Goal: Task Accomplishment & Management: Use online tool/utility

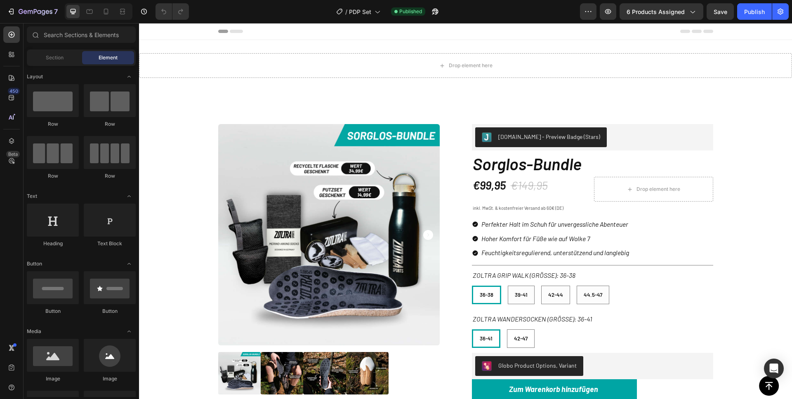
radio input "false"
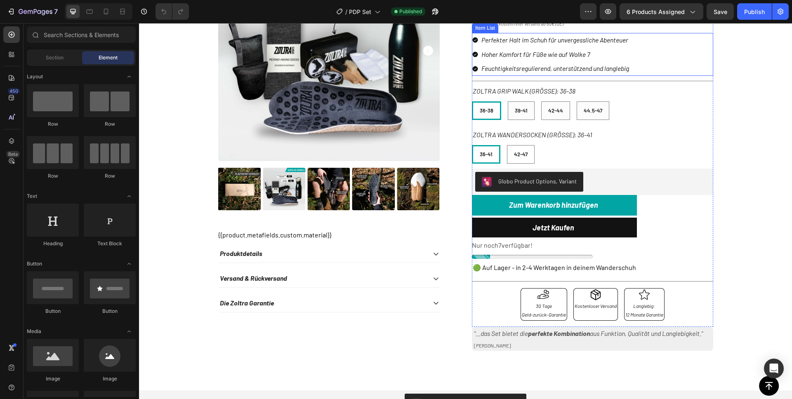
scroll to position [185, 0]
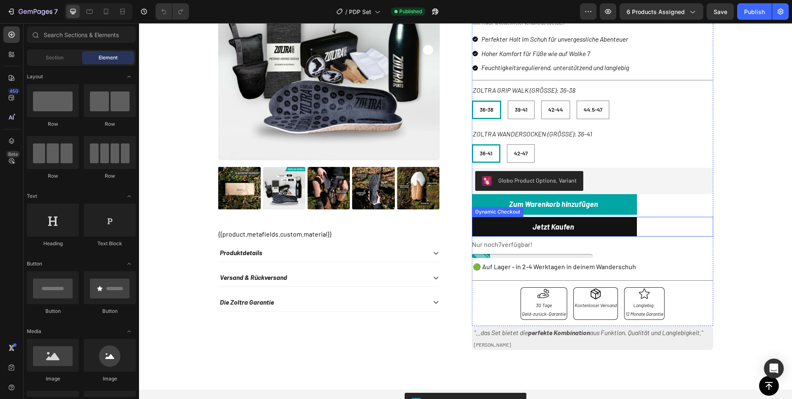
click at [505, 212] on div "Dynamic Checkout" at bounding box center [497, 211] width 48 height 7
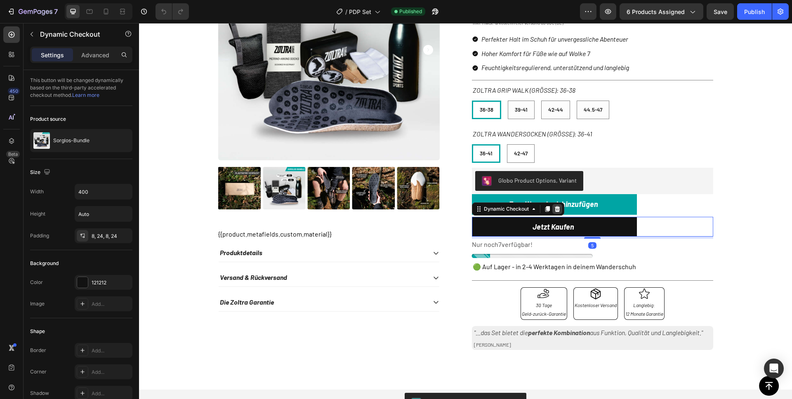
click at [554, 208] on icon at bounding box center [556, 209] width 5 height 6
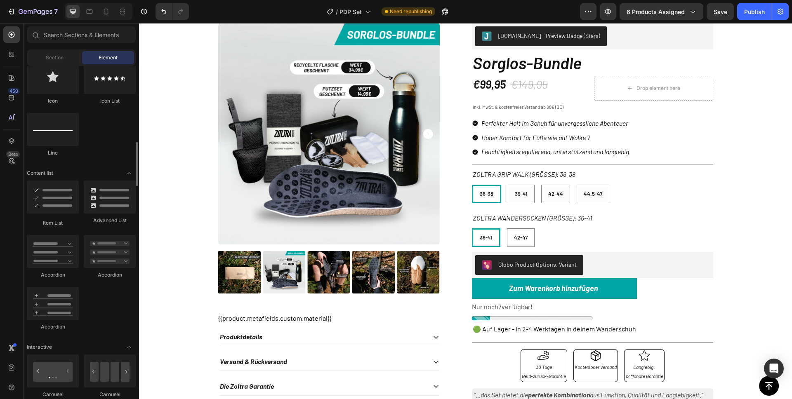
scroll to position [557, 0]
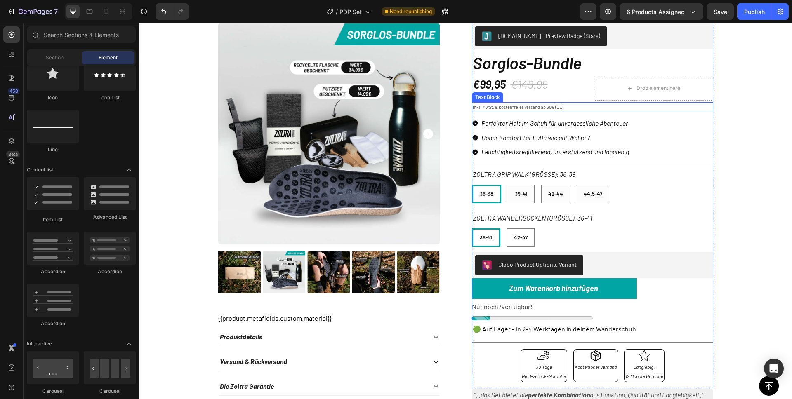
click at [535, 107] on p "inkl. MwSt. & kostenfreier Versand ab 60€ (DE)" at bounding box center [592, 107] width 240 height 8
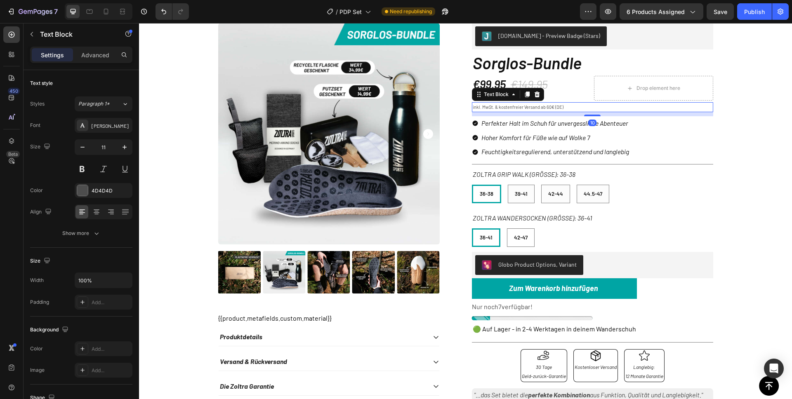
click at [535, 107] on p "inkl. MwSt. & kostenfreier Versand ab 60€ (DE)" at bounding box center [592, 107] width 240 height 8
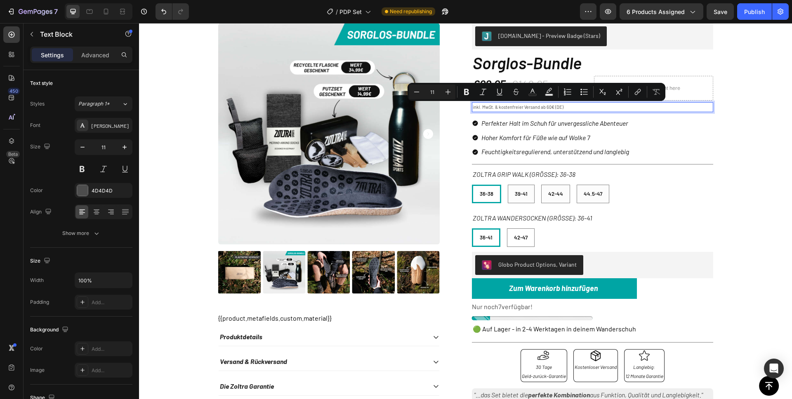
click at [517, 109] on p "inkl. MwSt. & kostenfreier Versand ab 60€ (DE)" at bounding box center [592, 107] width 240 height 8
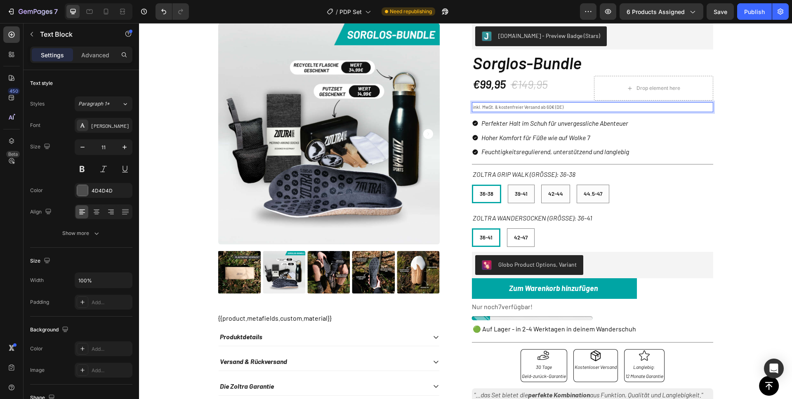
click at [550, 107] on p "inkl. MwSt. & kostenfreier Versand ab 60€ (DE)" at bounding box center [592, 107] width 240 height 8
click at [752, 115] on div "Product Images {{product.metafields.custom.material}} Material Socke Produktdet…" at bounding box center [465, 221] width 640 height 396
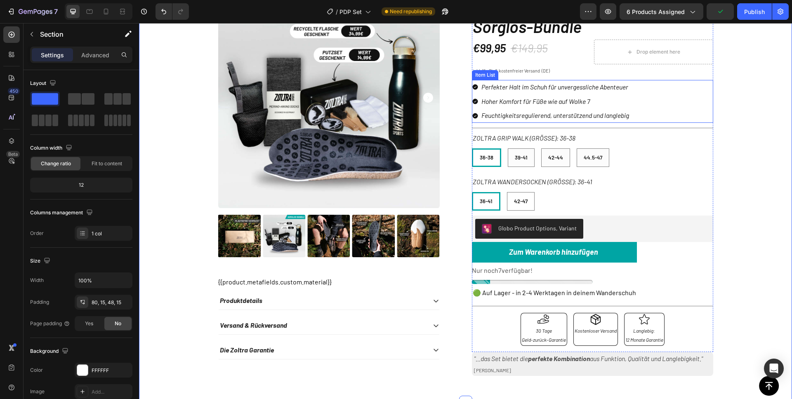
scroll to position [141, 0]
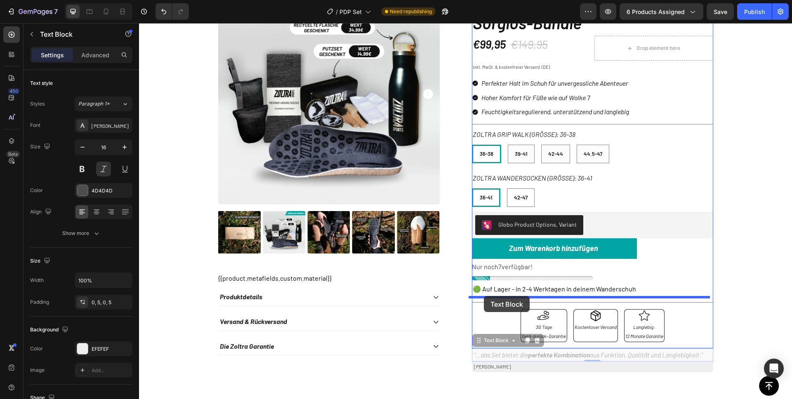
drag, startPoint x: 482, startPoint y: 344, endPoint x: 484, endPoint y: 296, distance: 48.3
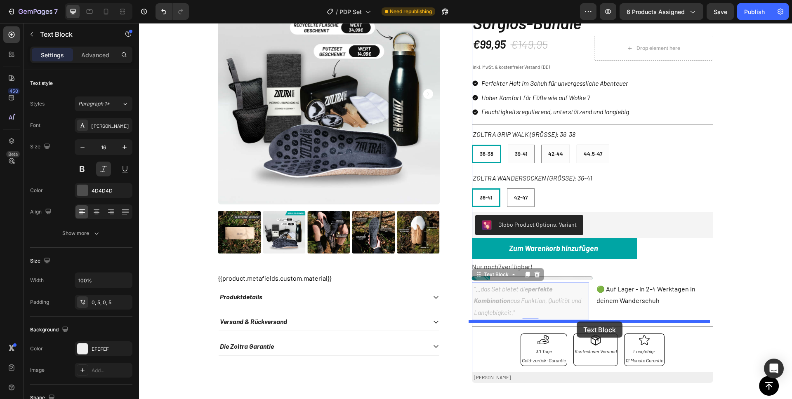
drag, startPoint x: 476, startPoint y: 276, endPoint x: 576, endPoint y: 322, distance: 110.1
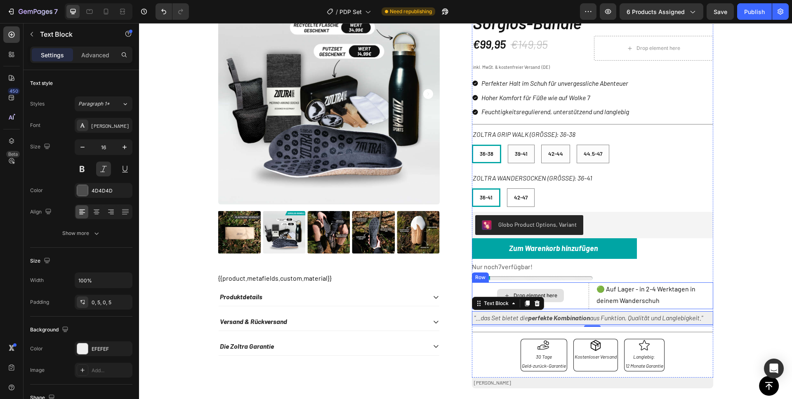
click at [483, 287] on div "Drop element here" at bounding box center [531, 295] width 118 height 27
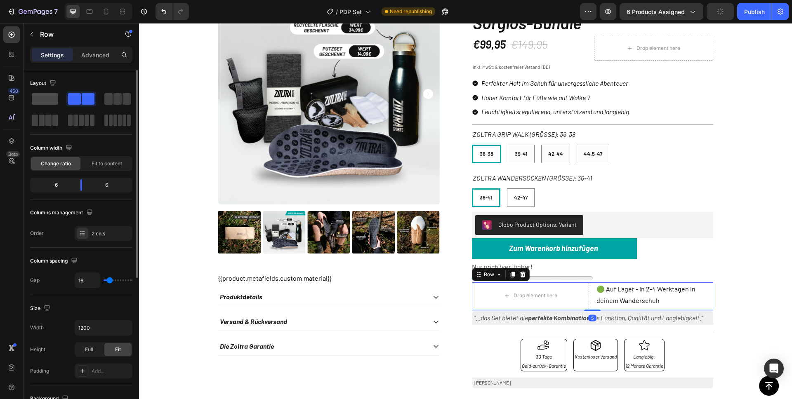
click at [37, 100] on span at bounding box center [45, 99] width 26 height 12
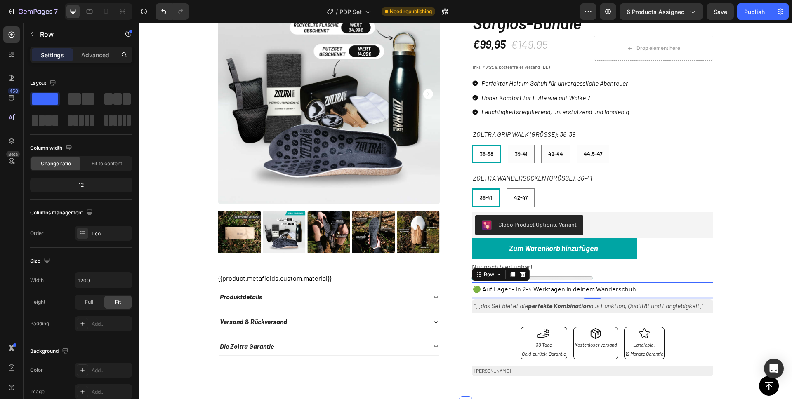
click at [757, 178] on div "Product Images {{product.metafields.custom.material}} Material Socke Produktdet…" at bounding box center [465, 183] width 640 height 400
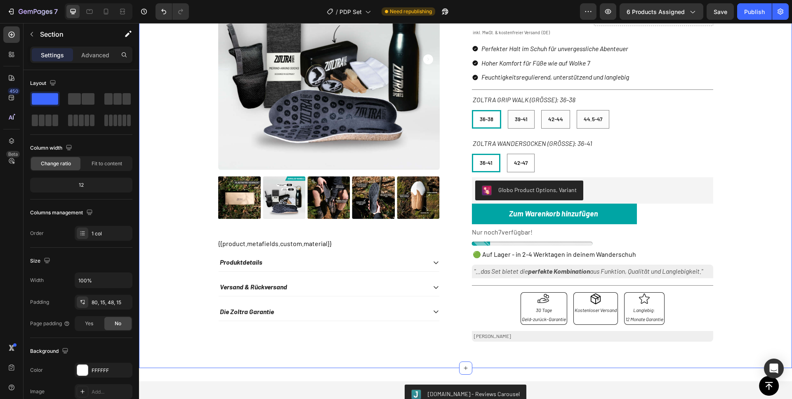
scroll to position [177, 0]
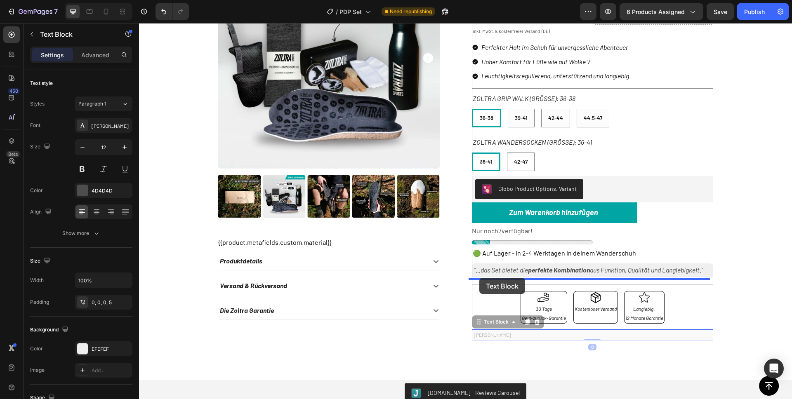
drag, startPoint x: 486, startPoint y: 327, endPoint x: 479, endPoint y: 278, distance: 49.5
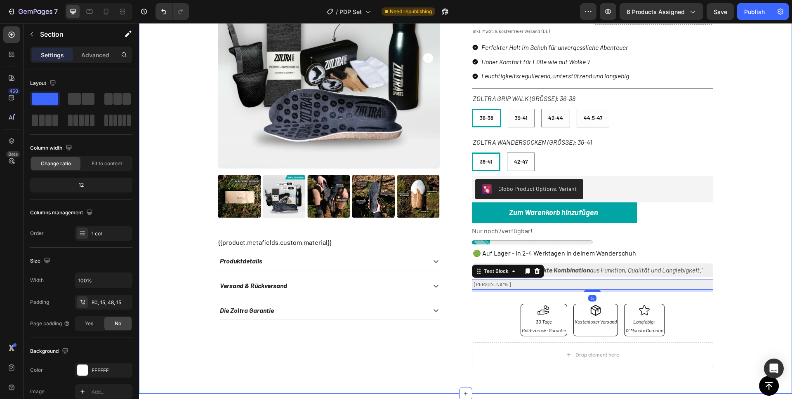
click at [745, 236] on div "Product Images {{product.metafields.custom.material}} Material Socke Produktdet…" at bounding box center [465, 160] width 640 height 427
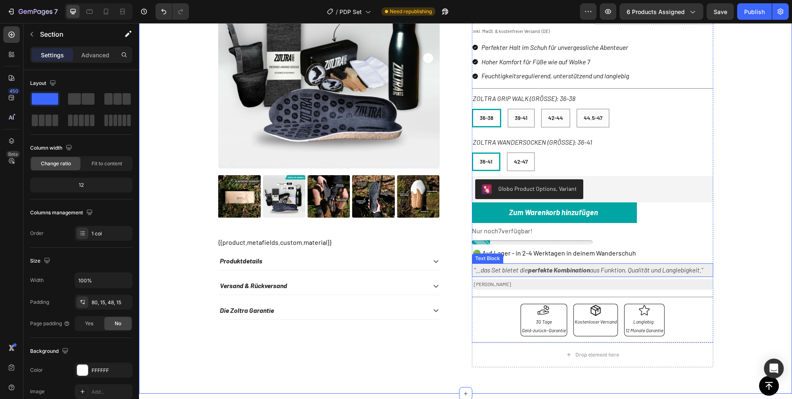
click at [576, 273] on strong "perfekte Kombination" at bounding box center [559, 270] width 62 height 8
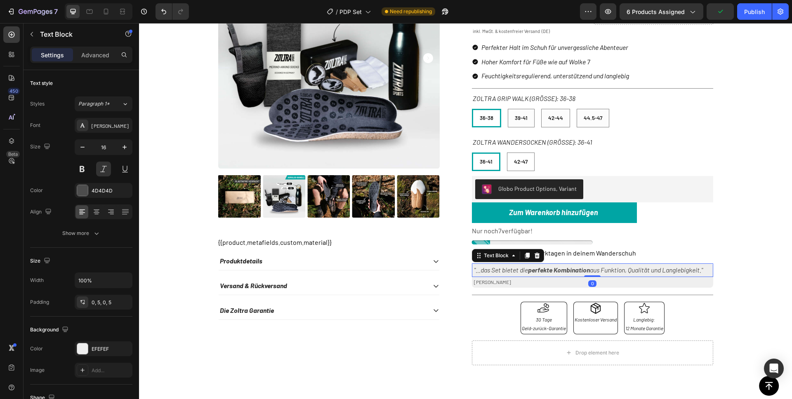
drag, startPoint x: 585, startPoint y: 277, endPoint x: 585, endPoint y: 267, distance: 10.3
click at [585, 267] on div ""...das Set bietet die perfekte Kombination aus Funktion, Qualität und Langlebi…" at bounding box center [592, 270] width 241 height 14
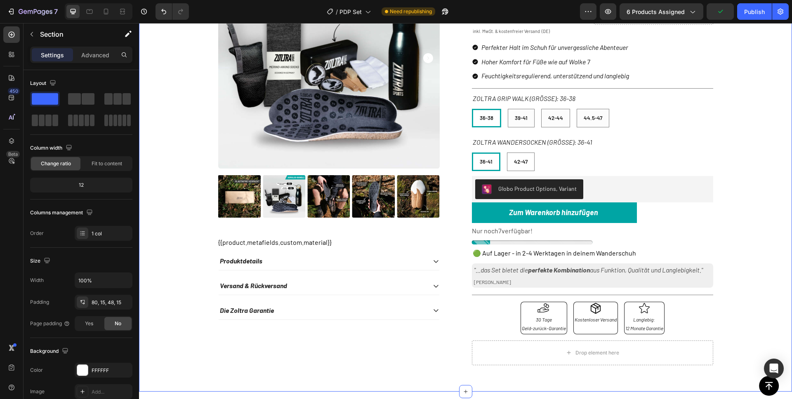
click at [743, 230] on div "Product Images {{product.metafields.custom.material}} Material Socke Produktdet…" at bounding box center [465, 159] width 640 height 425
click at [556, 284] on p "[PERSON_NAME]" at bounding box center [593, 282] width 238 height 9
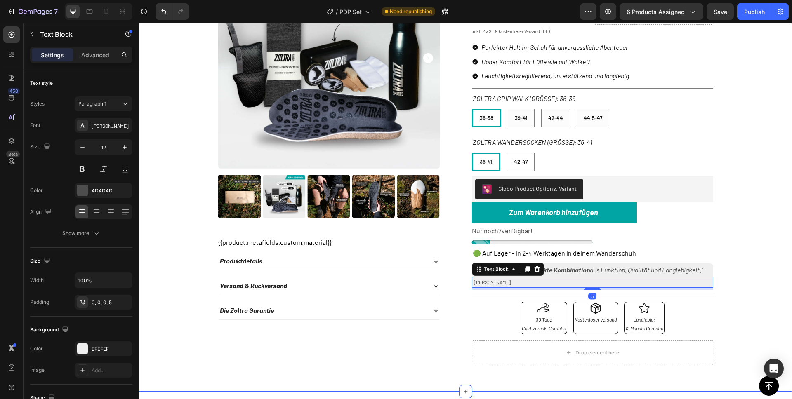
click at [751, 217] on div "Product Images {{product.metafields.custom.material}} Material Socke Produktdet…" at bounding box center [465, 159] width 640 height 425
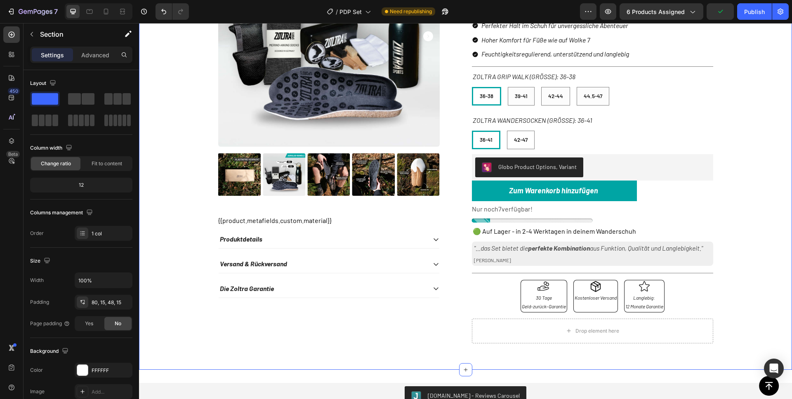
scroll to position [200, 0]
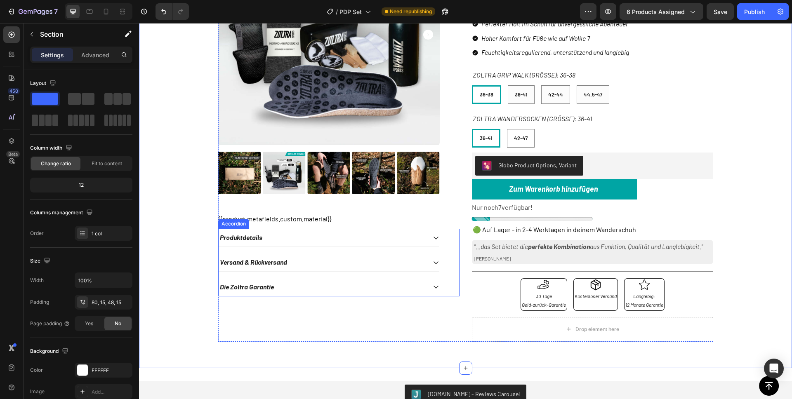
click at [433, 236] on icon at bounding box center [436, 238] width 7 height 7
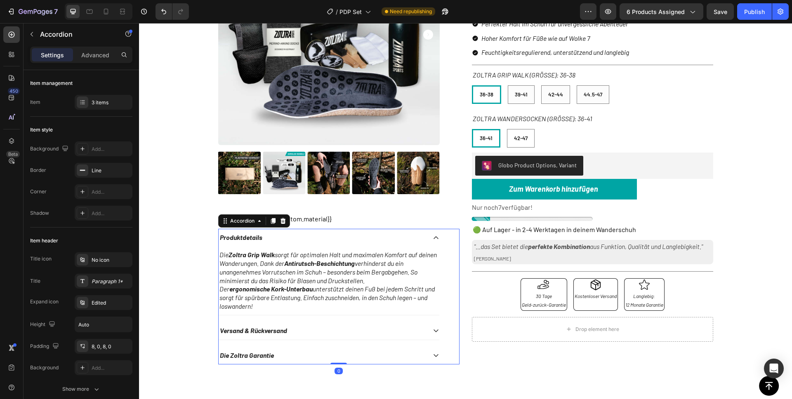
click at [433, 236] on icon at bounding box center [436, 238] width 7 height 7
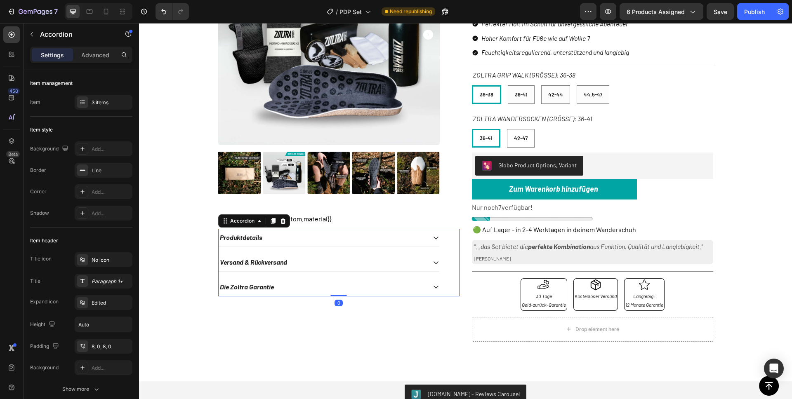
click at [433, 285] on icon at bounding box center [436, 287] width 7 height 7
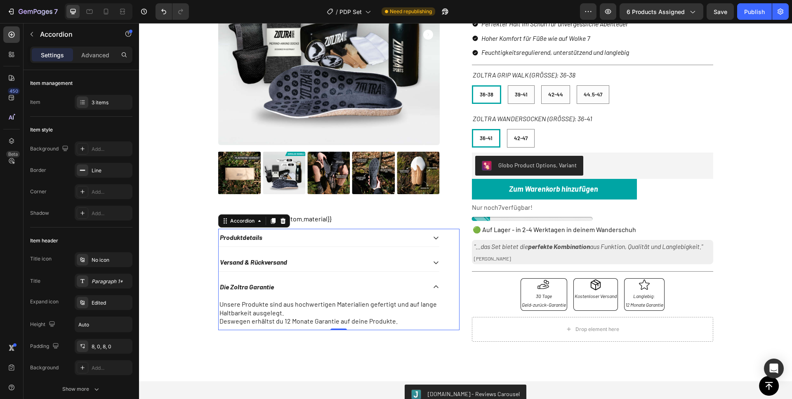
click at [433, 285] on icon at bounding box center [436, 287] width 7 height 7
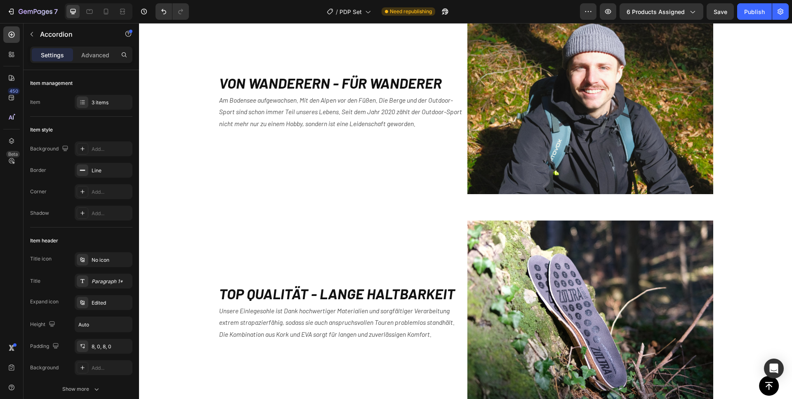
scroll to position [2102, 0]
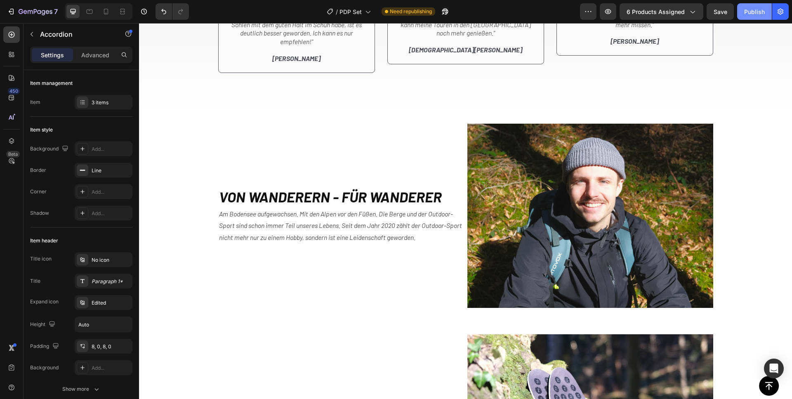
click at [743, 11] on button "Publish" at bounding box center [754, 11] width 35 height 16
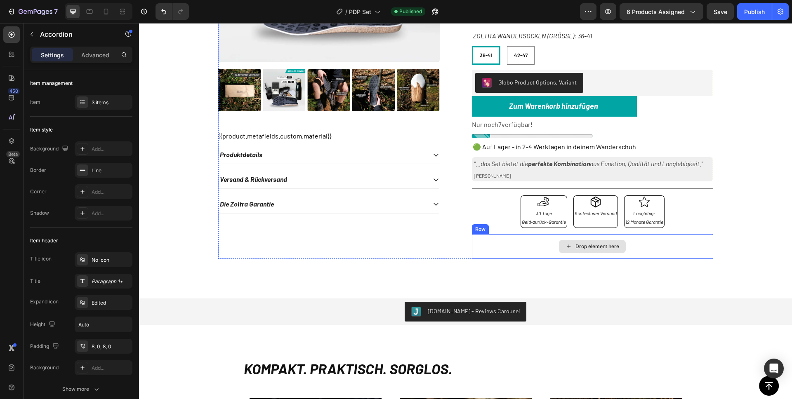
scroll to position [285, 0]
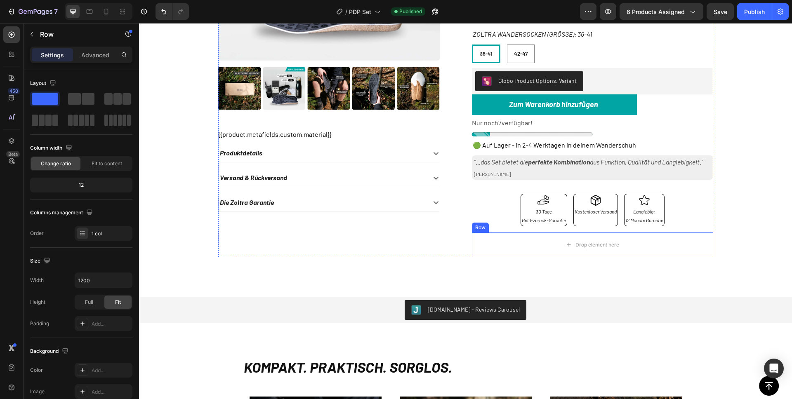
click at [474, 230] on div "Row" at bounding box center [480, 228] width 17 height 10
click at [519, 222] on icon at bounding box center [522, 224] width 7 height 7
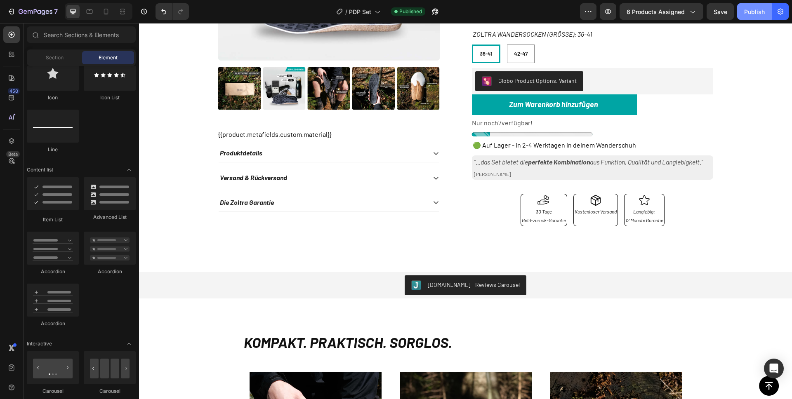
click at [748, 14] on div "Publish" at bounding box center [754, 11] width 21 height 9
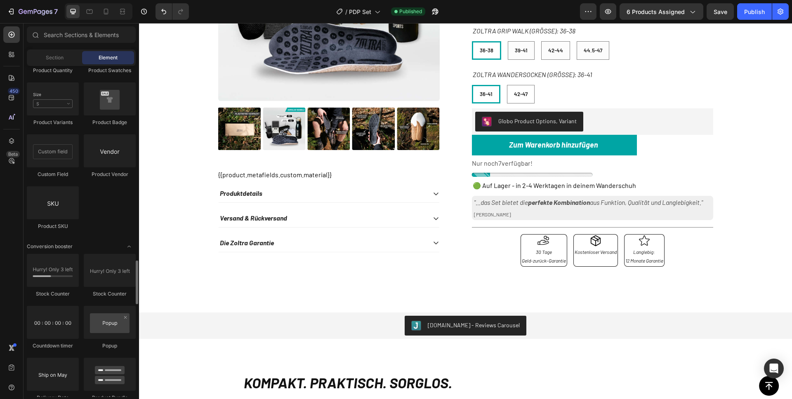
scroll to position [1524, 0]
click at [498, 174] on div at bounding box center [532, 175] width 121 height 4
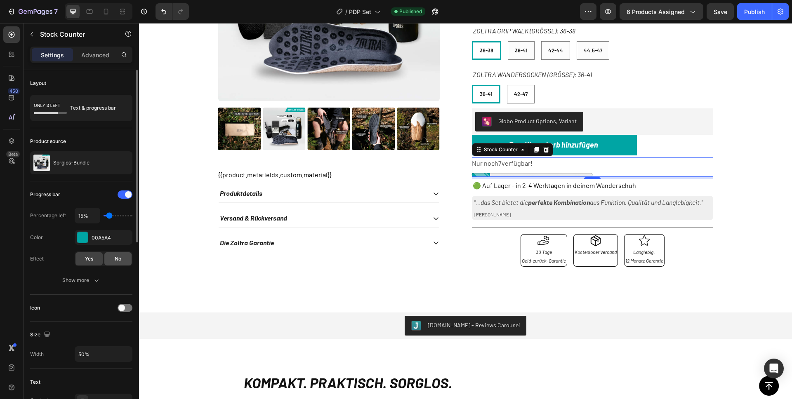
click at [117, 258] on span "No" at bounding box center [118, 258] width 7 height 7
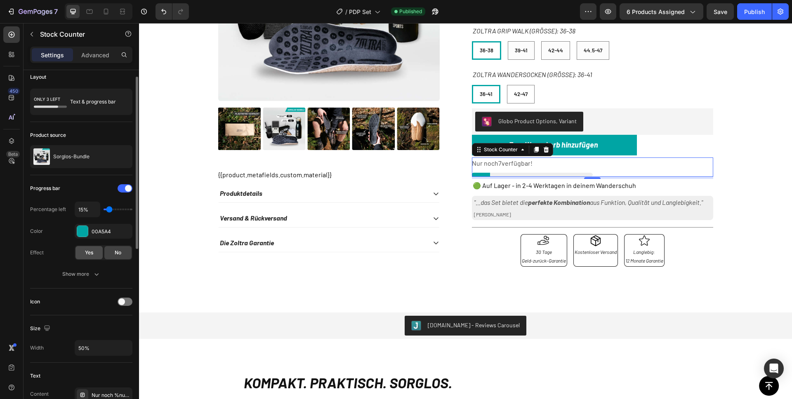
scroll to position [10, 0]
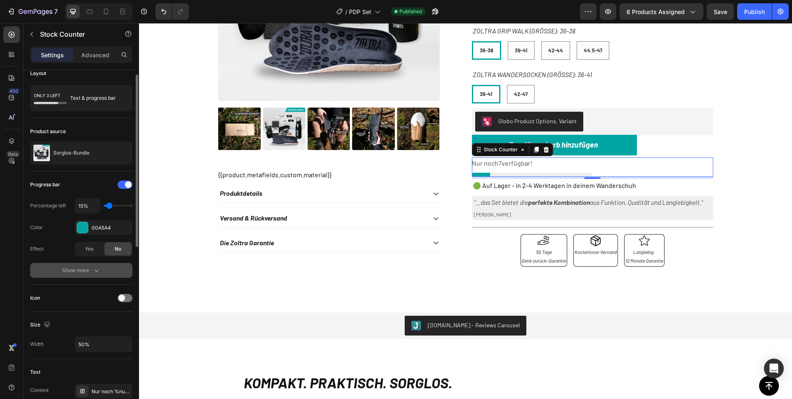
click at [91, 277] on button "Show more" at bounding box center [81, 270] width 102 height 15
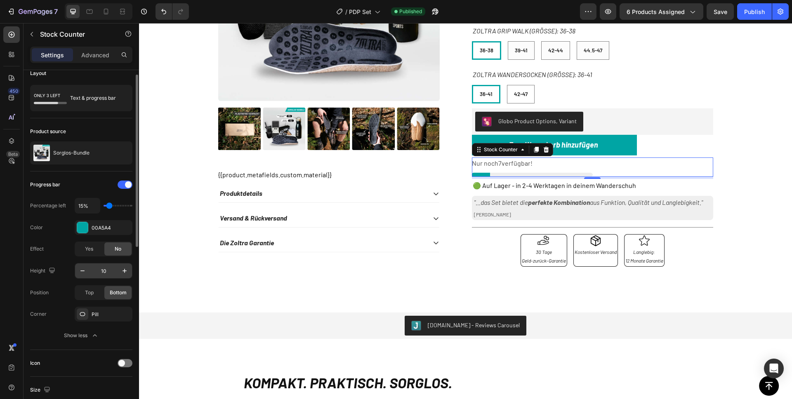
scroll to position [18, 0]
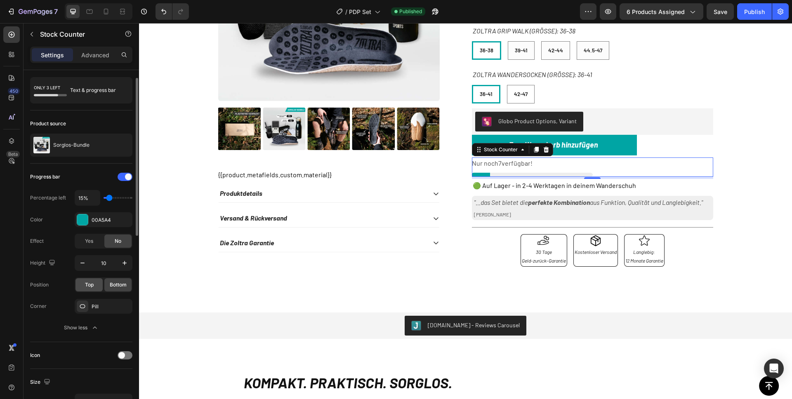
click at [86, 284] on span "Top" at bounding box center [89, 284] width 9 height 7
click at [114, 281] on span "Bottom" at bounding box center [118, 284] width 17 height 7
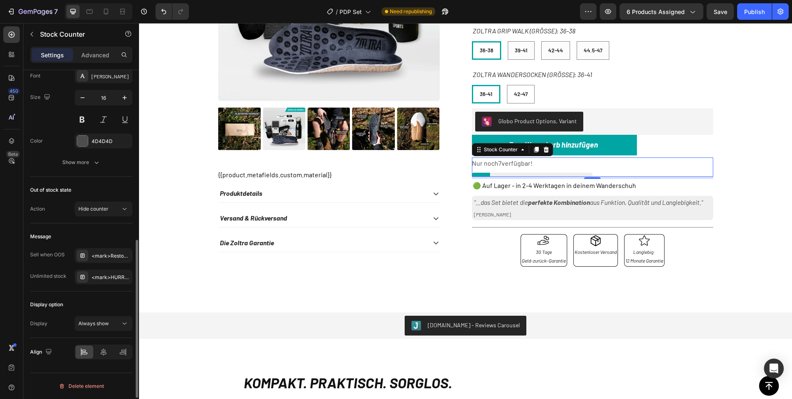
scroll to position [0, 0]
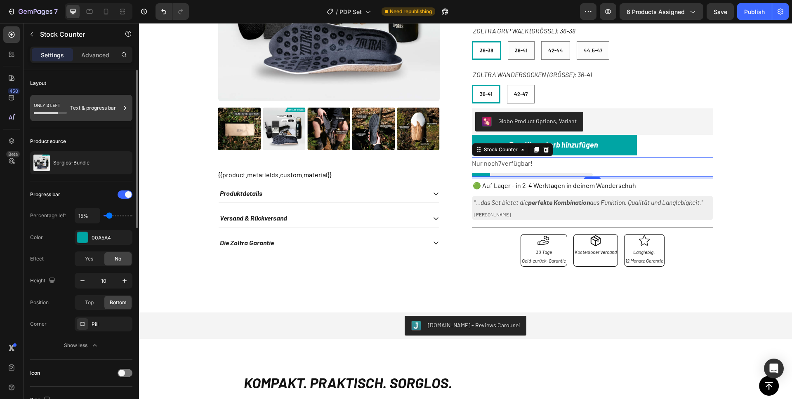
click at [60, 101] on icon at bounding box center [50, 108] width 33 height 19
click at [64, 181] on div "Layout Text & progress bar" at bounding box center [81, 270] width 102 height 179
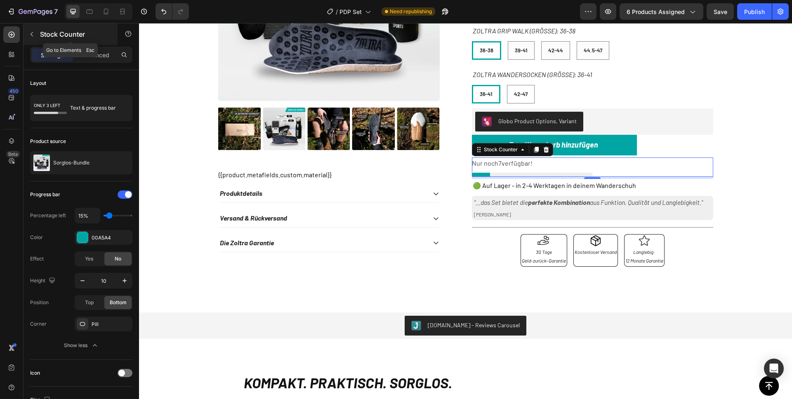
click at [35, 31] on icon "button" at bounding box center [31, 34] width 7 height 7
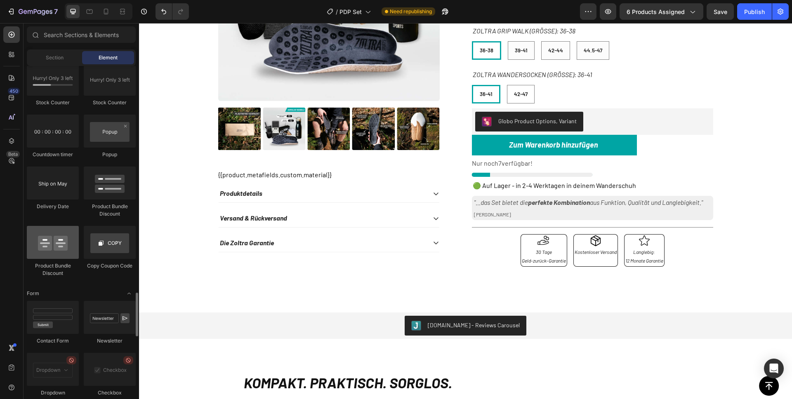
scroll to position [1728, 0]
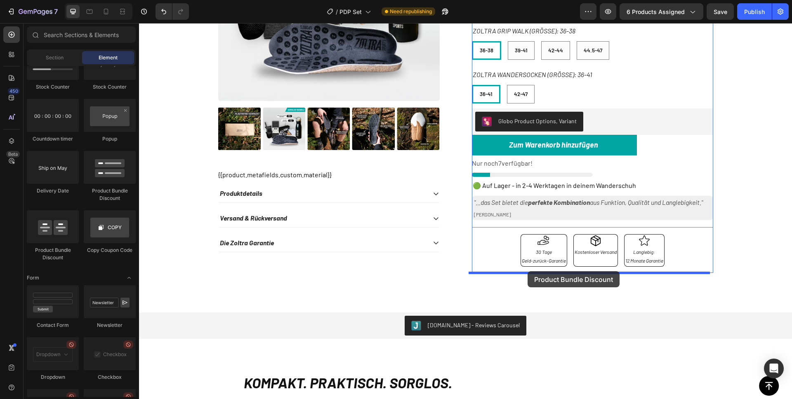
drag, startPoint x: 196, startPoint y: 260, endPoint x: 527, endPoint y: 271, distance: 331.3
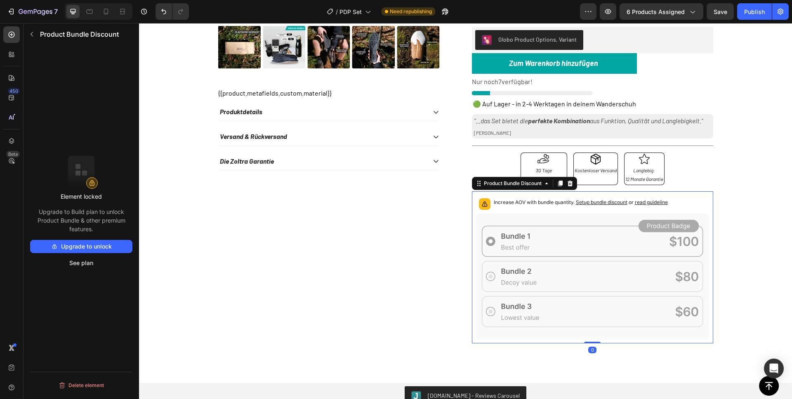
scroll to position [329, 0]
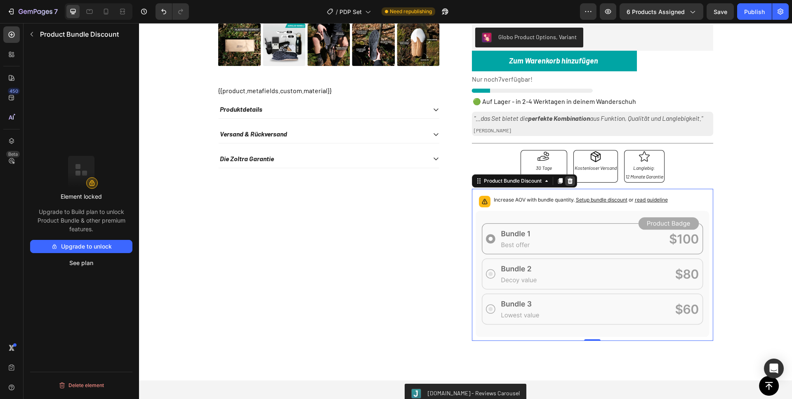
click at [565, 181] on div at bounding box center [570, 181] width 10 height 10
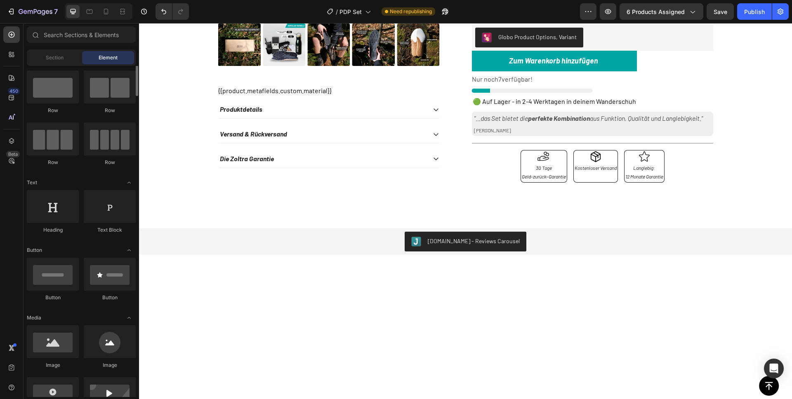
scroll to position [0, 0]
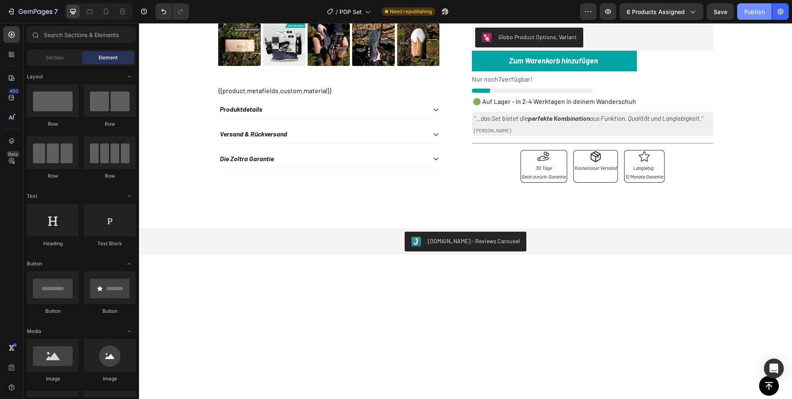
click at [755, 14] on div "Publish" at bounding box center [754, 11] width 21 height 9
click at [108, 9] on icon at bounding box center [106, 12] width 5 height 6
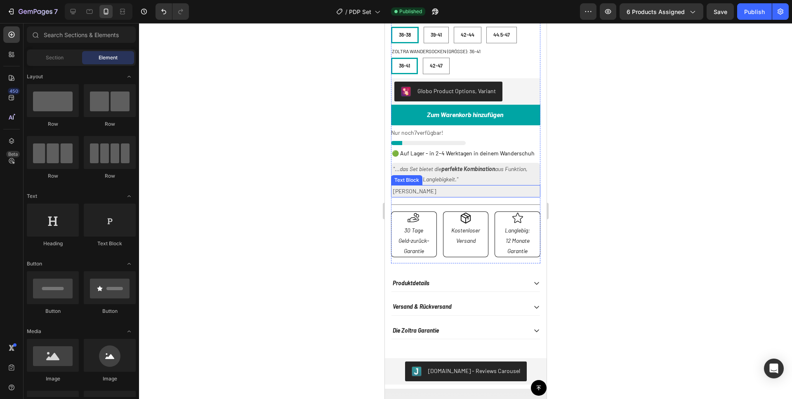
scroll to position [367, 0]
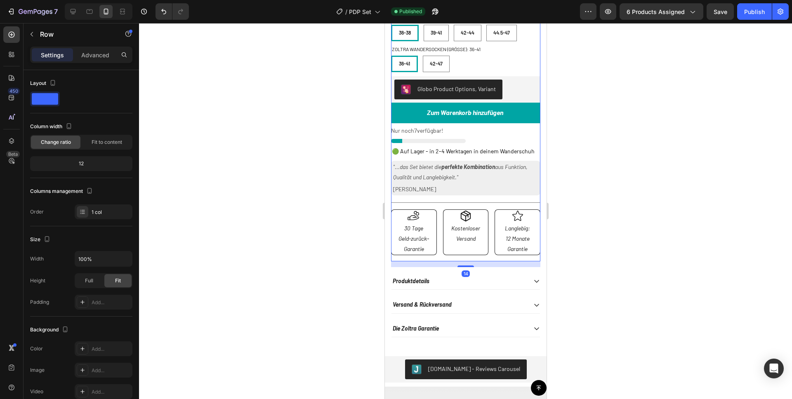
click at [454, 259] on div "[DOMAIN_NAME] - Preview Badge (Stars) [DOMAIN_NAME] Sorglos-Bundle Product Titl…" at bounding box center [464, 65] width 149 height 391
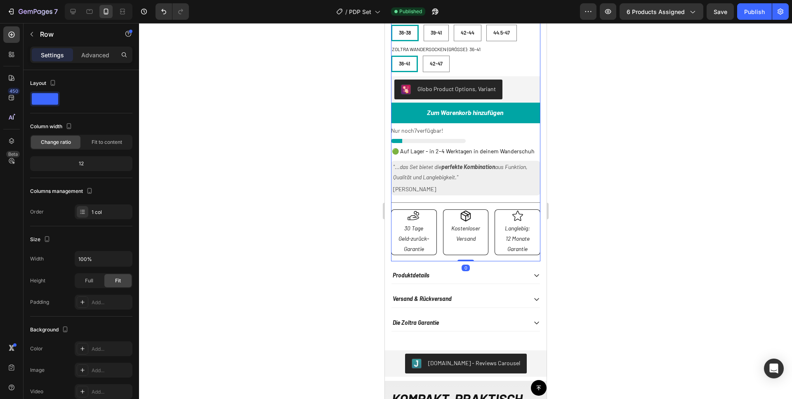
drag, startPoint x: 458, startPoint y: 266, endPoint x: 459, endPoint y: 256, distance: 10.0
click at [459, 256] on div "[DOMAIN_NAME] - Preview Badge (Stars) [DOMAIN_NAME] Sorglos-Bundle Product Titl…" at bounding box center [464, 65] width 149 height 391
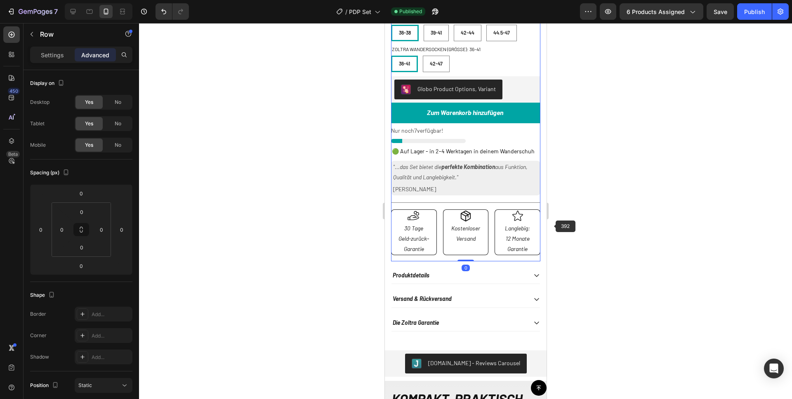
click at [558, 220] on div at bounding box center [465, 211] width 653 height 376
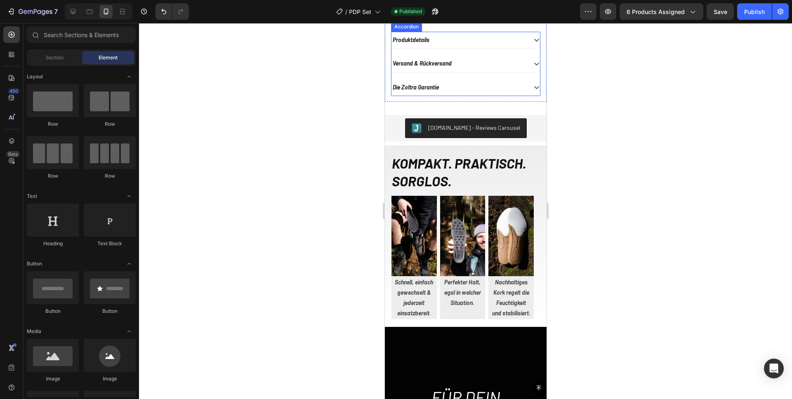
scroll to position [606, 0]
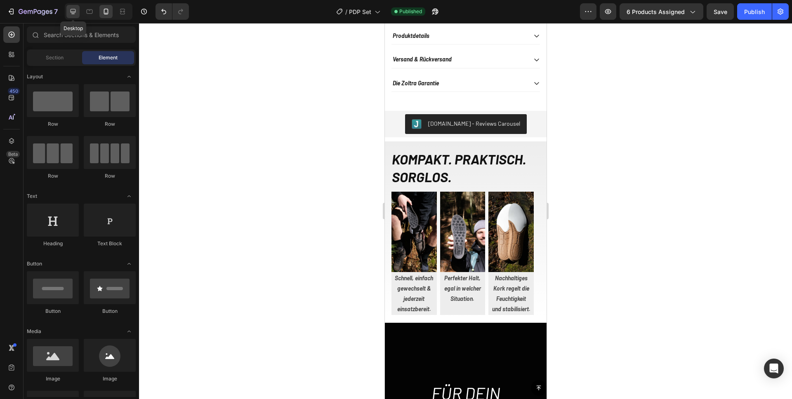
click at [78, 11] on div at bounding box center [72, 11] width 13 height 13
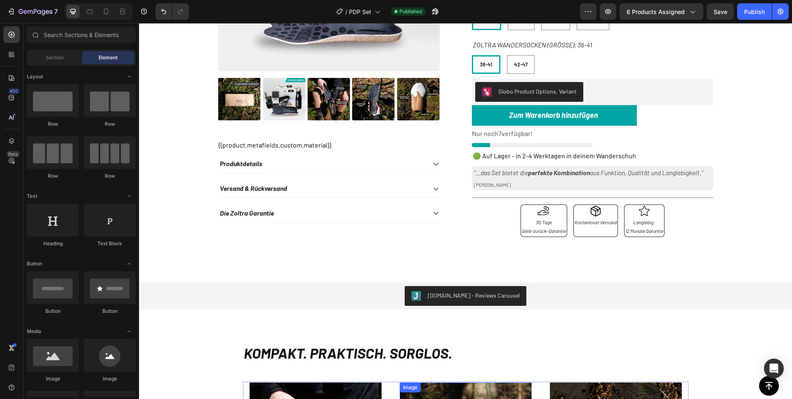
scroll to position [247, 0]
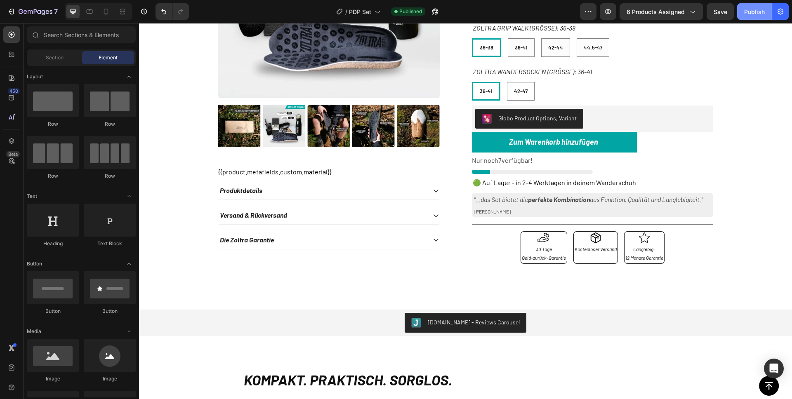
click at [747, 5] on button "Publish" at bounding box center [754, 11] width 35 height 16
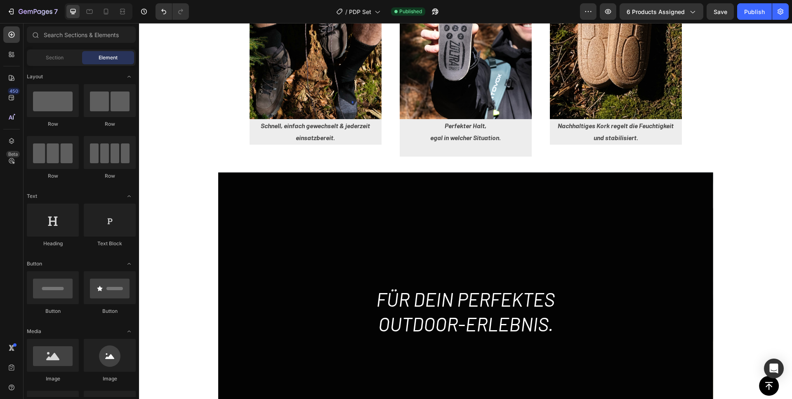
scroll to position [909, 0]
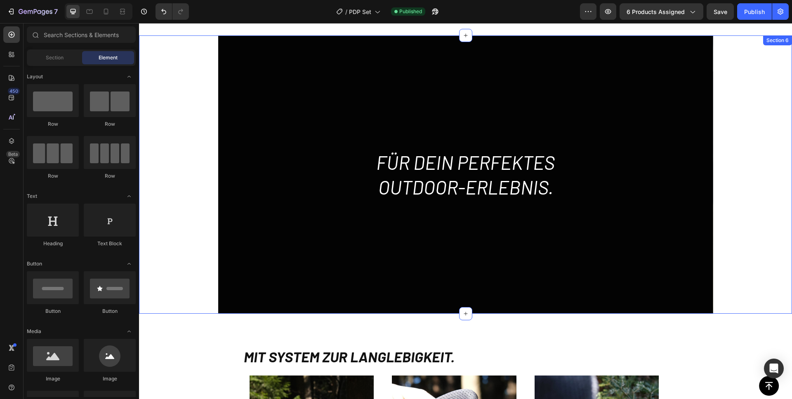
click at [197, 140] on div "FÜR DEIN PERFEKTES OUTDOOR-ERLEBNIS. Heading Hero Banner" at bounding box center [465, 174] width 653 height 278
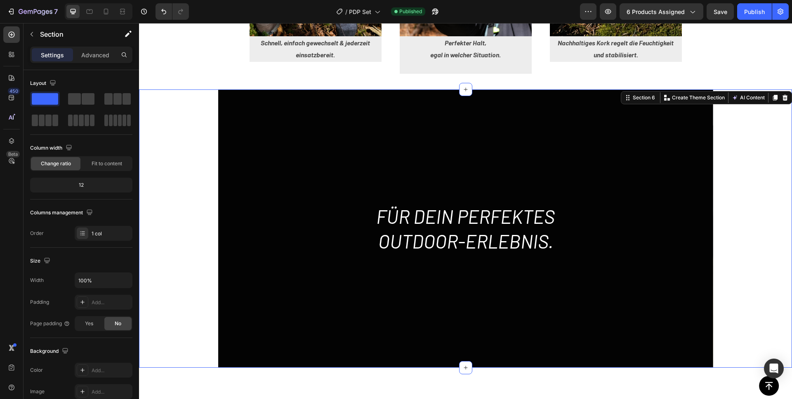
scroll to position [852, 0]
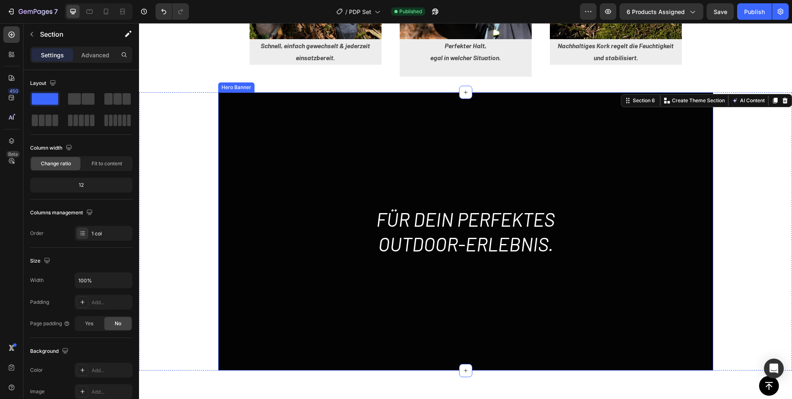
click at [352, 123] on div "Overlay" at bounding box center [465, 231] width 495 height 278
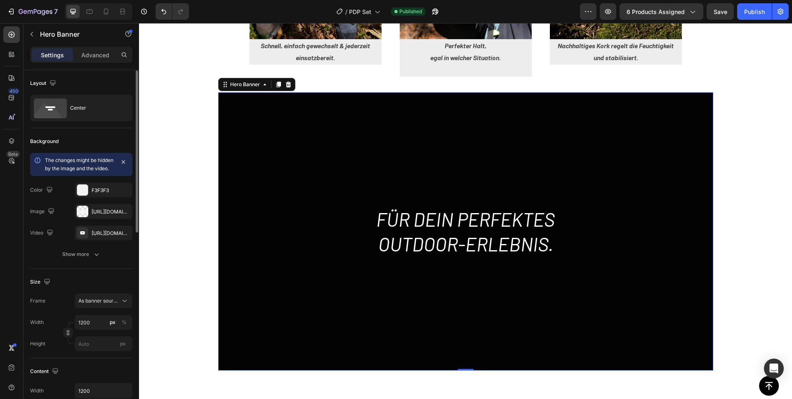
scroll to position [0, 0]
click at [94, 258] on icon "button" at bounding box center [96, 254] width 8 height 8
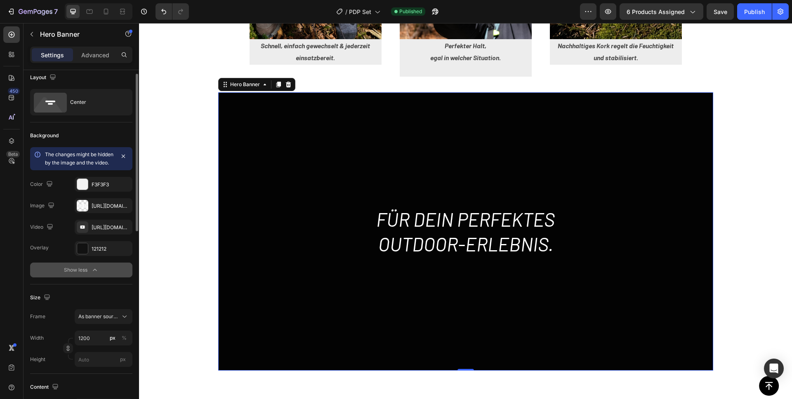
scroll to position [7, 0]
click at [109, 230] on div "[URL][DOMAIN_NAME]" at bounding box center [104, 226] width 24 height 7
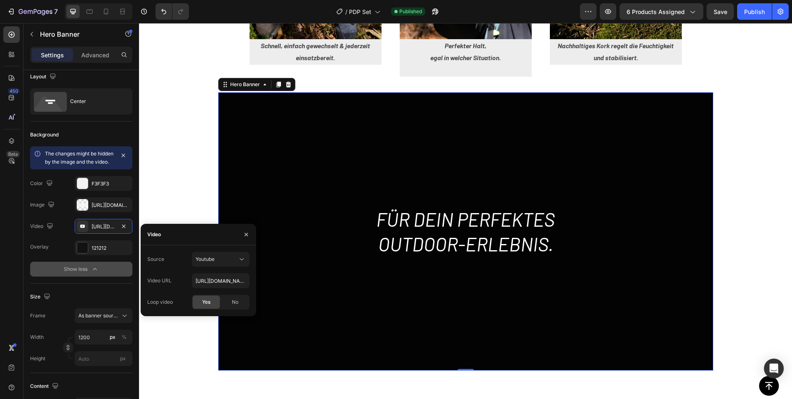
click at [54, 277] on button "Show less" at bounding box center [81, 269] width 102 height 15
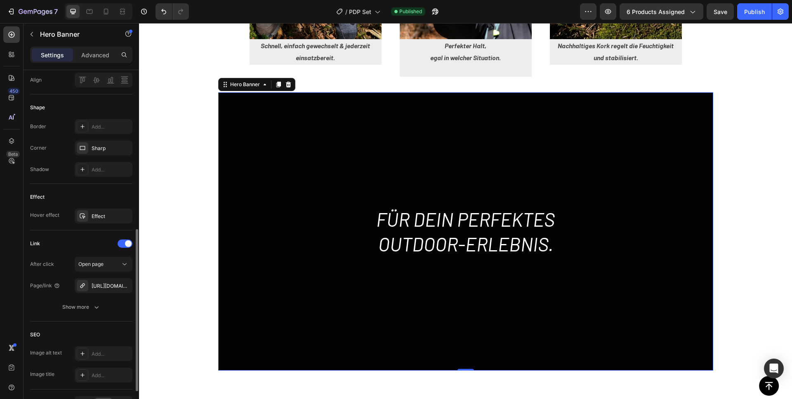
scroll to position [356, 0]
click at [94, 288] on div "[URL][DOMAIN_NAME]" at bounding box center [104, 283] width 24 height 7
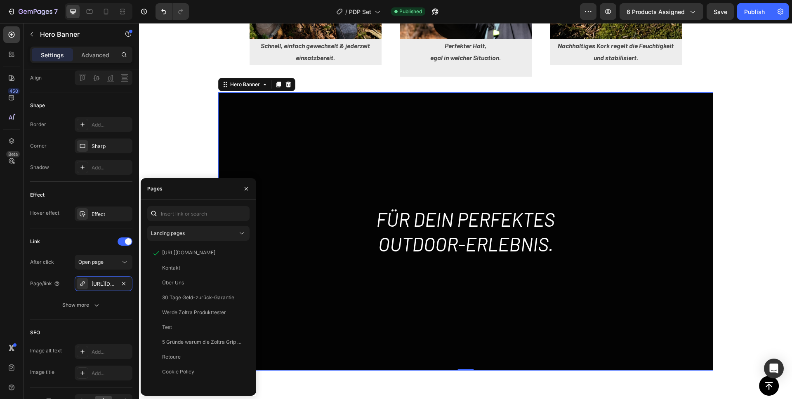
click at [52, 261] on div "Link After click Open page Page/link [URL][DOMAIN_NAME] Show more" at bounding box center [81, 274] width 102 height 78
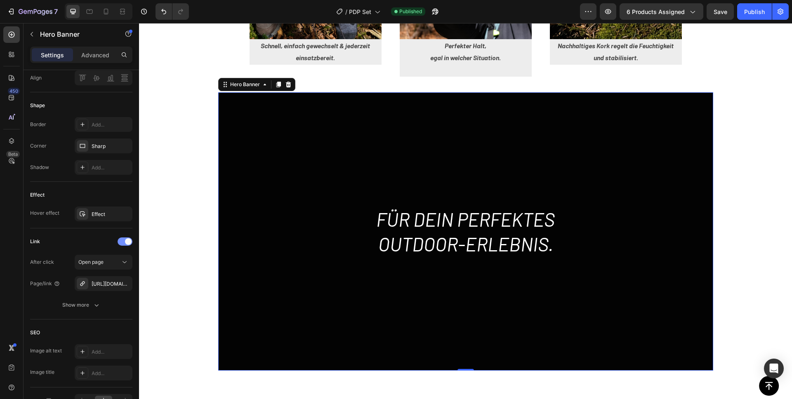
click at [126, 245] on span at bounding box center [128, 241] width 7 height 7
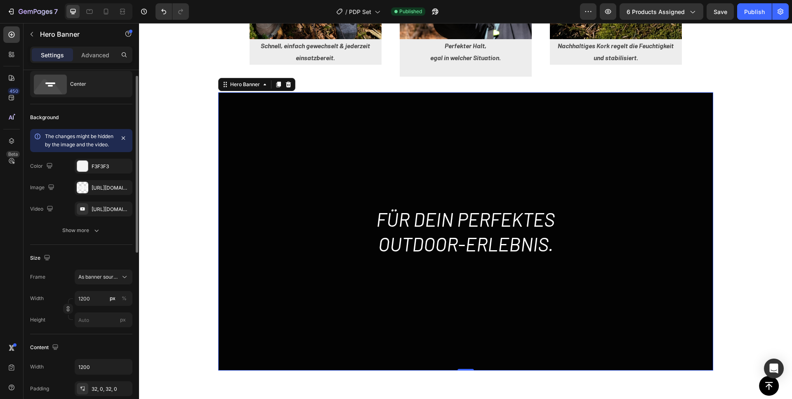
scroll to position [0, 0]
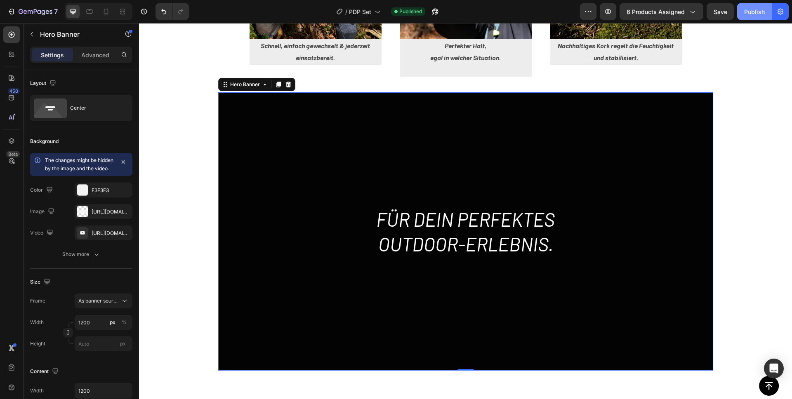
click at [750, 14] on div "Publish" at bounding box center [754, 11] width 21 height 9
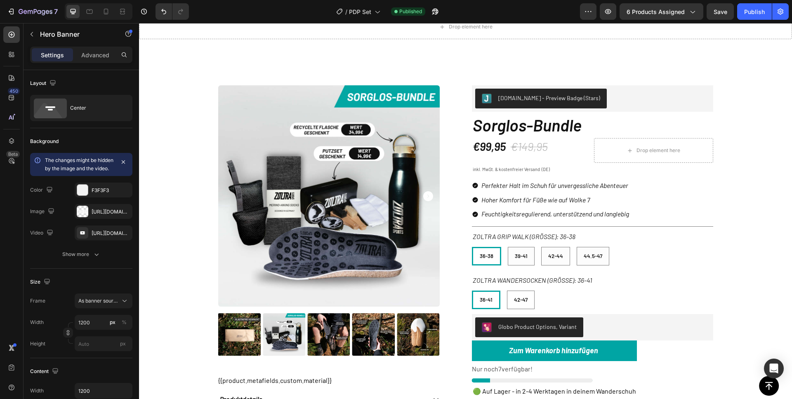
scroll to position [41, 0]
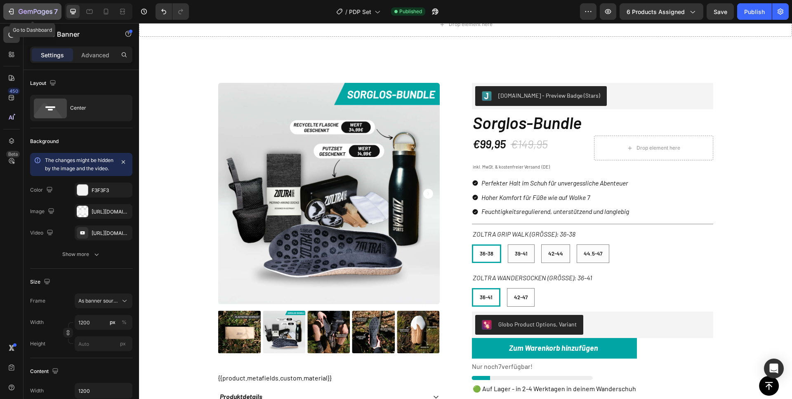
click at [18, 16] on div "7" at bounding box center [32, 12] width 51 height 10
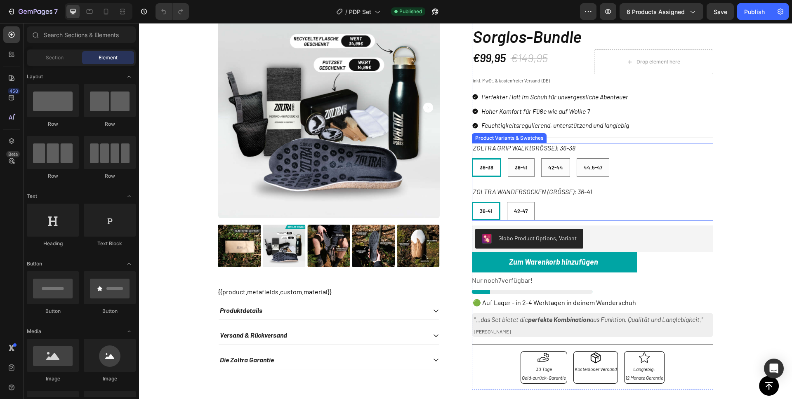
scroll to position [134, 0]
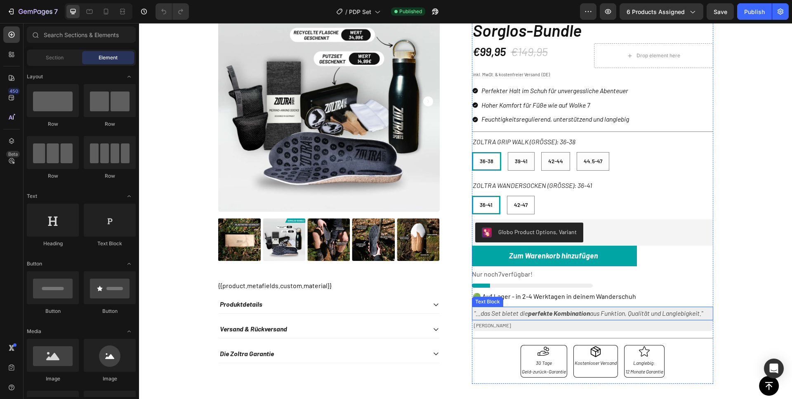
click at [550, 312] on strong "perfekte Kombination" at bounding box center [559, 313] width 62 height 8
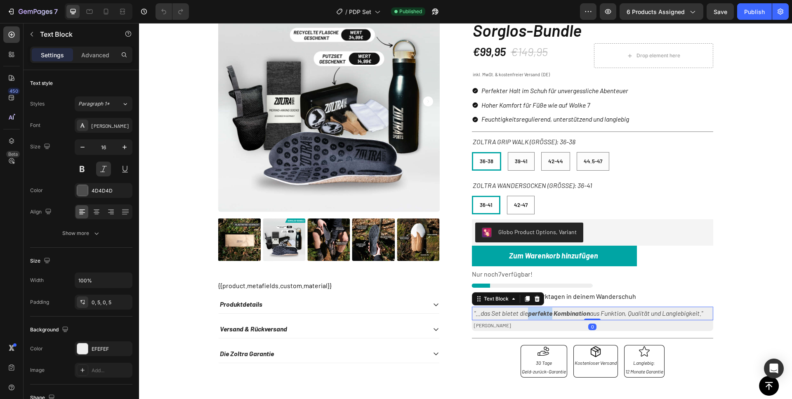
click at [550, 312] on strong "perfekte Kombination" at bounding box center [559, 313] width 62 height 8
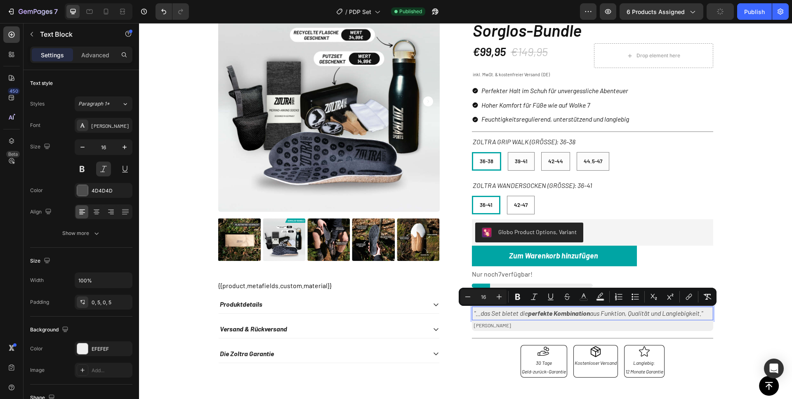
click at [487, 316] on p ""...das Set bietet die perfekte Kombination aus Funktion, Qualität und Langlebi…" at bounding box center [592, 314] width 237 height 12
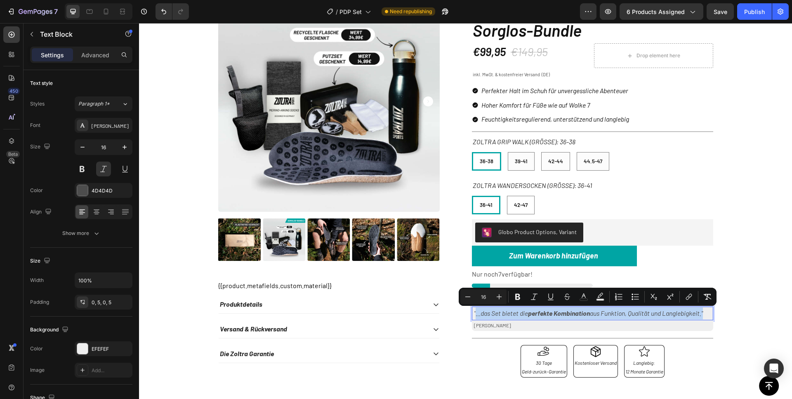
drag, startPoint x: 472, startPoint y: 315, endPoint x: 703, endPoint y: 314, distance: 230.9
click at [703, 314] on p ""...das Set bietet die perfekte Kombination aus Funktion, Qualität und Langlebi…" at bounding box center [592, 314] width 237 height 12
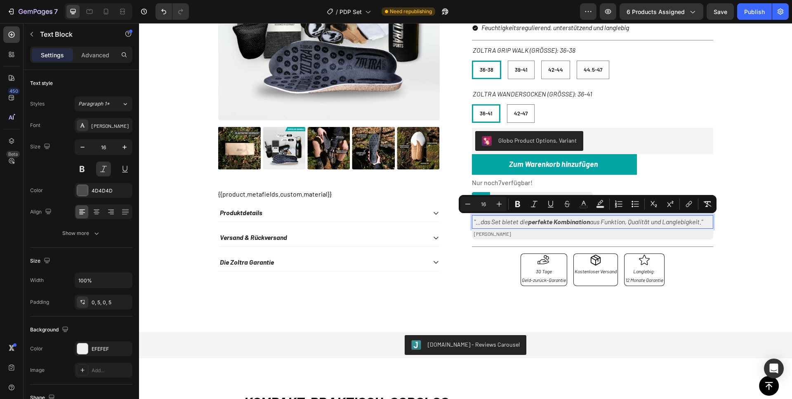
scroll to position [224, 0]
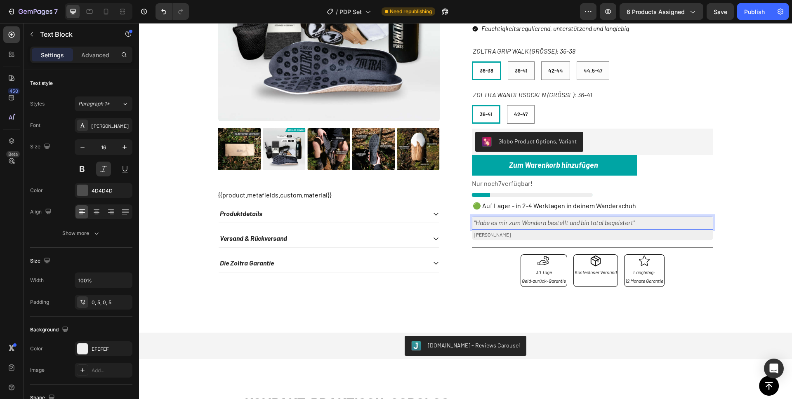
click at [493, 222] on p ""Habe es mir zum Wandern bestellt und bin total begeistert"" at bounding box center [592, 223] width 237 height 12
click at [633, 223] on p ""Habe sie mir zum Wandern bestellt und bin total begeistert"" at bounding box center [592, 223] width 237 height 12
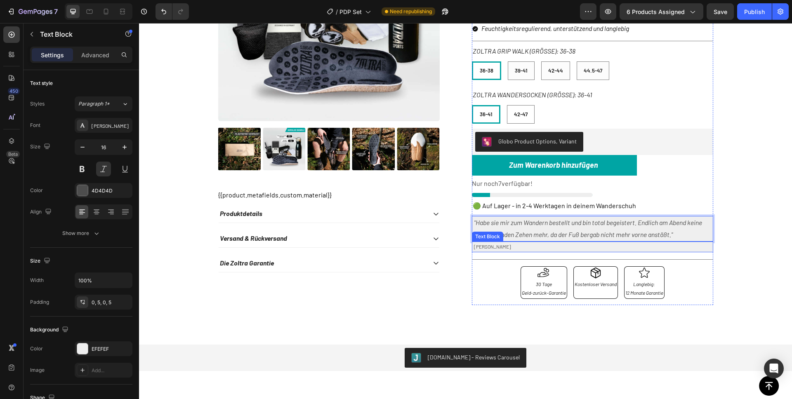
click at [480, 247] on p "[PERSON_NAME]" at bounding box center [593, 246] width 238 height 9
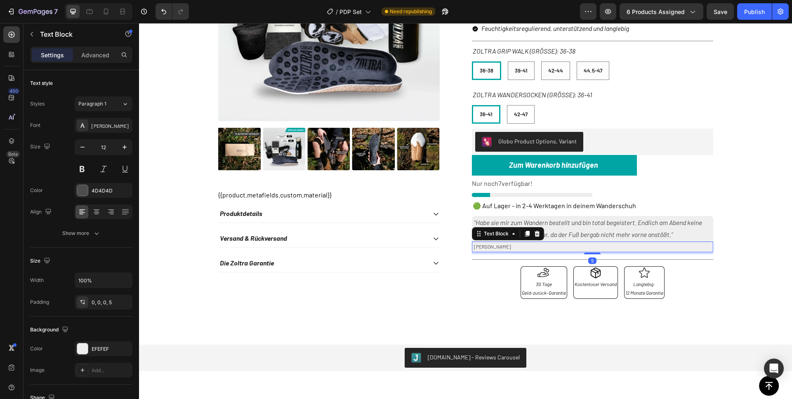
click at [480, 247] on p "[PERSON_NAME]" at bounding box center [593, 246] width 238 height 9
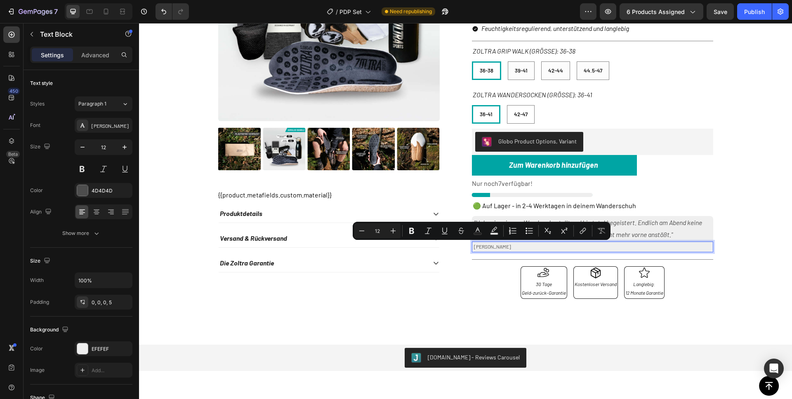
click at [485, 247] on p "[PERSON_NAME]" at bounding box center [593, 246] width 238 height 9
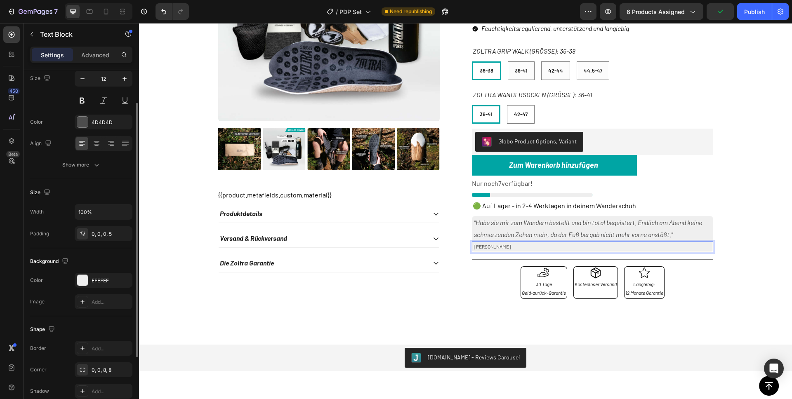
scroll to position [69, 0]
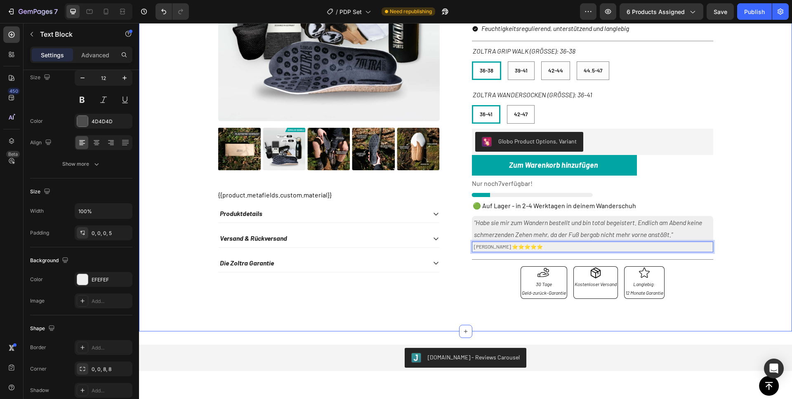
click at [751, 217] on div "Product Images {{product.metafields.custom.material}} Material Socke Produktdet…" at bounding box center [465, 106] width 640 height 412
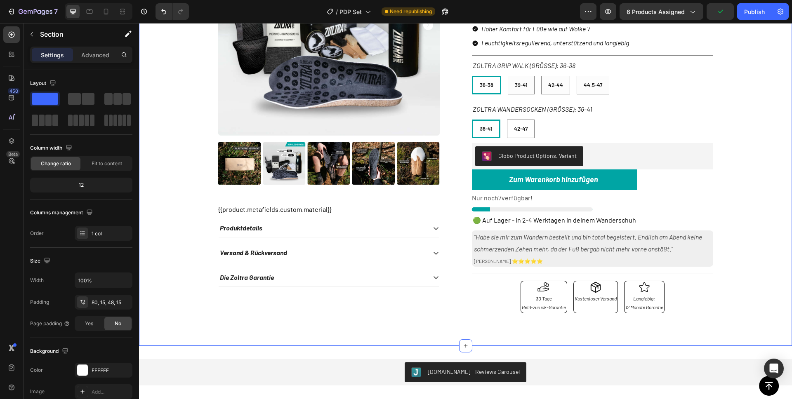
scroll to position [206, 0]
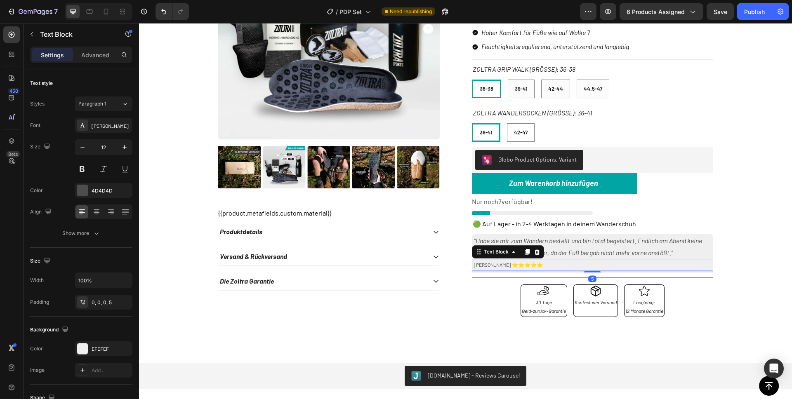
click at [534, 264] on p "Stefanie ⭐️⭐️⭐️⭐️⭐️" at bounding box center [593, 265] width 238 height 9
click at [103, 231] on button "Show more" at bounding box center [81, 233] width 102 height 15
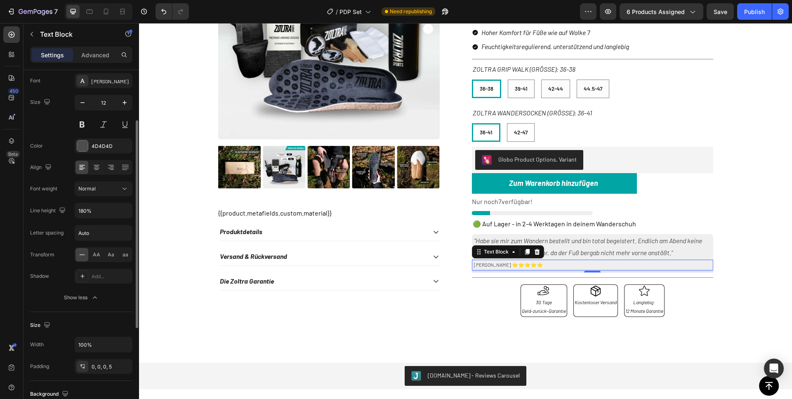
scroll to position [0, 0]
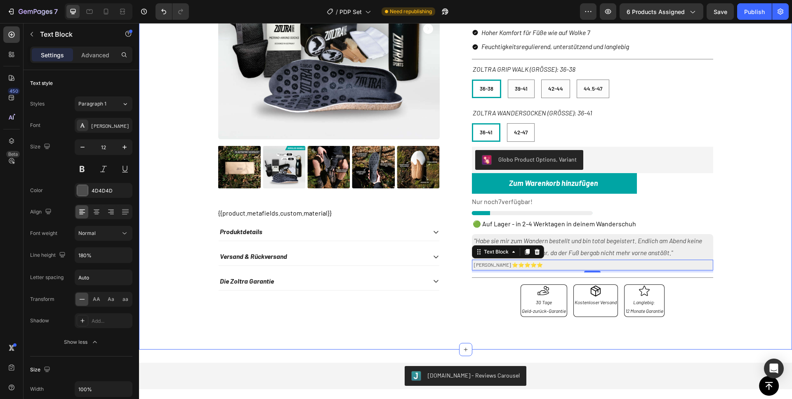
click at [750, 212] on div "Product Images {{product.metafields.custom.material}} Material Socke Produktdet…" at bounding box center [465, 124] width 640 height 412
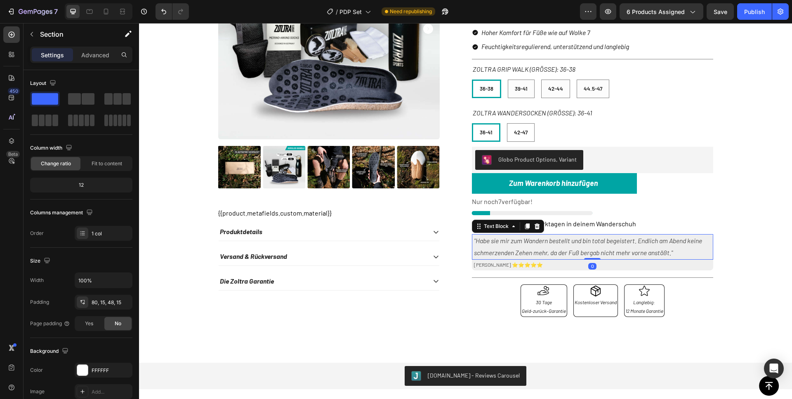
click at [611, 242] on p ""Habe sie mir zum Wandern bestellt und bin total begeistert. Endlich am Abend k…" at bounding box center [592, 247] width 237 height 24
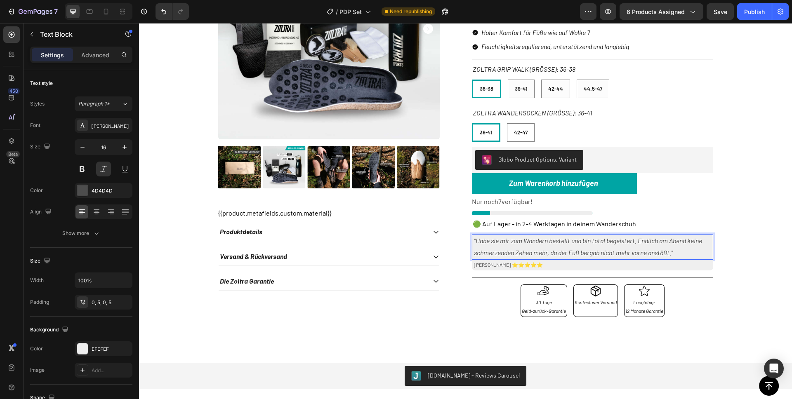
click at [575, 252] on p ""Habe sie mir zum Wandern bestellt und bin total begeistert. Endlich am Abend k…" at bounding box center [592, 247] width 237 height 24
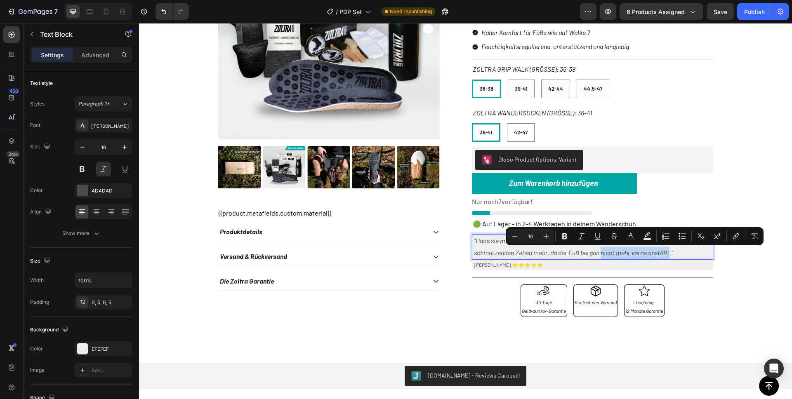
drag, startPoint x: 601, startPoint y: 254, endPoint x: 669, endPoint y: 254, distance: 68.4
click at [669, 254] on p ""Habe sie mir zum Wandern bestellt und bin total begeistert. Endlich am Abend k…" at bounding box center [592, 247] width 237 height 24
click at [618, 257] on p ""Habe sie mir zum Wandern bestellt und bin total begeistert. Endlich am Abend k…" at bounding box center [592, 247] width 237 height 24
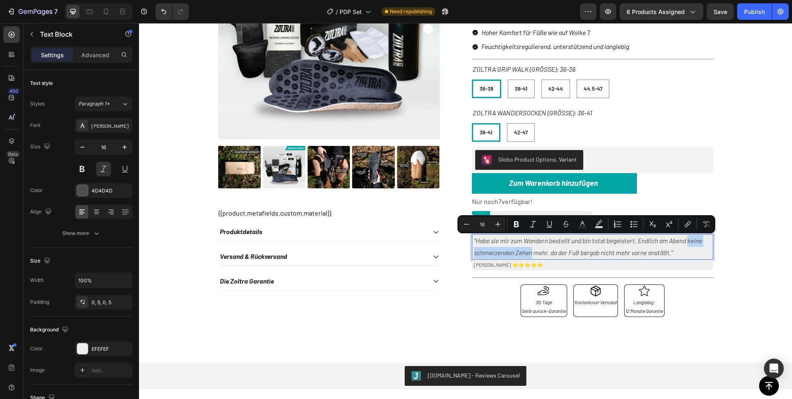
drag, startPoint x: 688, startPoint y: 241, endPoint x: 530, endPoint y: 254, distance: 158.5
click at [530, 254] on p ""Habe sie mir zum Wandern bestellt und bin total begeistert. Endlich am Abend k…" at bounding box center [592, 247] width 237 height 24
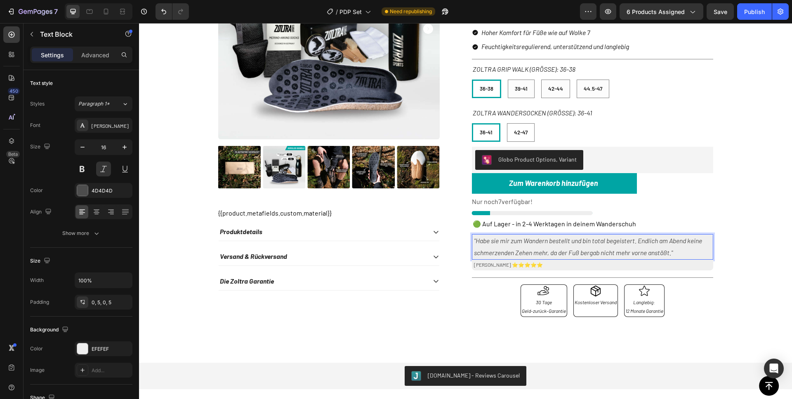
click at [548, 256] on p ""Habe sie mir zum Wandern bestellt und bin total begeistert. Endlich am Abend k…" at bounding box center [592, 247] width 237 height 24
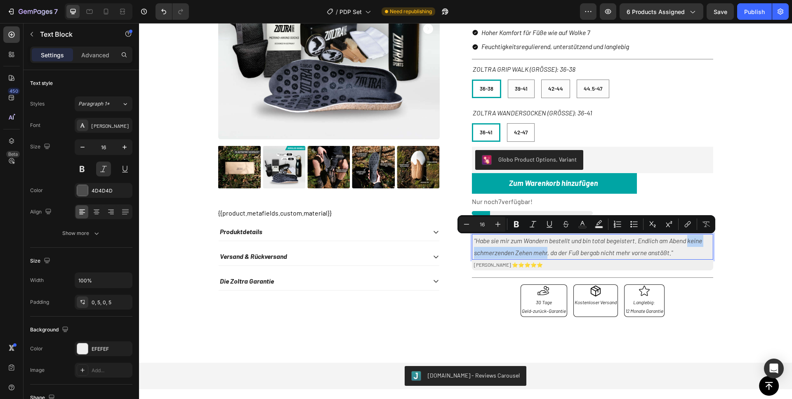
drag, startPoint x: 545, startPoint y: 256, endPoint x: 687, endPoint y: 242, distance: 142.5
click at [687, 242] on p ""Habe sie mir zum Wandern bestellt und bin total begeistert. Endlich am Abend k…" at bounding box center [592, 247] width 237 height 24
click at [515, 223] on icon "Editor contextual toolbar" at bounding box center [516, 224] width 5 height 6
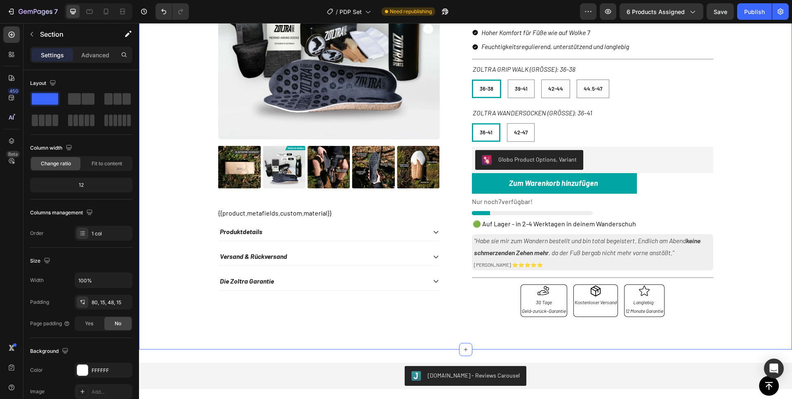
click at [745, 239] on div "Product Images {{product.metafields.custom.material}} Material Socke Produktdet…" at bounding box center [465, 124] width 640 height 412
click at [750, 12] on div "Publish" at bounding box center [754, 11] width 21 height 9
click at [108, 12] on icon at bounding box center [106, 12] width 5 height 6
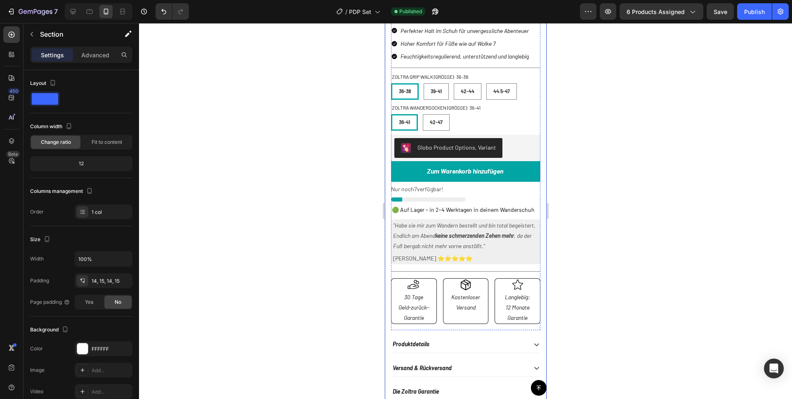
scroll to position [313, 0]
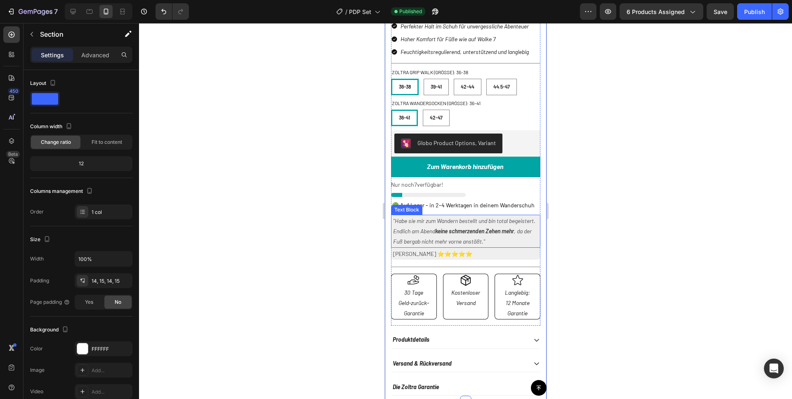
click at [414, 228] on p ""Habe sie mir zum Wandern bestellt und bin total begeistert. Endlich am Abend k…" at bounding box center [465, 231] width 145 height 31
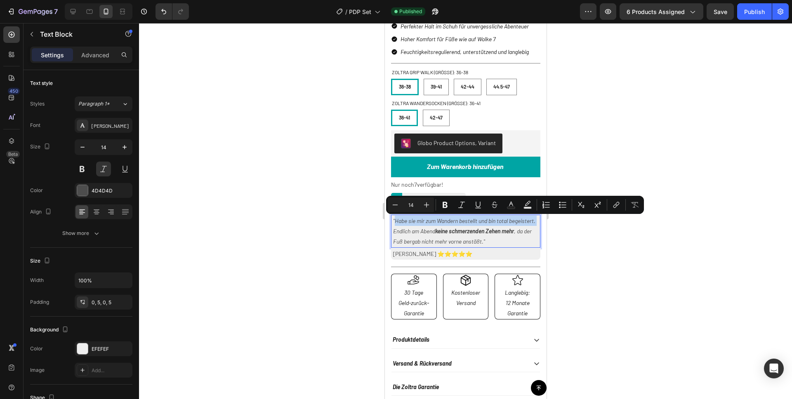
drag, startPoint x: 420, startPoint y: 232, endPoint x: 395, endPoint y: 223, distance: 26.6
click at [395, 223] on p ""Habe sie mir zum Wandern bestellt und bin total begeistert. Endlich am Abend k…" at bounding box center [465, 231] width 145 height 31
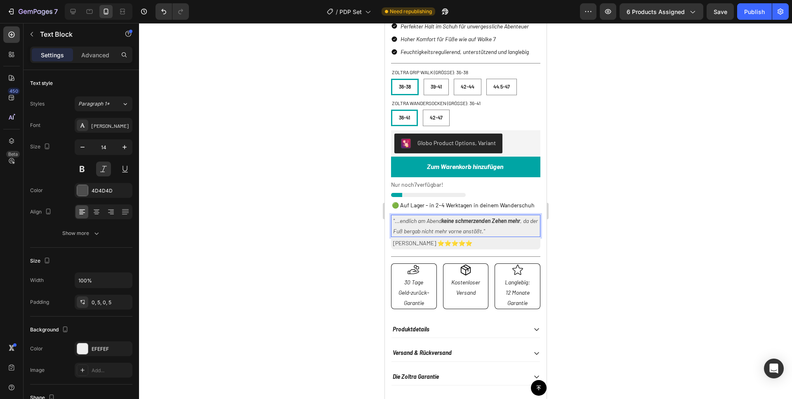
click at [398, 223] on p ""...endlich am Abend keine schmerzenden Zehen mehr , da der Fuß bergab nicht me…" at bounding box center [465, 226] width 145 height 21
click at [582, 207] on div at bounding box center [465, 211] width 653 height 376
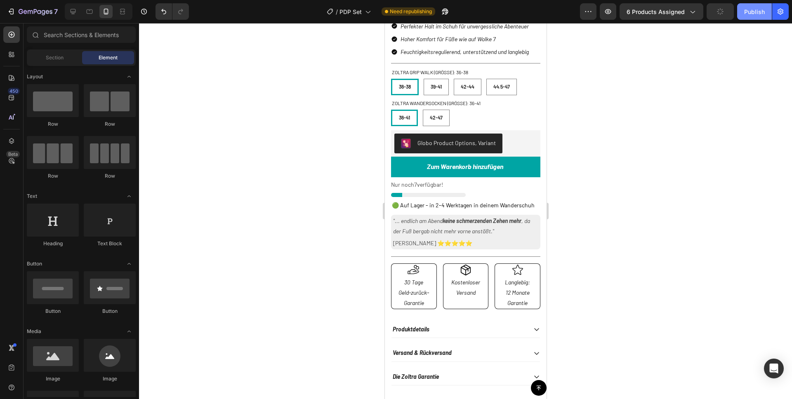
click at [750, 17] on button "Publish" at bounding box center [754, 11] width 35 height 16
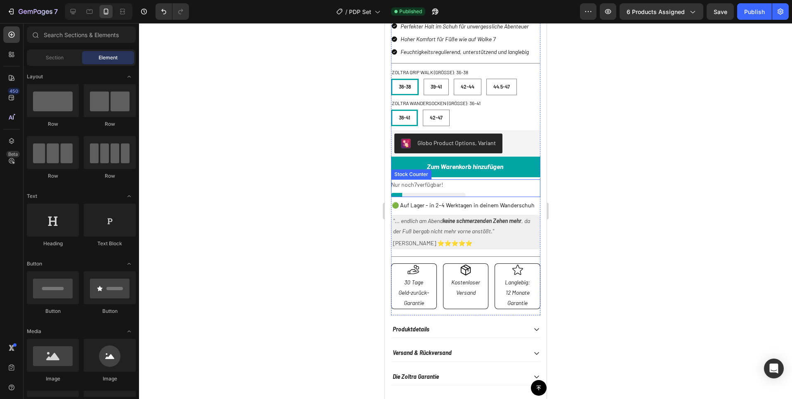
click at [409, 197] on div at bounding box center [427, 195] width 75 height 4
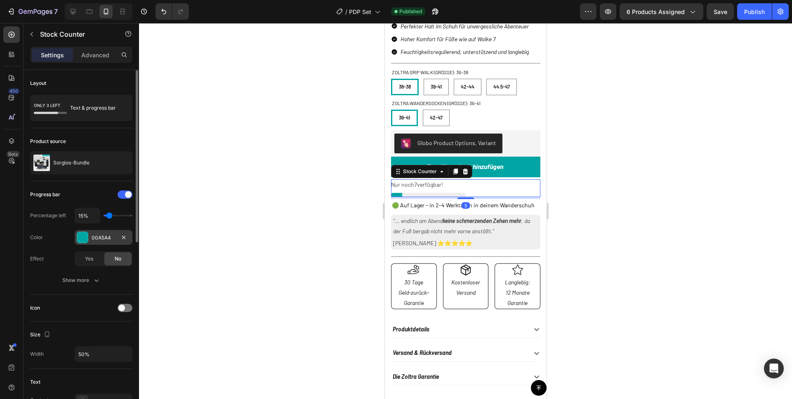
click at [80, 234] on div at bounding box center [82, 237] width 11 height 11
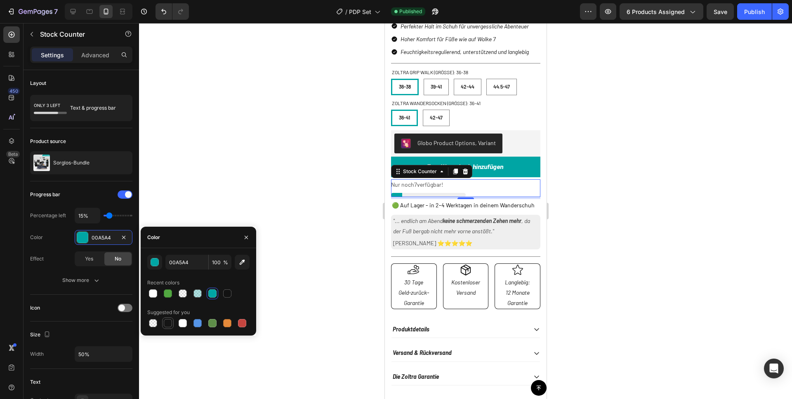
click at [171, 321] on div at bounding box center [168, 323] width 8 height 8
type input "151515"
click at [321, 187] on div at bounding box center [465, 211] width 653 height 376
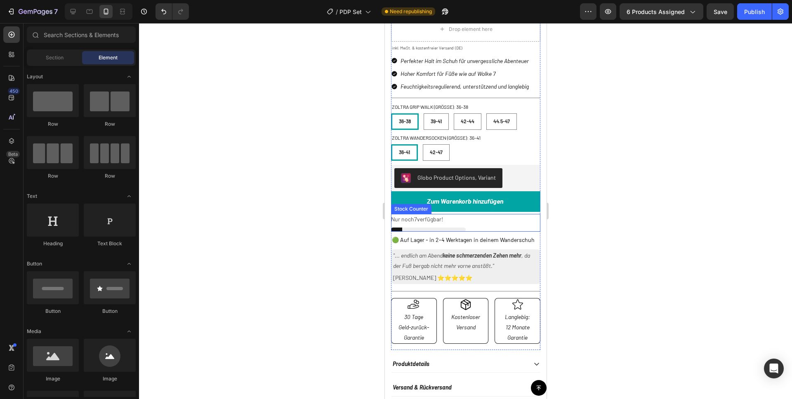
scroll to position [277, 0]
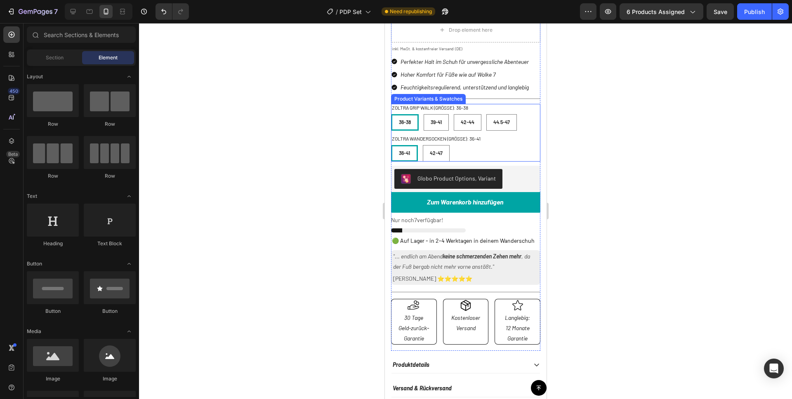
click at [410, 124] on span "36-38" at bounding box center [404, 122] width 12 height 6
click at [390, 114] on input "36-38 36-38 36-38" at bounding box center [390, 114] width 0 height 0
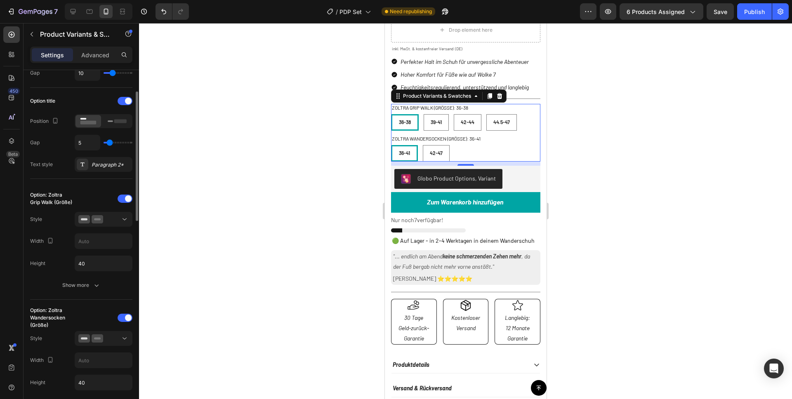
scroll to position [110, 0]
click at [123, 219] on icon at bounding box center [124, 218] width 8 height 8
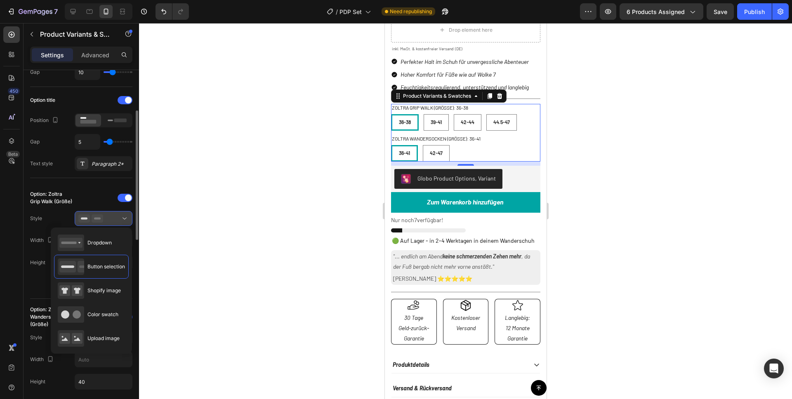
click at [123, 219] on icon at bounding box center [124, 218] width 8 height 8
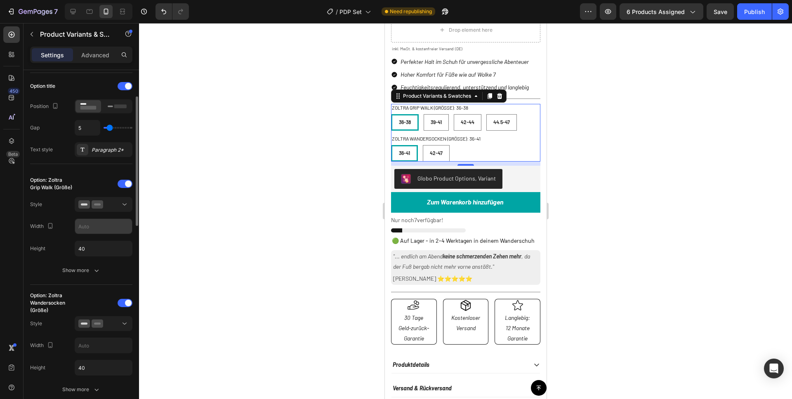
scroll to position [130, 0]
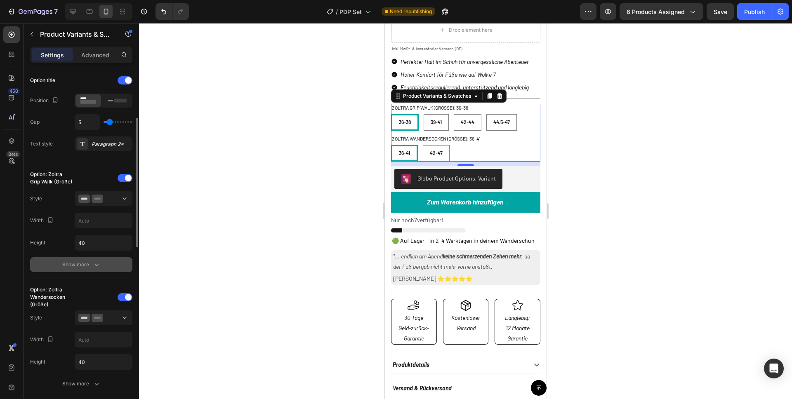
click at [89, 263] on div "Show more" at bounding box center [81, 265] width 38 height 8
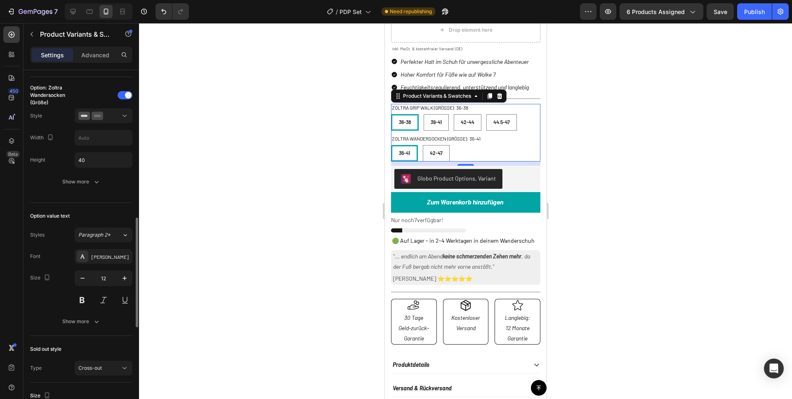
scroll to position [508, 0]
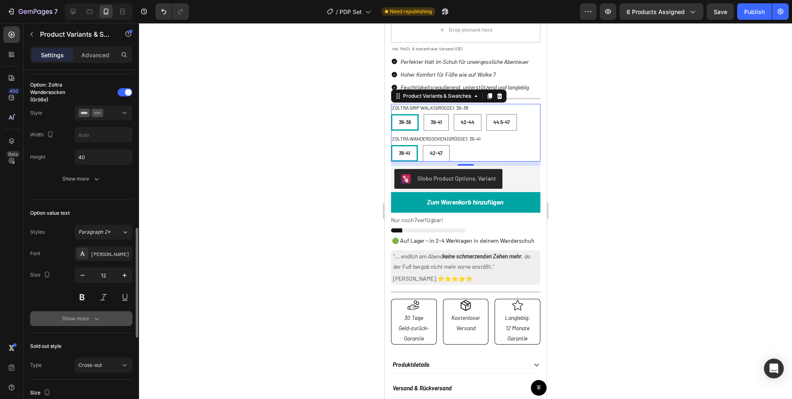
click at [71, 315] on div "Show more" at bounding box center [81, 319] width 38 height 8
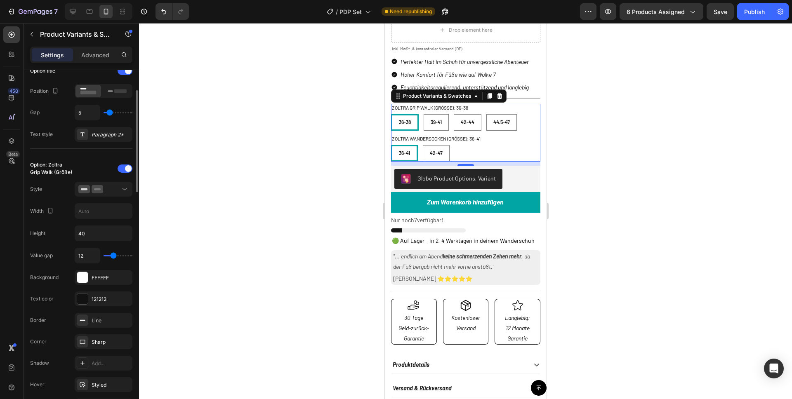
scroll to position [0, 0]
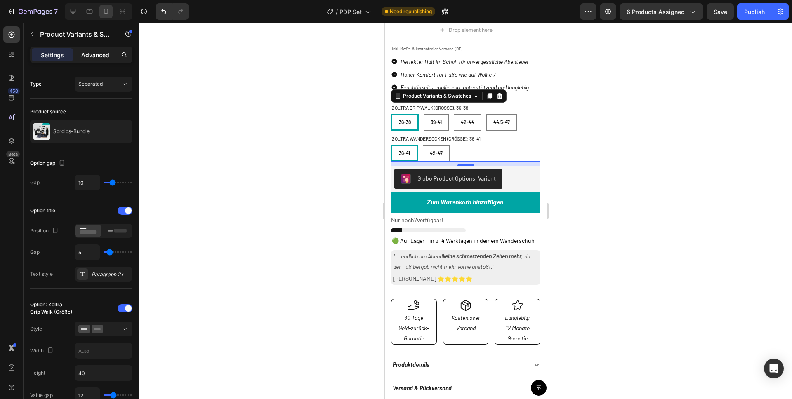
click at [91, 52] on p "Advanced" at bounding box center [95, 55] width 28 height 9
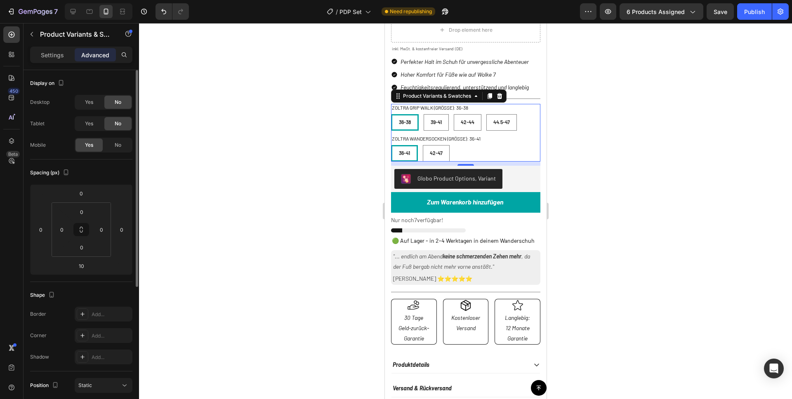
click at [57, 59] on p "Settings" at bounding box center [52, 55] width 23 height 9
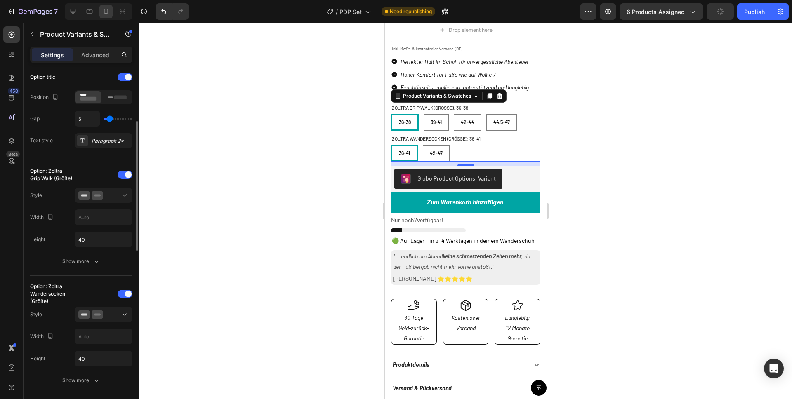
scroll to position [141, 0]
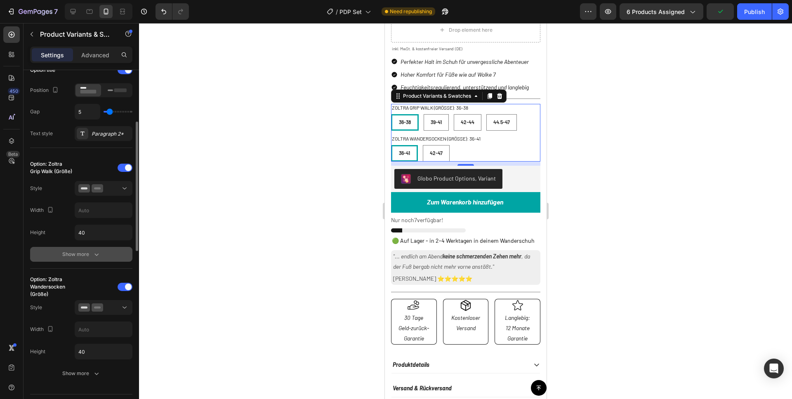
click at [82, 256] on div "Show more" at bounding box center [81, 254] width 38 height 8
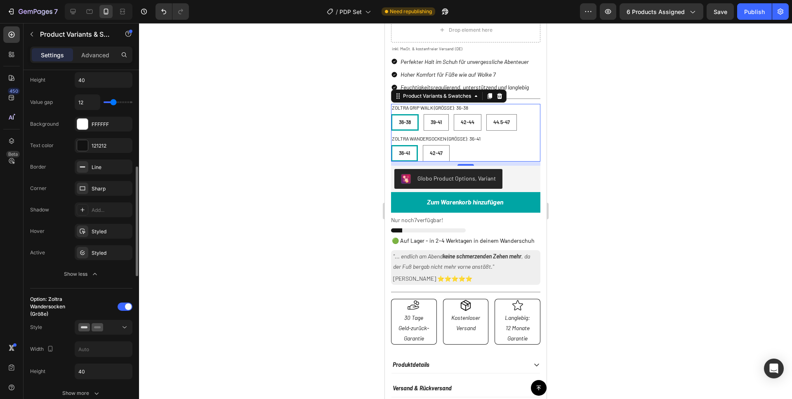
scroll to position [303, 0]
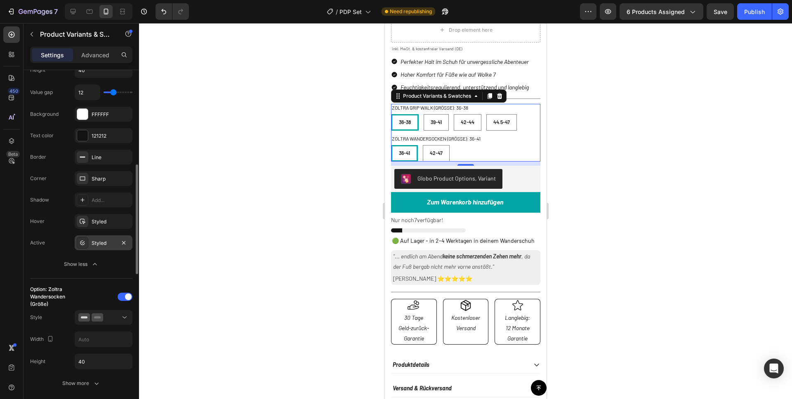
click at [95, 247] on div "Styled" at bounding box center [104, 242] width 58 height 15
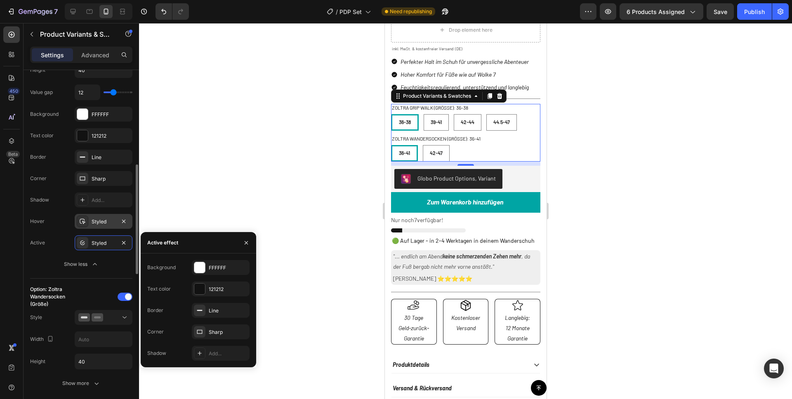
click at [94, 224] on div "Styled" at bounding box center [104, 221] width 24 height 7
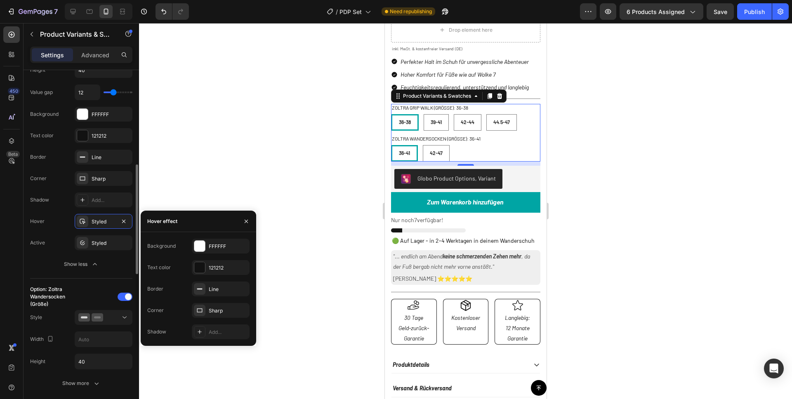
click at [57, 214] on div "Corner Sharp" at bounding box center [81, 221] width 102 height 15
click at [80, 180] on icon at bounding box center [82, 178] width 7 height 7
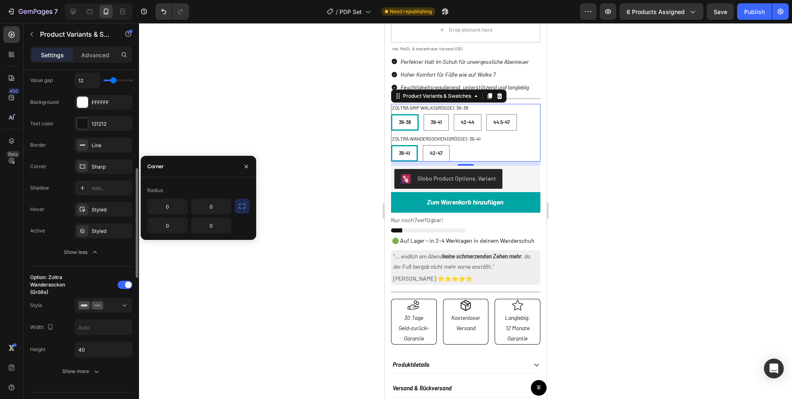
click at [48, 270] on div "Option: Zoltra Grip Walk (Größe) Style Width Height 40 Value gap 12 Background …" at bounding box center [81, 182] width 102 height 405
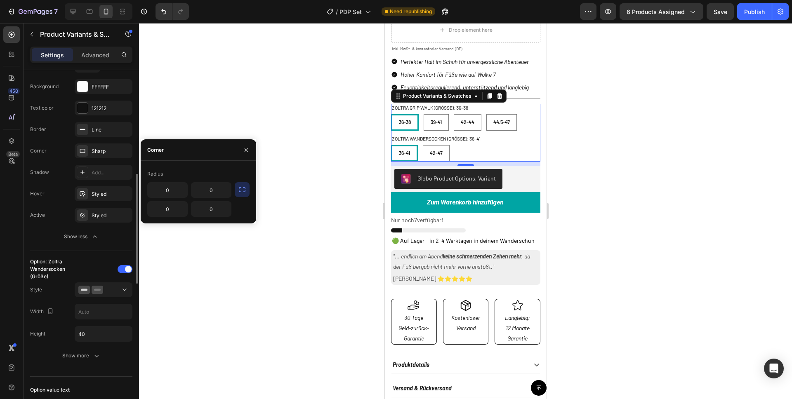
scroll to position [331, 0]
click at [60, 235] on button "Show less" at bounding box center [81, 235] width 102 height 15
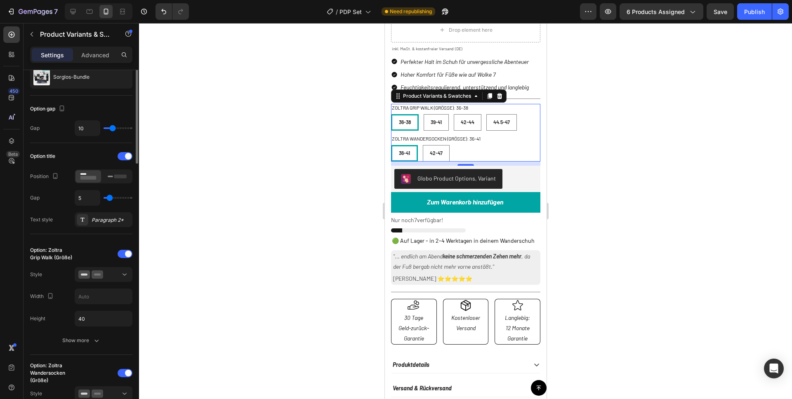
scroll to position [0, 0]
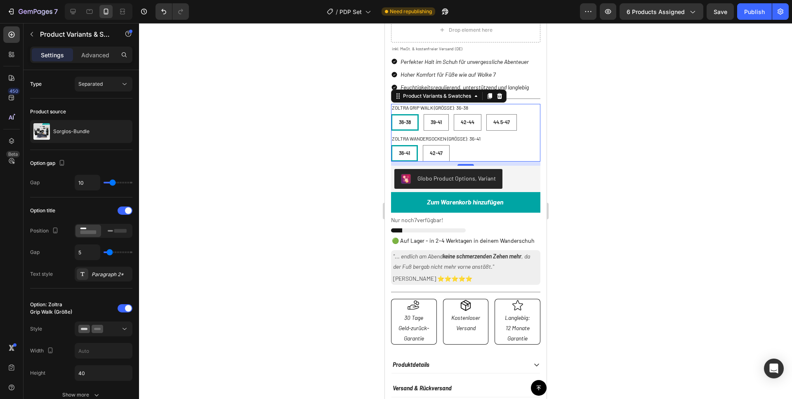
click at [413, 122] on div "36-38" at bounding box center [404, 122] width 25 height 13
click at [390, 114] on input "36-38 36-38 36-38" at bounding box center [390, 114] width 0 height 0
click at [432, 120] on span "39-41" at bounding box center [435, 122] width 11 height 6
click at [423, 114] on input "39-41 39-41 39-41" at bounding box center [423, 114] width 0 height 0
radio input "false"
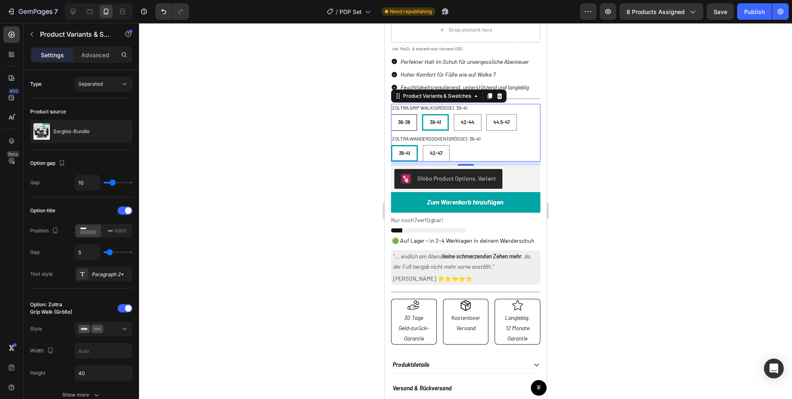
click at [408, 123] on span "36-38" at bounding box center [403, 122] width 12 height 6
click at [390, 114] on input "36-38 36-38 36-38" at bounding box center [390, 114] width 0 height 0
radio input "false"
click at [480, 107] on div "Zoltra Grip Walk (Größe): 36-38 36-38 36-38 36-38 39-41 39-41 39-41 42-44 42-44…" at bounding box center [464, 117] width 149 height 27
click at [105, 87] on div "Separated" at bounding box center [99, 83] width 42 height 7
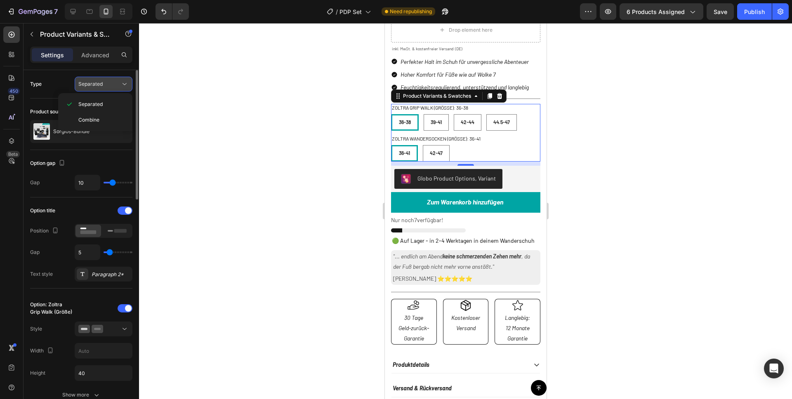
click at [105, 87] on div "Separated" at bounding box center [99, 83] width 42 height 7
click at [83, 132] on p "Sorglos-Bundle" at bounding box center [71, 132] width 36 height 6
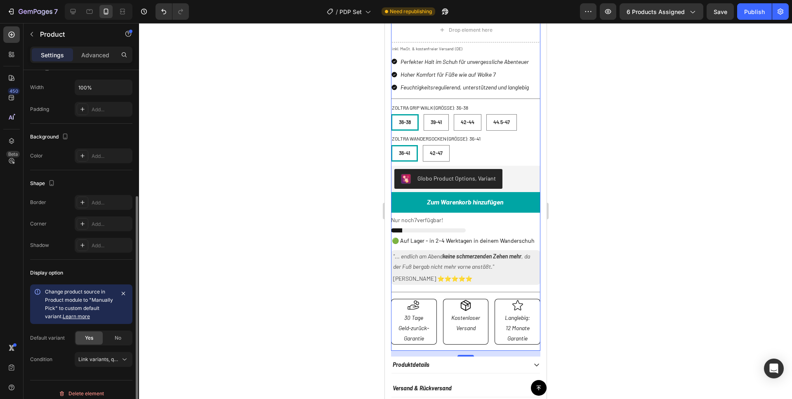
scroll to position [183, 0]
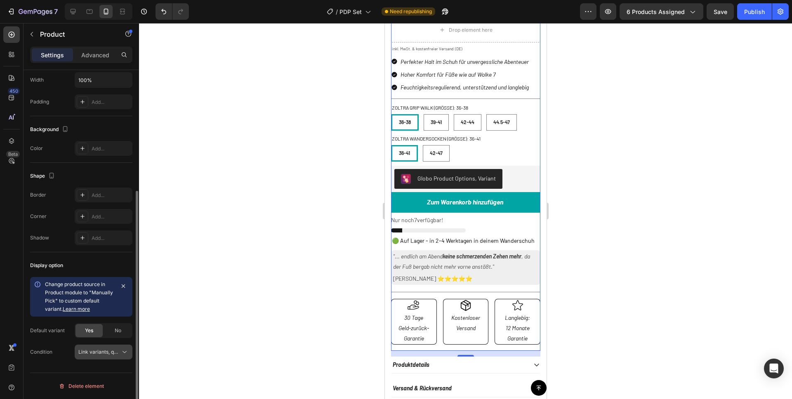
click at [103, 349] on span "Link variants, quantity <br> between same products" at bounding box center [139, 352] width 122 height 6
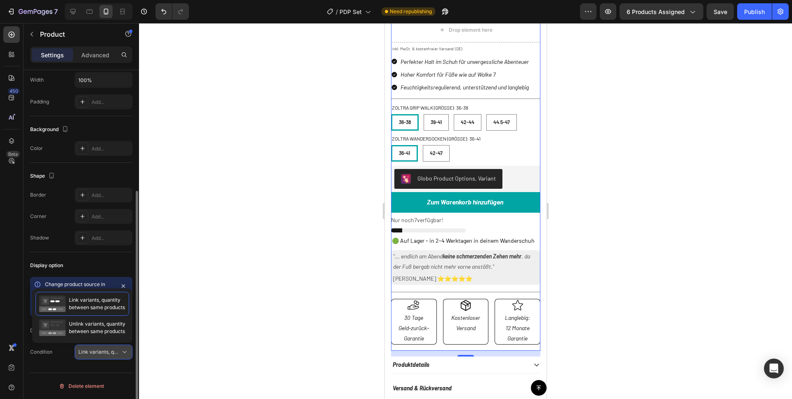
click at [103, 349] on span "Link variants, quantity <br> between same products" at bounding box center [139, 352] width 122 height 6
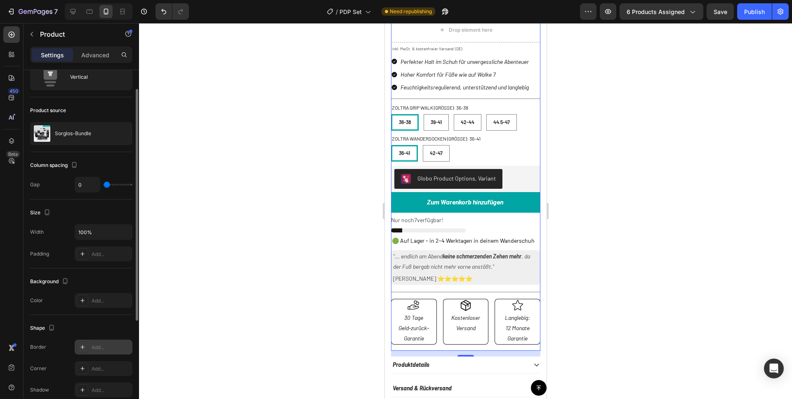
scroll to position [0, 0]
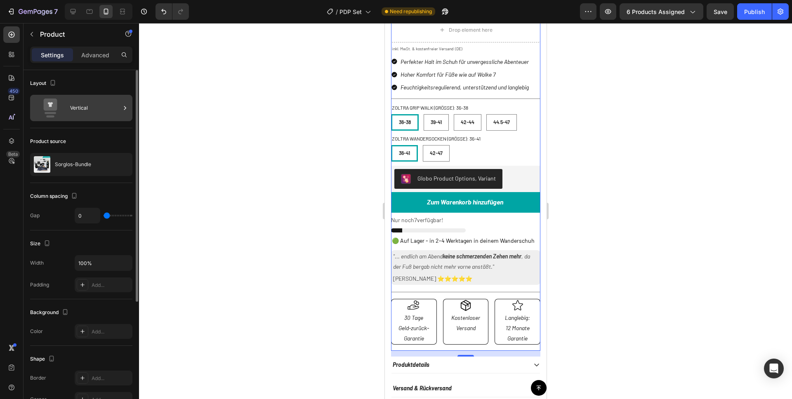
click at [89, 114] on div "Vertical" at bounding box center [95, 108] width 50 height 19
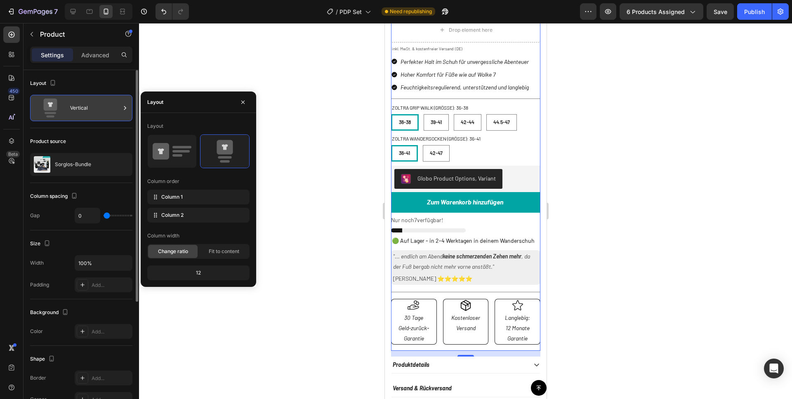
click at [89, 114] on div "Vertical" at bounding box center [95, 108] width 50 height 19
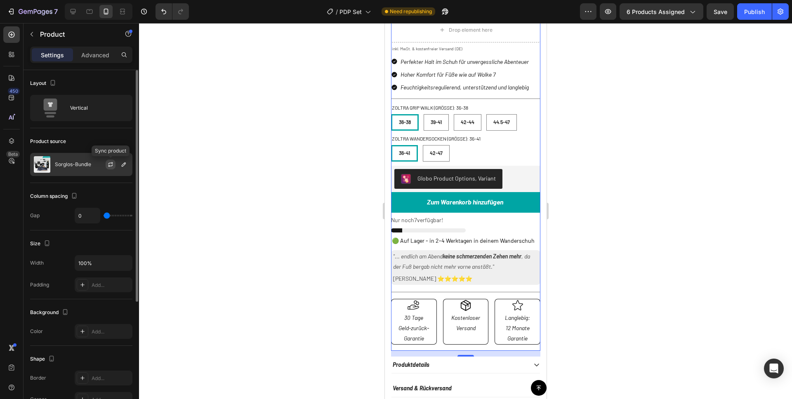
click at [110, 163] on icon "button" at bounding box center [110, 164] width 7 height 7
click at [124, 166] on icon "button" at bounding box center [123, 164] width 7 height 7
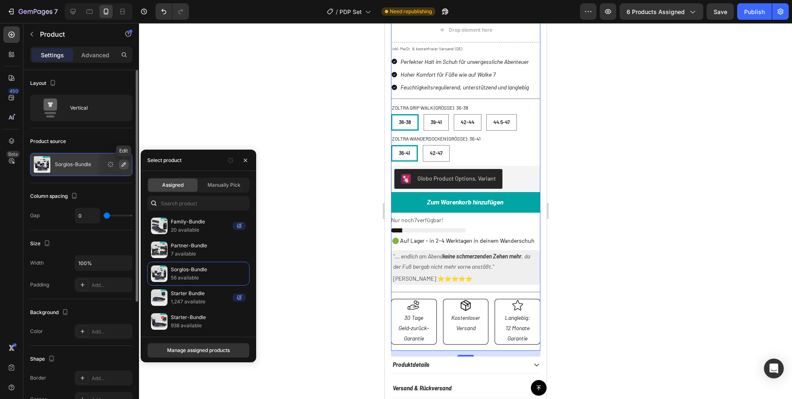
click at [124, 166] on icon "button" at bounding box center [123, 164] width 7 height 7
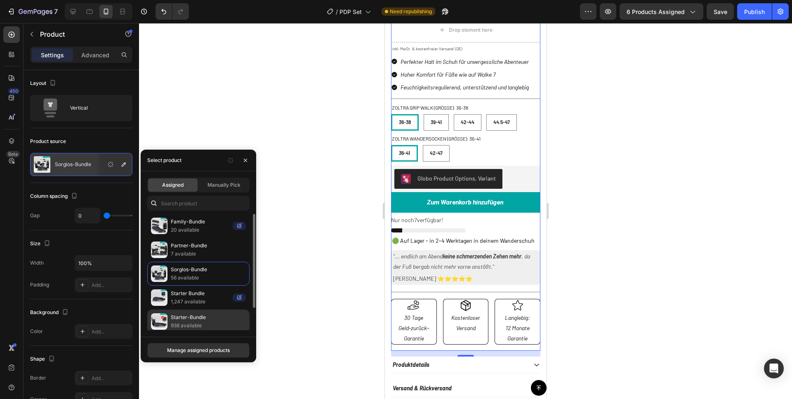
click at [193, 316] on p "Starter-Bundle" at bounding box center [208, 317] width 75 height 8
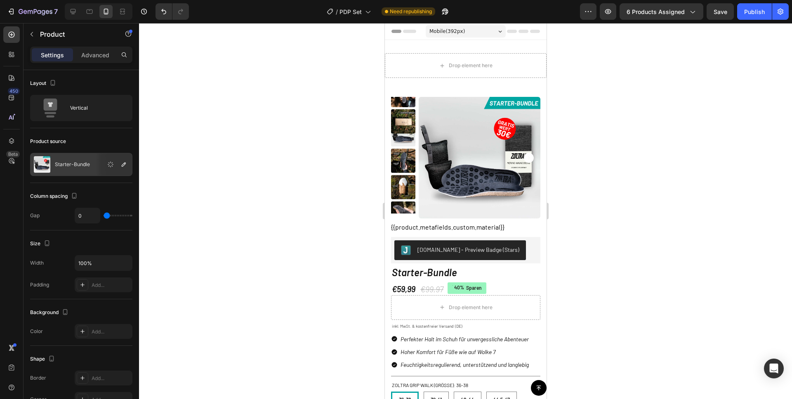
click at [334, 236] on div at bounding box center [465, 211] width 653 height 376
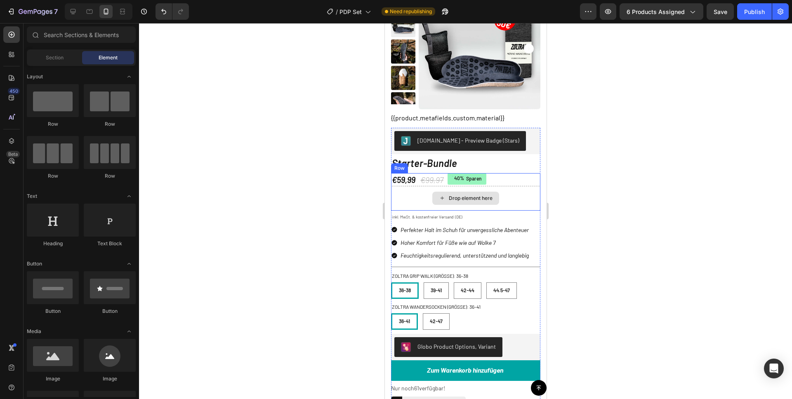
scroll to position [113, 0]
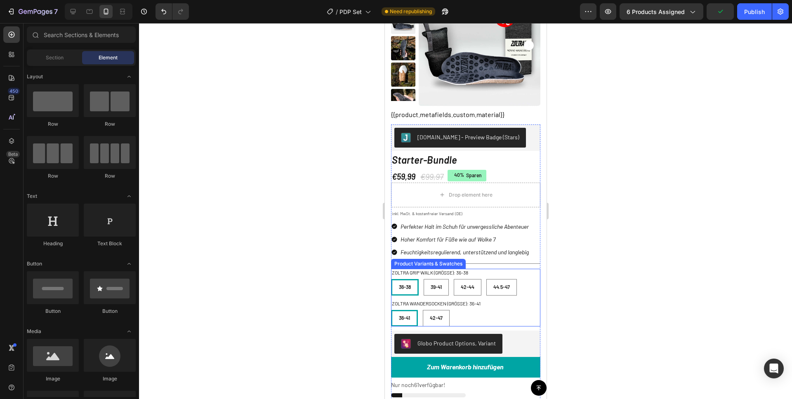
click at [476, 275] on div "Zoltra Grip Walk (Größe): 36-38 36-38 36-38 36-38 39-41 39-41 39-41 42-44 42-44…" at bounding box center [464, 282] width 149 height 27
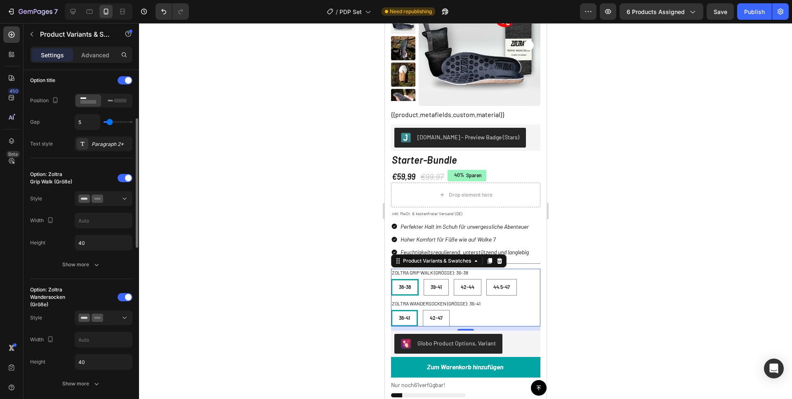
scroll to position [131, 0]
click at [118, 194] on div at bounding box center [103, 198] width 50 height 8
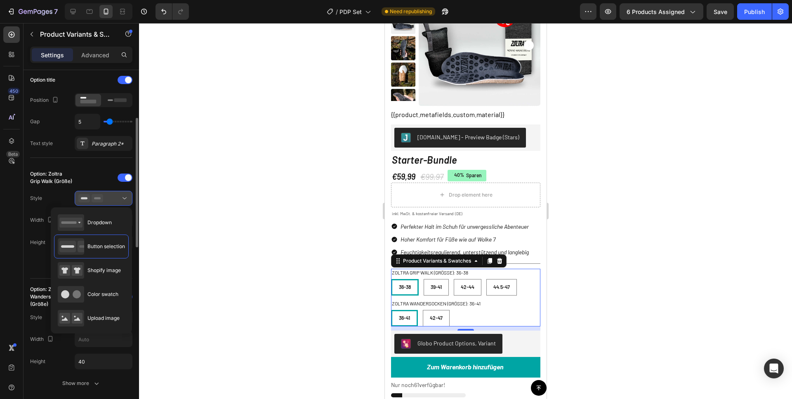
click at [118, 194] on div at bounding box center [103, 198] width 50 height 8
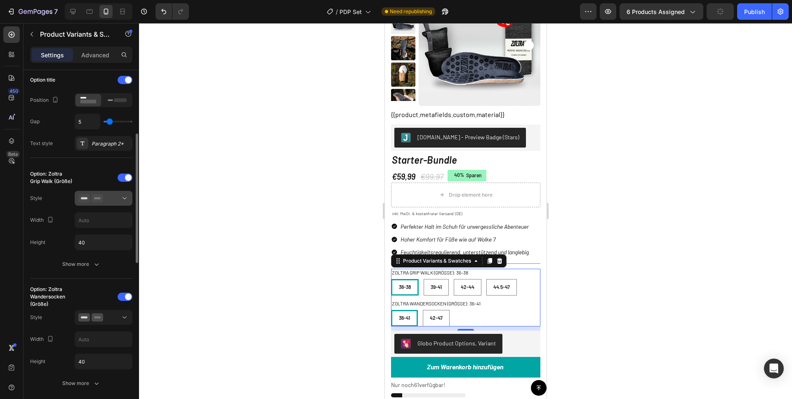
scroll to position [145, 0]
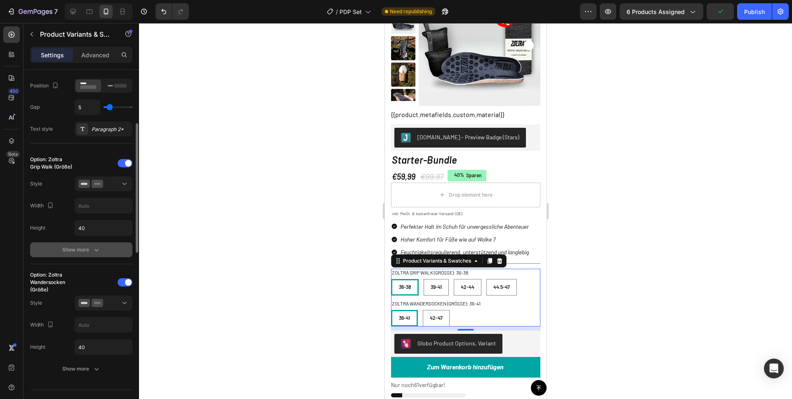
click at [89, 246] on div "Show more" at bounding box center [81, 250] width 38 height 8
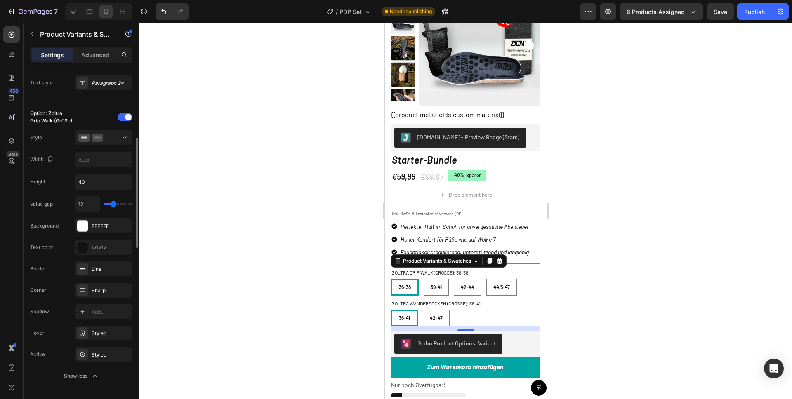
scroll to position [198, 0]
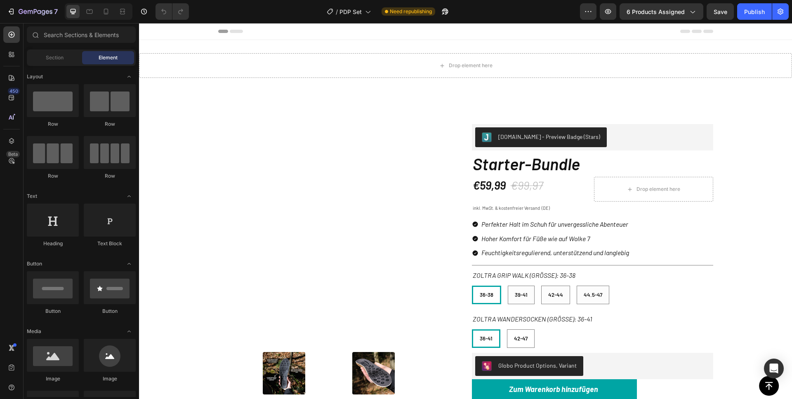
radio input "false"
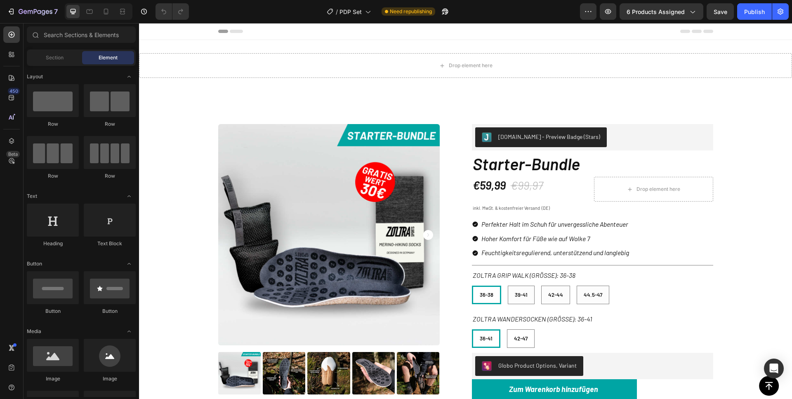
radio input "false"
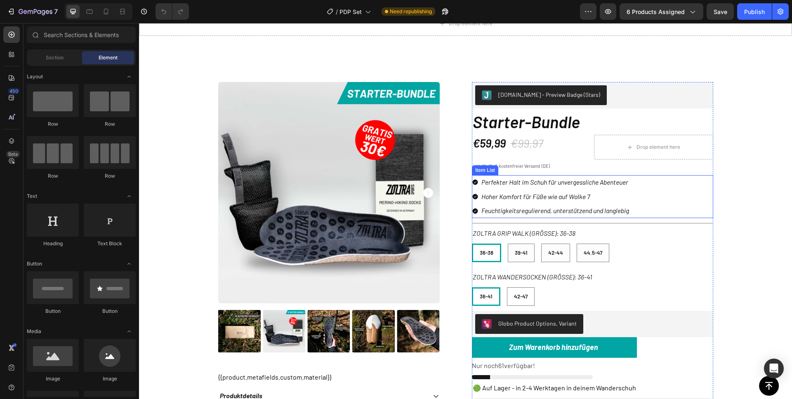
scroll to position [45, 0]
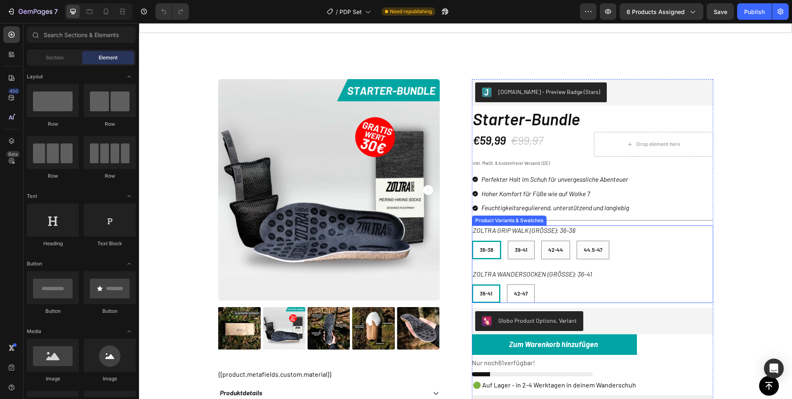
click at [633, 242] on div "36-38 36-38 36-38 39-41 39-41 39-41 42-44 42-44 42-44 44.5-47 44.5-47 44.5-47" at bounding box center [592, 250] width 241 height 19
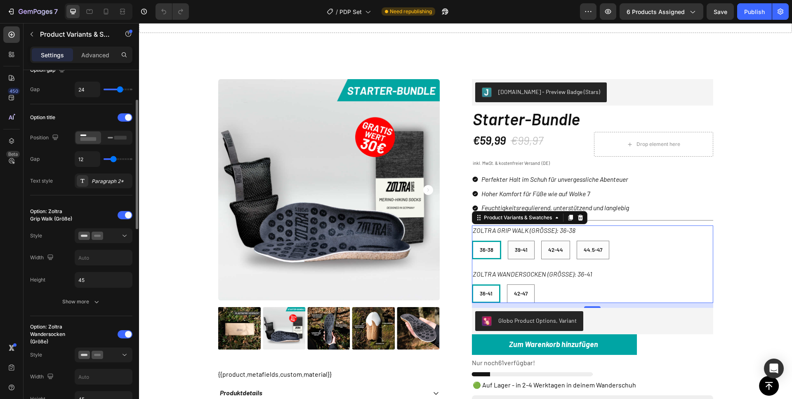
scroll to position [97, 0]
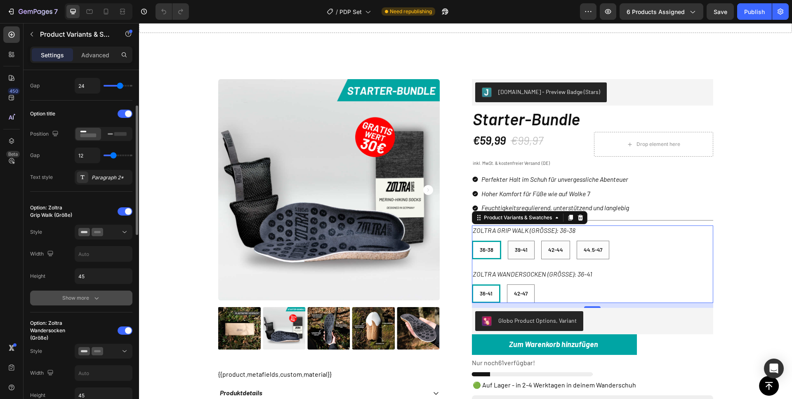
click at [75, 296] on div "Show more" at bounding box center [81, 298] width 38 height 8
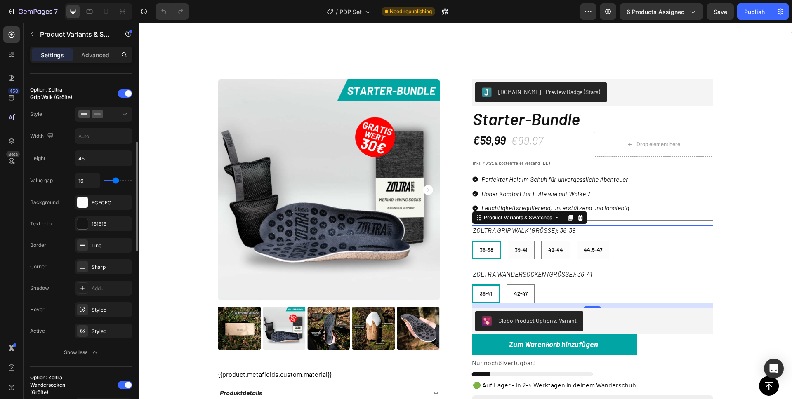
scroll to position [219, 0]
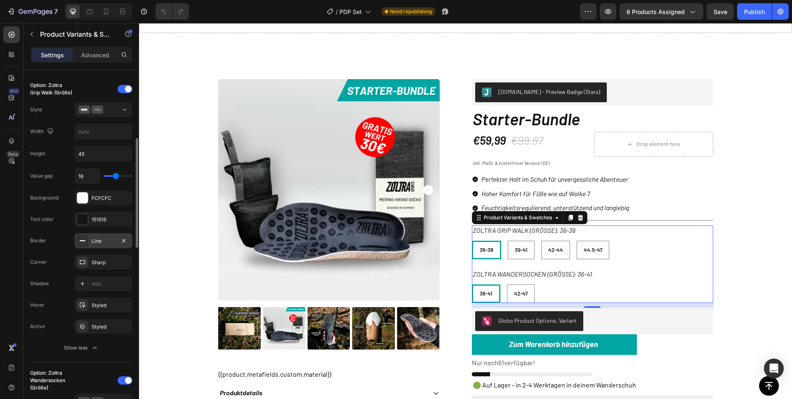
click at [108, 244] on div "Line" at bounding box center [104, 240] width 24 height 7
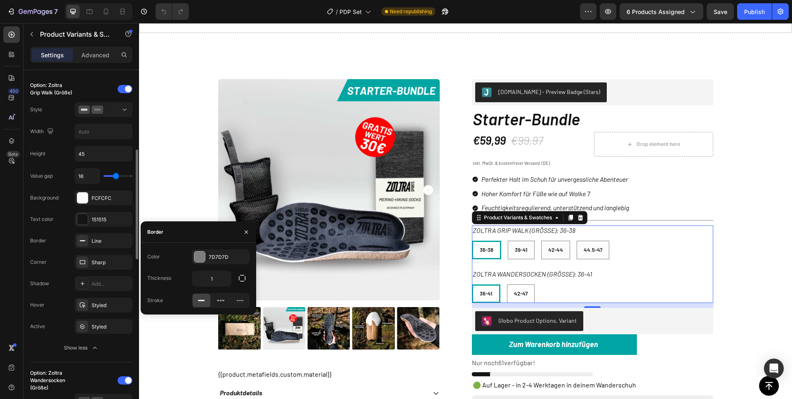
scroll to position [235, 0]
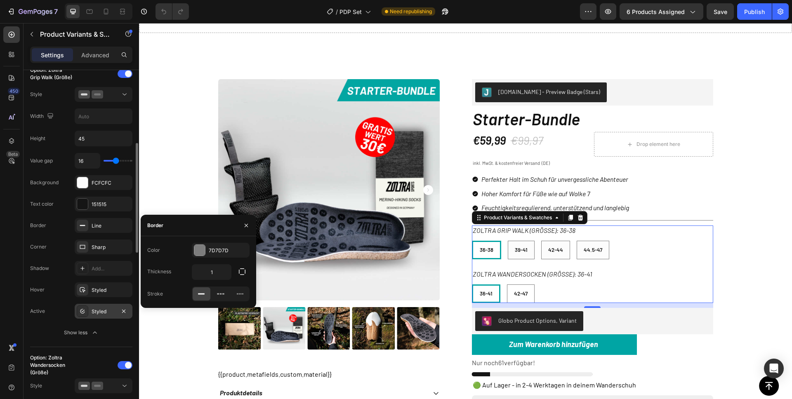
click at [95, 314] on div "Styled" at bounding box center [104, 311] width 24 height 7
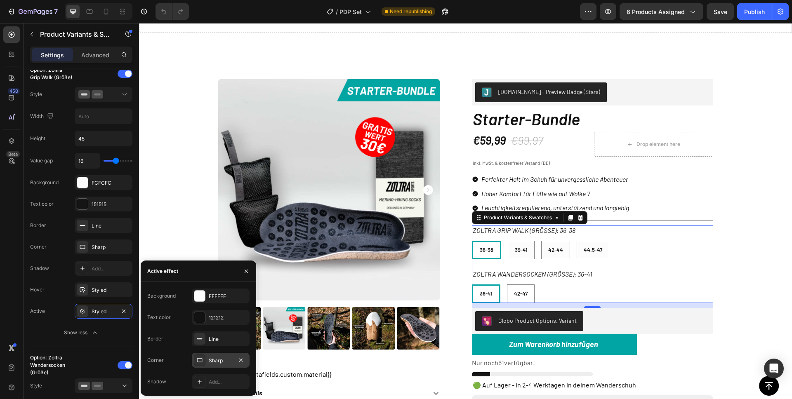
click at [207, 357] on div "Sharp" at bounding box center [221, 360] width 58 height 15
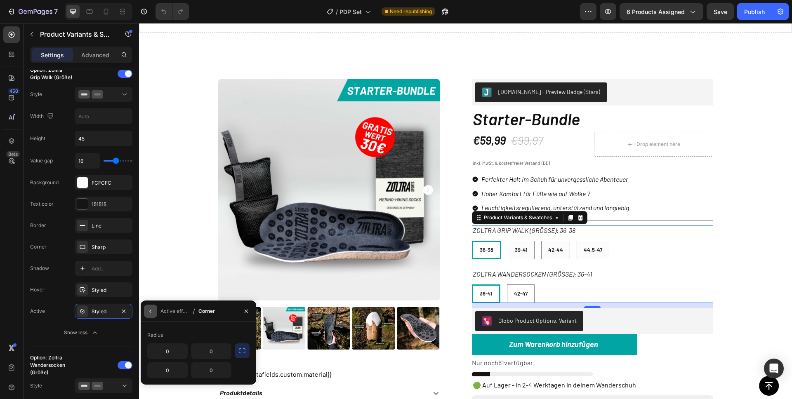
click at [147, 315] on button "button" at bounding box center [150, 311] width 13 height 13
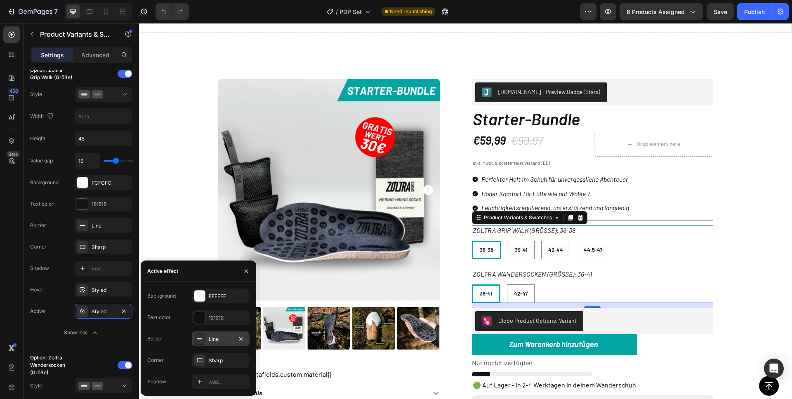
click at [219, 342] on div "Line" at bounding box center [221, 339] width 24 height 7
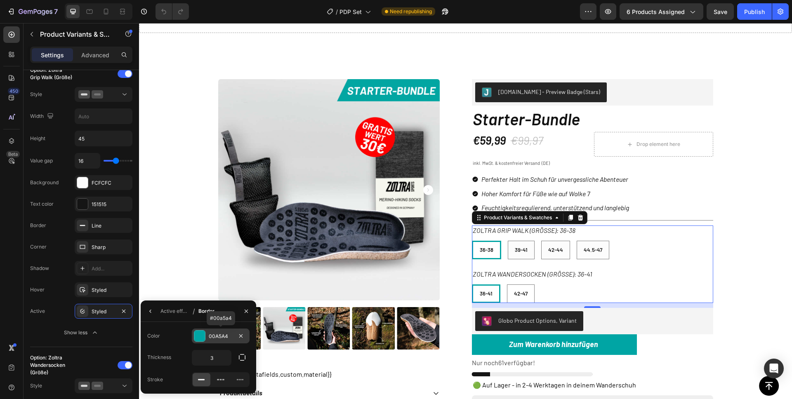
click at [213, 335] on div "00A5A4" at bounding box center [221, 336] width 24 height 7
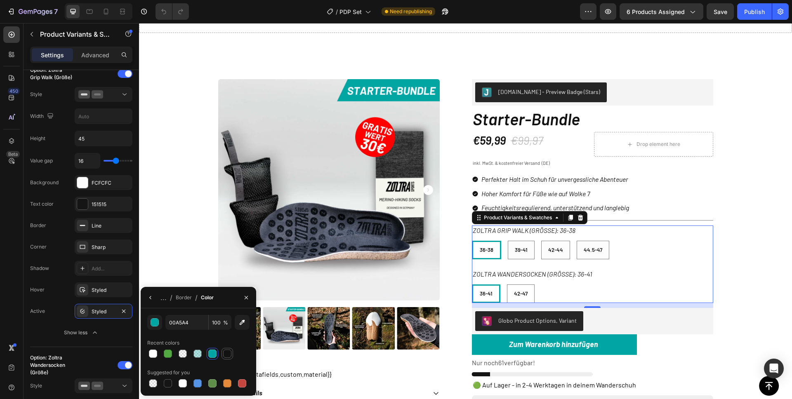
click at [226, 350] on div at bounding box center [227, 354] width 8 height 8
radio input "true"
type input "121212"
click at [152, 301] on button "button" at bounding box center [150, 297] width 13 height 13
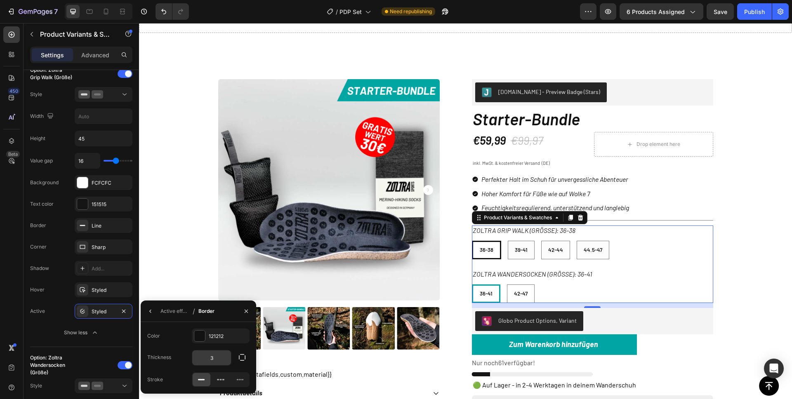
click at [0, 0] on input "3" at bounding box center [0, 0] width 0 height 0
type input "4"
click at [155, 310] on button "button" at bounding box center [150, 311] width 13 height 13
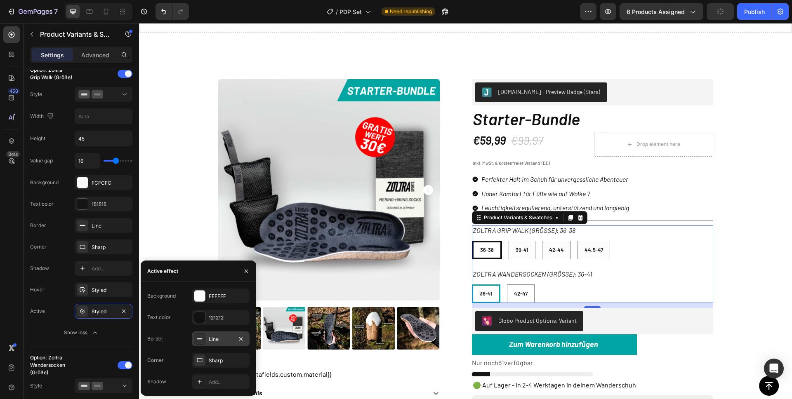
click at [215, 338] on div "Line" at bounding box center [221, 339] width 24 height 7
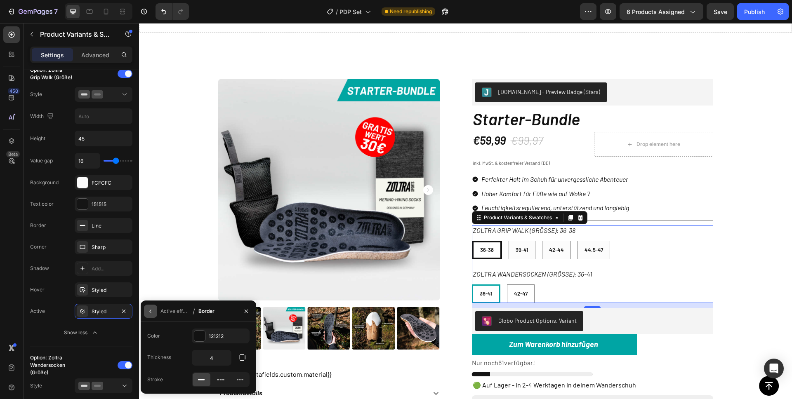
click at [153, 312] on icon "button" at bounding box center [150, 311] width 7 height 7
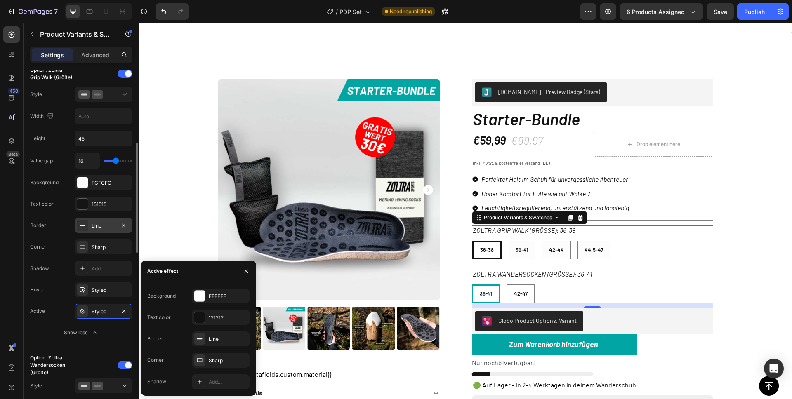
click at [105, 225] on div "Line" at bounding box center [104, 225] width 24 height 7
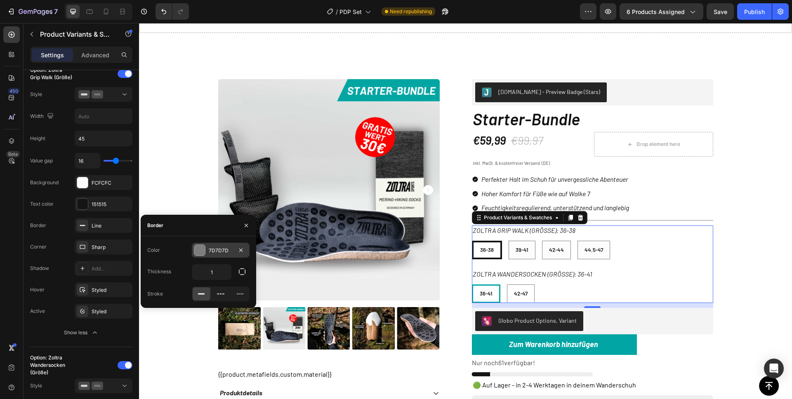
click at [198, 254] on div at bounding box center [199, 250] width 11 height 11
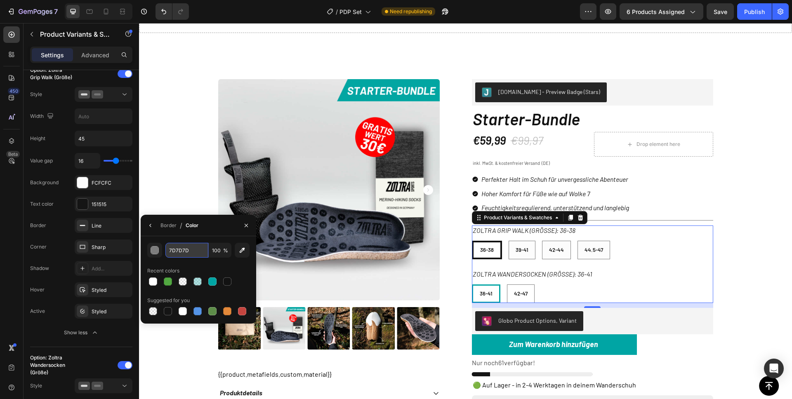
click at [183, 250] on input "7D7D7D" at bounding box center [186, 250] width 43 height 15
click at [155, 250] on div "button" at bounding box center [155, 251] width 8 height 8
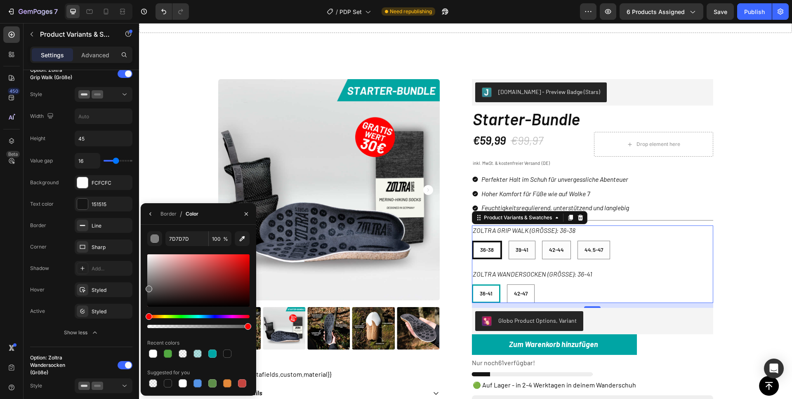
click at [147, 287] on div at bounding box center [198, 280] width 102 height 52
type input "5E5E5E"
click at [150, 214] on icon "button" at bounding box center [150, 213] width 2 height 3
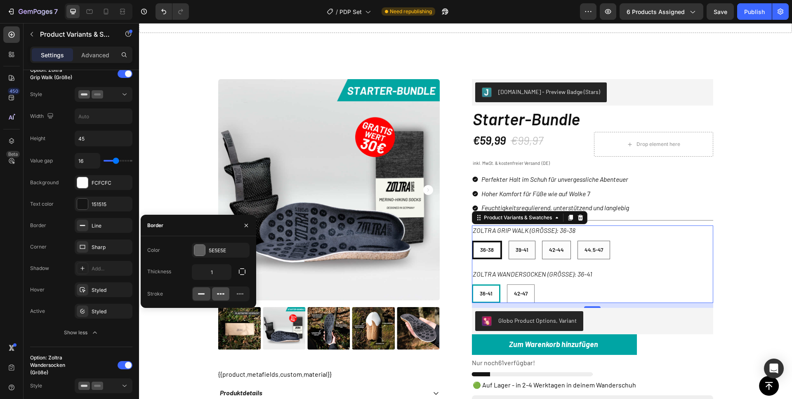
click at [223, 293] on icon at bounding box center [220, 294] width 8 height 8
click at [204, 293] on icon at bounding box center [201, 294] width 8 height 8
click at [216, 295] on icon at bounding box center [220, 294] width 8 height 8
click at [204, 295] on icon at bounding box center [201, 294] width 8 height 8
click at [243, 228] on icon "button" at bounding box center [246, 225] width 7 height 7
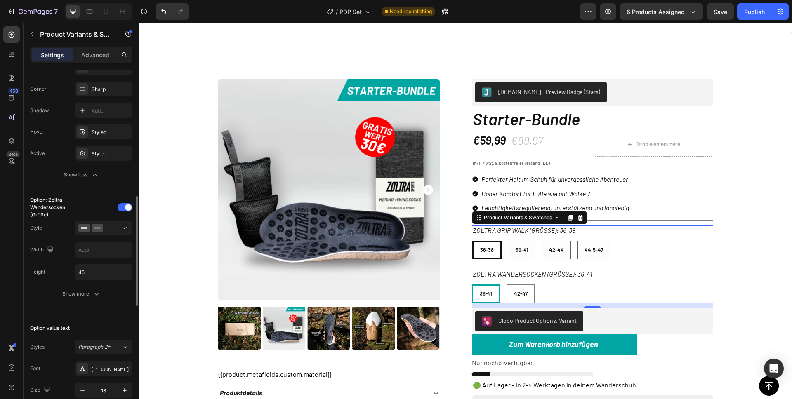
scroll to position [395, 0]
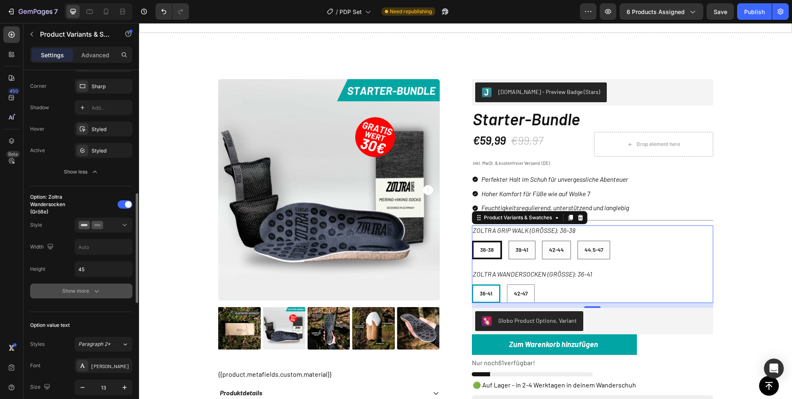
click at [68, 291] on div "Show more" at bounding box center [81, 291] width 38 height 8
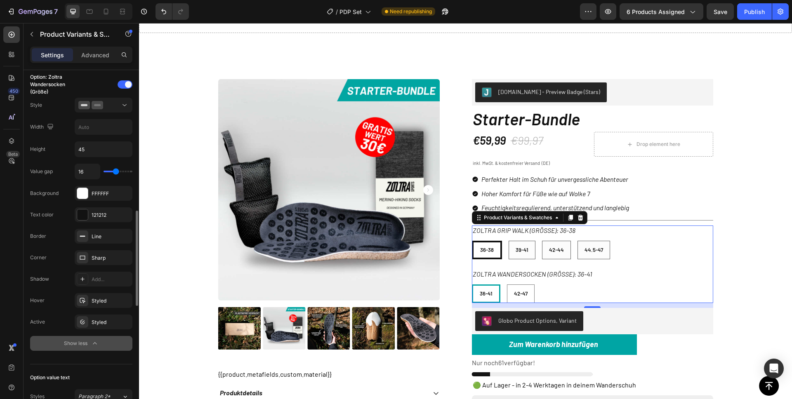
scroll to position [519, 0]
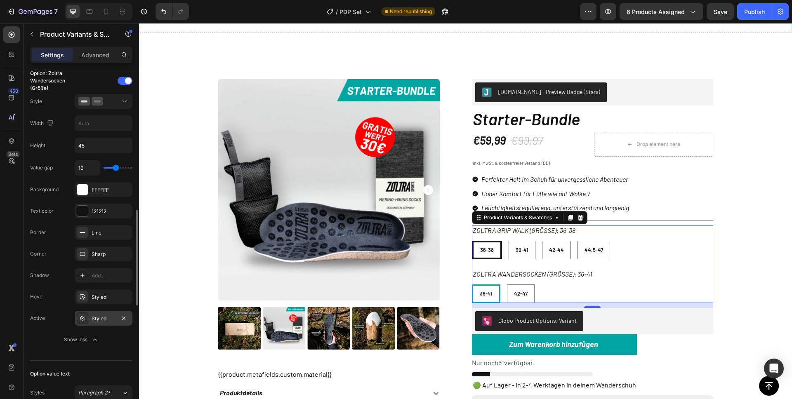
click at [96, 317] on div "Styled" at bounding box center [104, 318] width 24 height 7
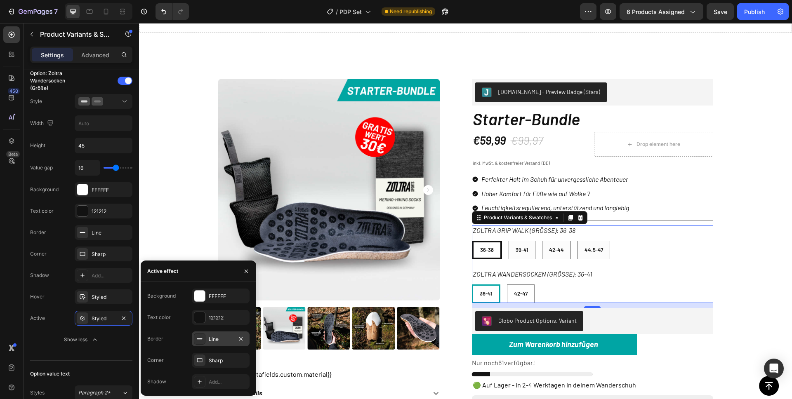
click at [214, 339] on div "Line" at bounding box center [221, 339] width 24 height 7
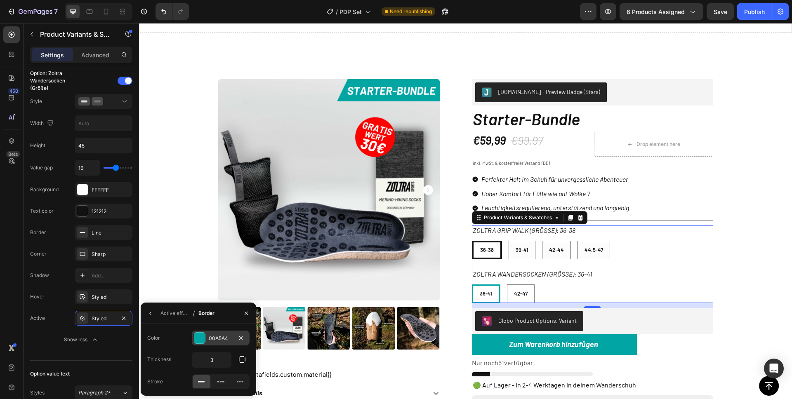
click at [218, 341] on div "00A5A4" at bounding box center [221, 338] width 24 height 7
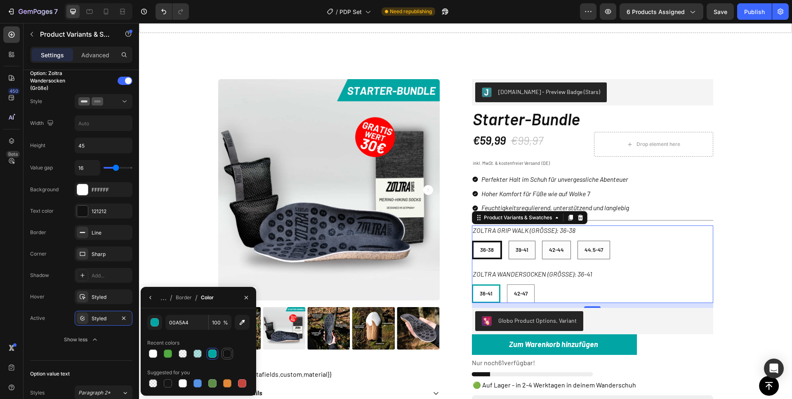
click at [228, 353] on div at bounding box center [227, 354] width 8 height 8
type input "121212"
click at [150, 300] on icon "button" at bounding box center [150, 297] width 7 height 7
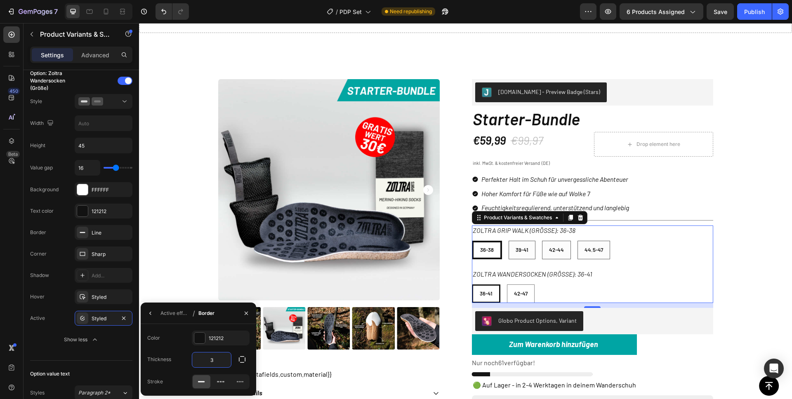
click at [222, 354] on input "3" at bounding box center [211, 360] width 39 height 15
click at [224, 313] on div "Active effect / Border" at bounding box center [198, 313] width 115 height 21
click at [0, 0] on input "4" at bounding box center [0, 0] width 0 height 0
type input "3"
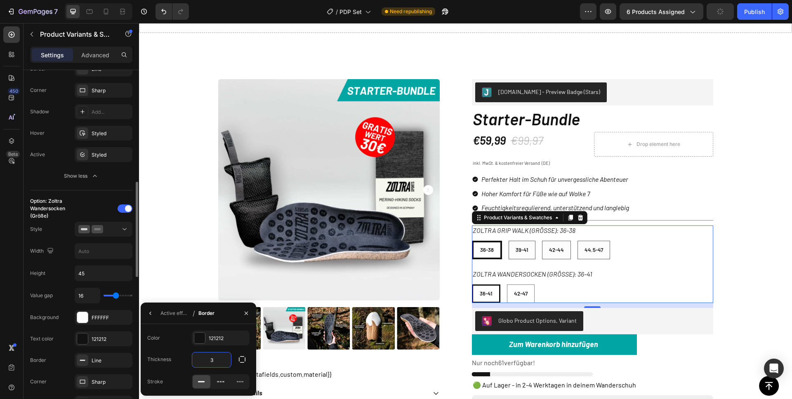
scroll to position [373, 0]
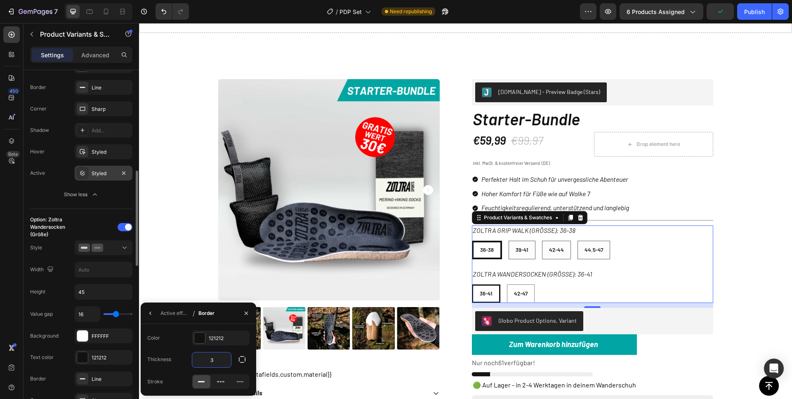
click at [99, 169] on div "Styled" at bounding box center [104, 173] width 58 height 15
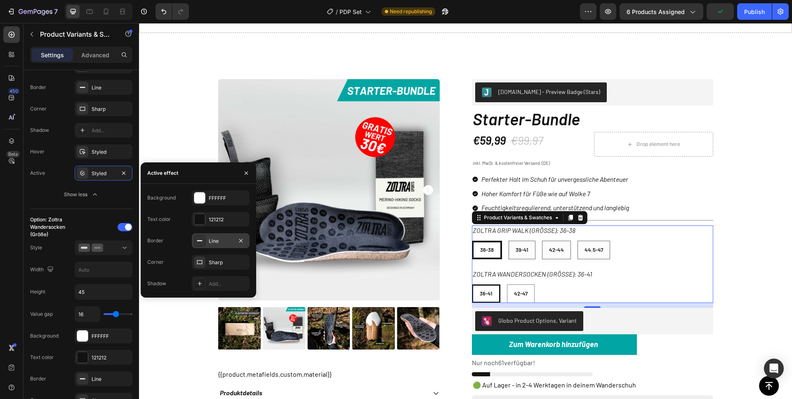
click at [219, 245] on div "Line" at bounding box center [221, 240] width 58 height 15
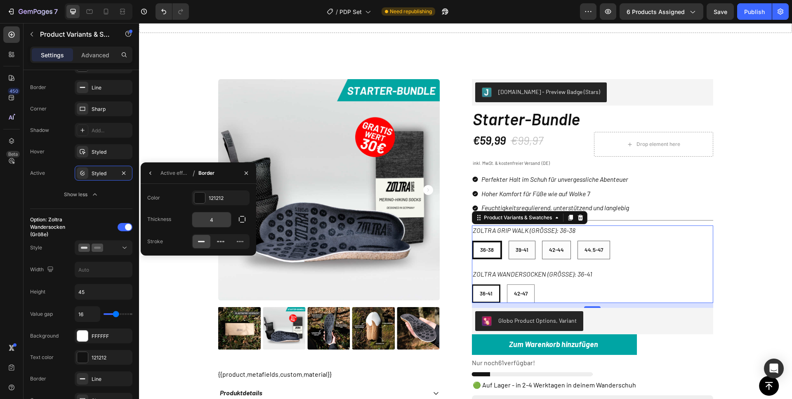
click at [0, 0] on input "4" at bounding box center [0, 0] width 0 height 0
type input "3"
click at [226, 174] on div "Active effect / Border" at bounding box center [198, 172] width 115 height 21
click at [246, 174] on icon "button" at bounding box center [246, 173] width 7 height 7
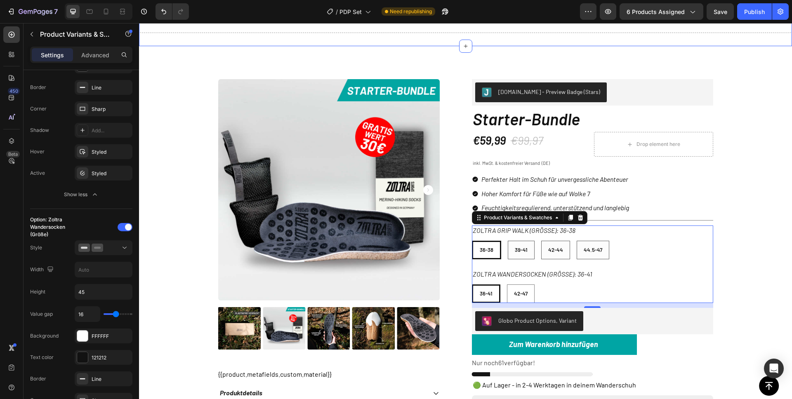
click at [728, 37] on div "Drop element here Section 2" at bounding box center [465, 20] width 653 height 51
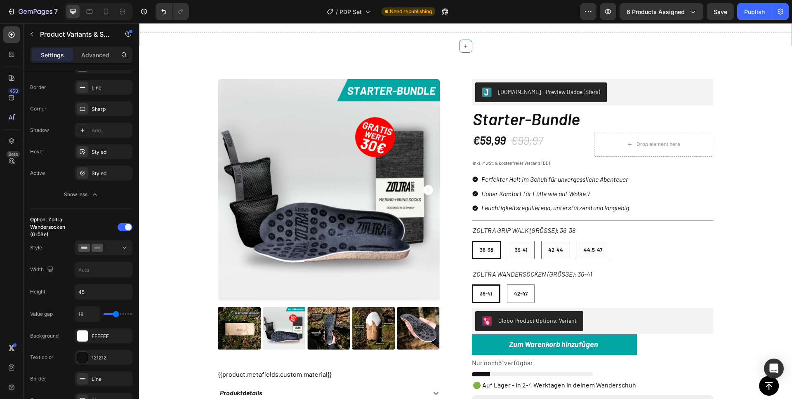
scroll to position [0, 0]
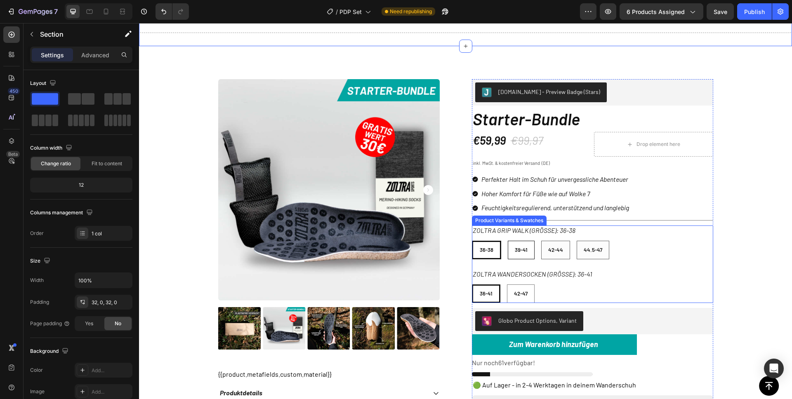
click at [520, 251] on span "39-41" at bounding box center [521, 250] width 13 height 7
click at [508, 241] on input "39-41 39-41 39-41" at bounding box center [507, 240] width 0 height 0
radio input "false"
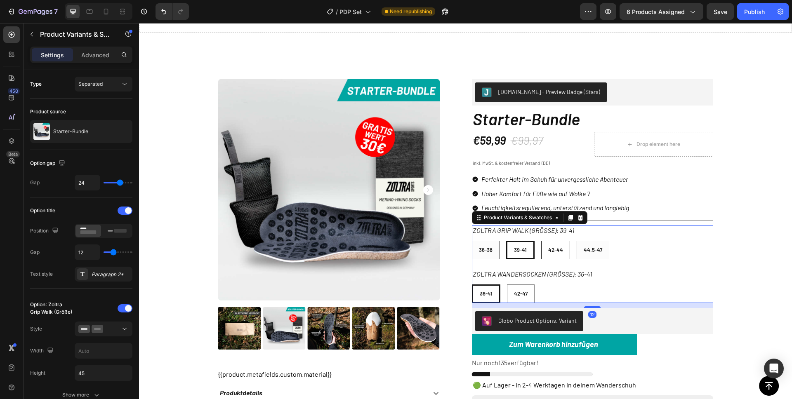
click at [549, 255] on div "42-44" at bounding box center [555, 250] width 28 height 14
click at [541, 241] on input "42-44 42-44 42-44" at bounding box center [541, 240] width 0 height 0
radio input "false"
click at [583, 251] on span "44.5-47" at bounding box center [592, 250] width 19 height 7
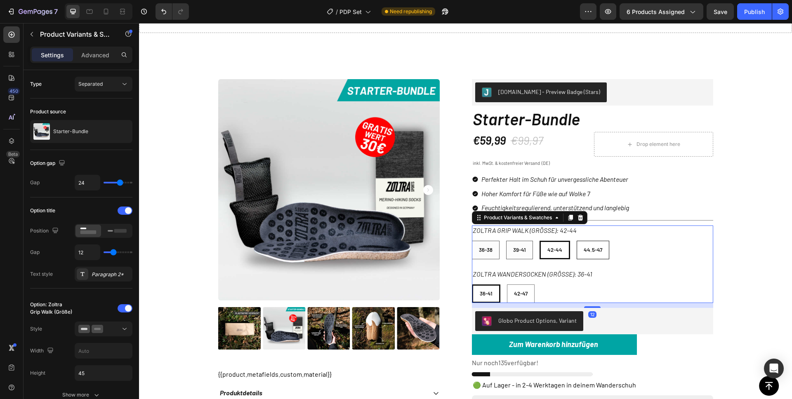
click at [576, 241] on input "44.5-47 44.5-47 44.5-47" at bounding box center [576, 240] width 0 height 0
radio input "false"
click at [490, 253] on div "36-38" at bounding box center [485, 250] width 27 height 14
click at [472, 241] on input "36-38 36-38 36-38" at bounding box center [471, 240] width 0 height 0
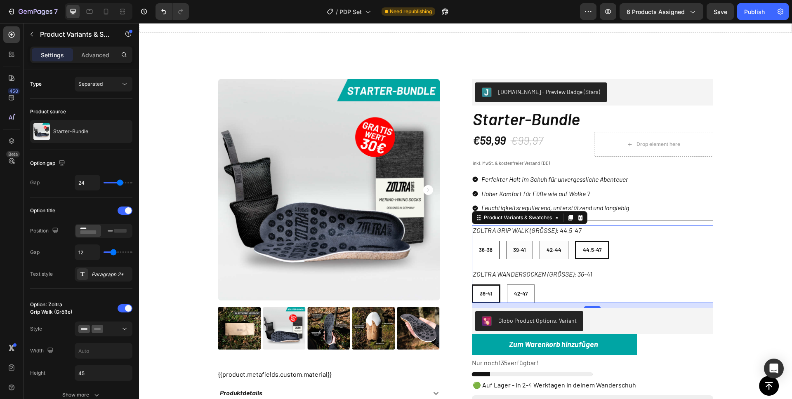
radio input "false"
click at [510, 285] on \(Größe\)-42-47 "42-47" at bounding box center [521, 293] width 28 height 19
click at [507, 284] on input "42-47 42-47 42-47" at bounding box center [506, 284] width 0 height 0
radio input "false"
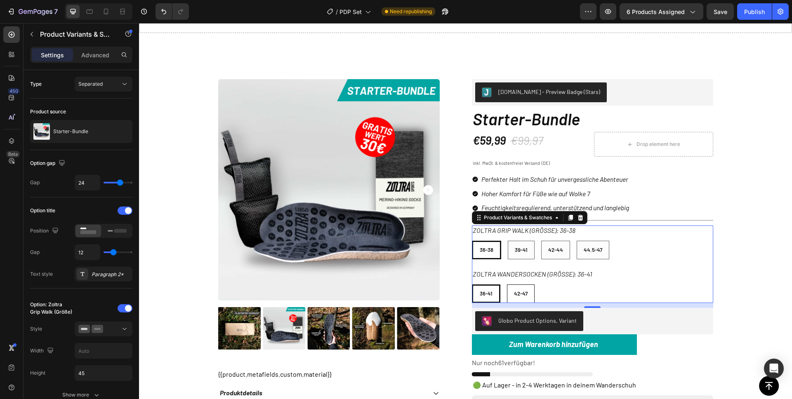
radio input "false"
click at [511, 254] on div "39-41" at bounding box center [521, 250] width 26 height 14
click at [508, 241] on input "39-41 39-41 39-41" at bounding box center [507, 240] width 0 height 0
radio input "false"
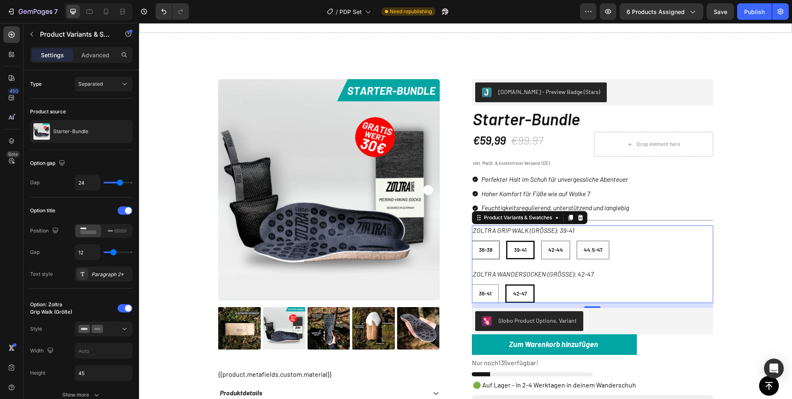
click at [482, 250] on span "36-38" at bounding box center [486, 250] width 14 height 7
click at [472, 241] on input "36-38 36-38 36-38" at bounding box center [471, 240] width 0 height 0
radio input "false"
click at [752, 18] on button "Publish" at bounding box center [754, 11] width 35 height 16
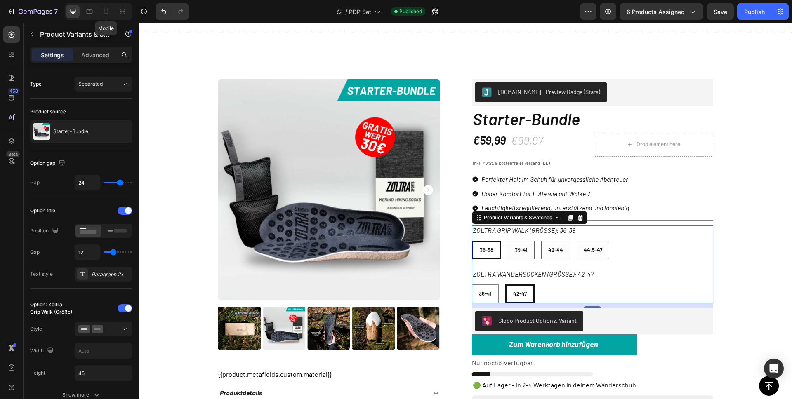
click at [107, 11] on icon at bounding box center [106, 11] width 8 height 8
type input "12"
type input "10"
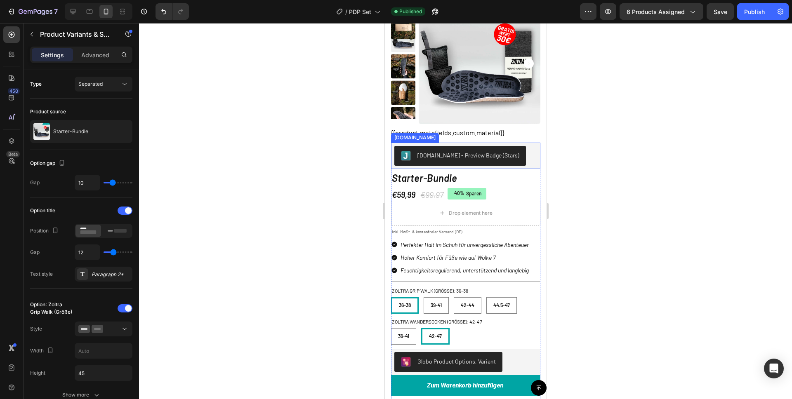
scroll to position [118, 0]
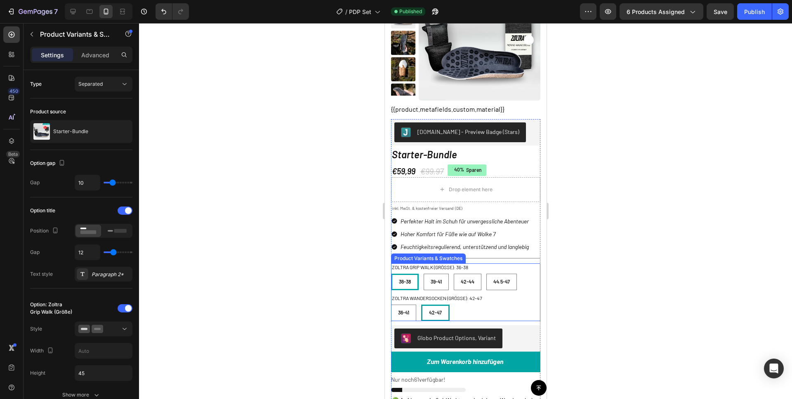
click at [418, 281] on div "36-38 36-38 36-38 39-41 39-41 39-41 42-44 42-44 42-44 44.5-47 44.5-47 44.5-47" at bounding box center [464, 282] width 149 height 16
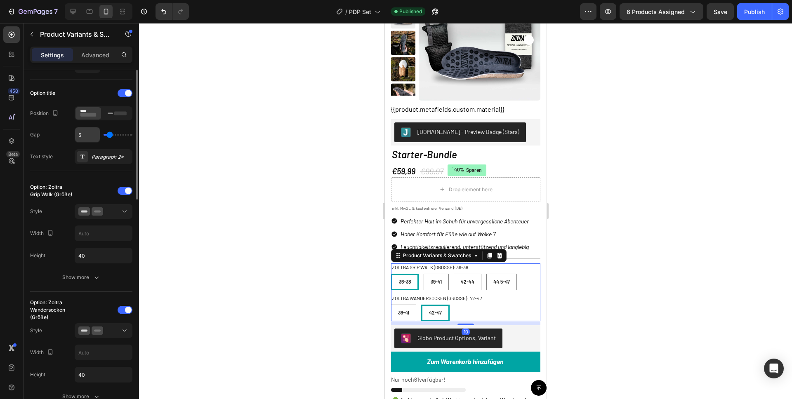
scroll to position [125, 0]
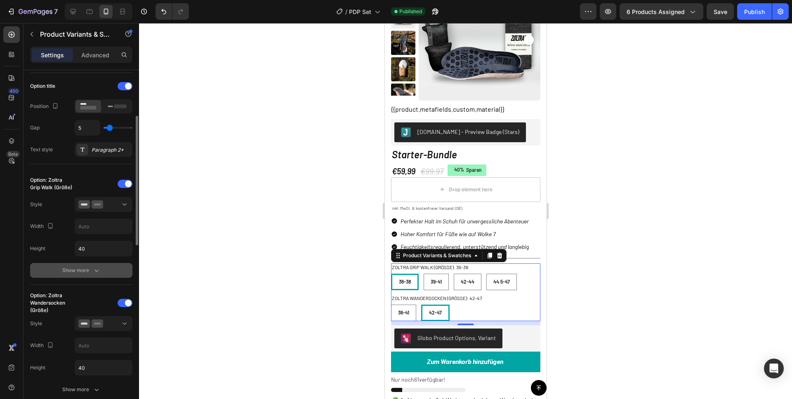
click at [88, 270] on div "Show more" at bounding box center [81, 270] width 38 height 8
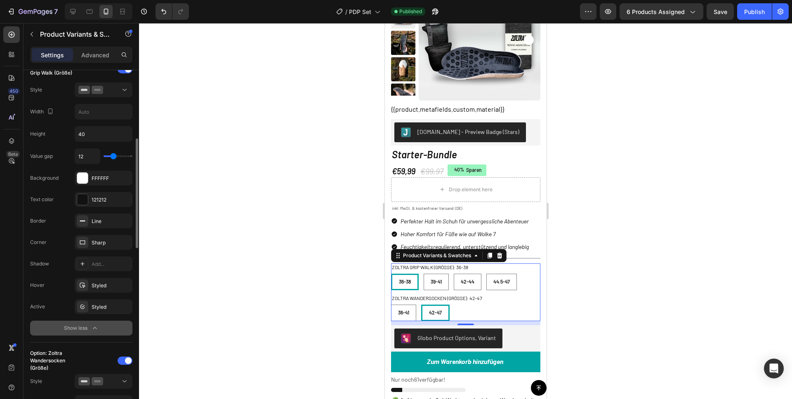
scroll to position [248, 0]
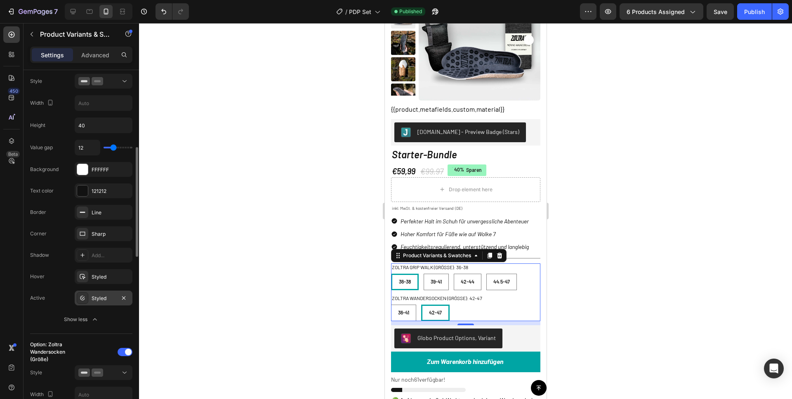
click at [100, 296] on div "Styled" at bounding box center [104, 298] width 24 height 7
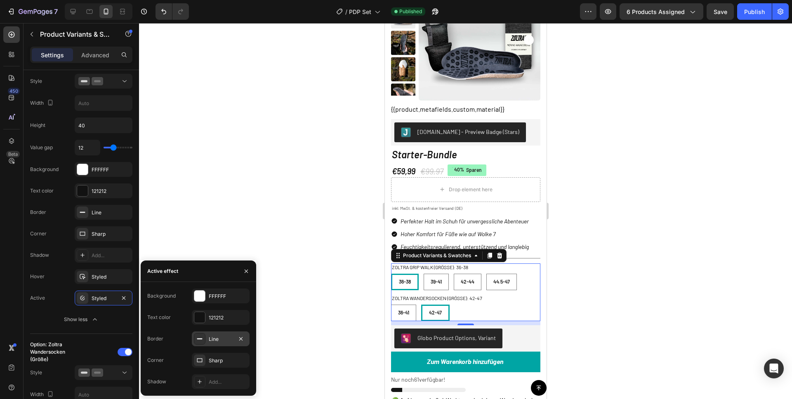
click at [211, 338] on div "Line" at bounding box center [221, 339] width 24 height 7
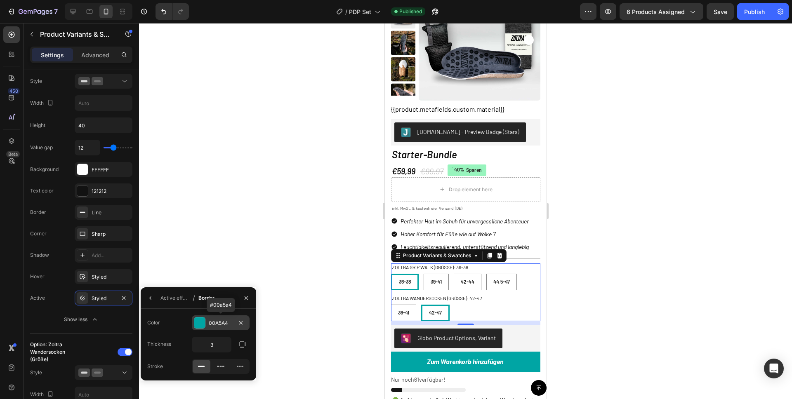
click at [215, 324] on div "00A5A4" at bounding box center [221, 323] width 24 height 7
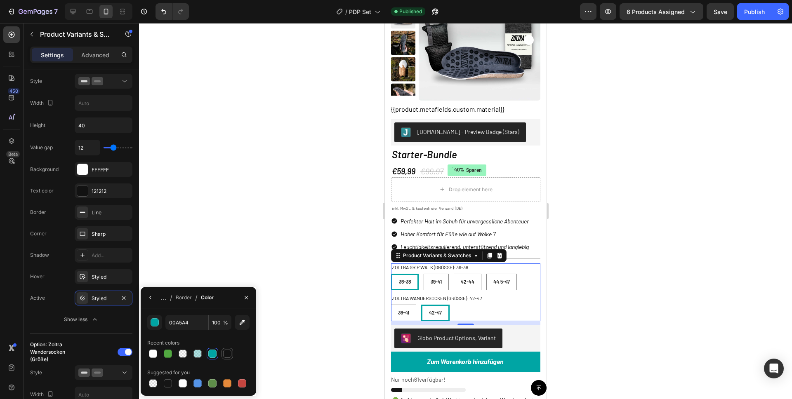
click at [229, 355] on div at bounding box center [227, 354] width 8 height 8
type input "121212"
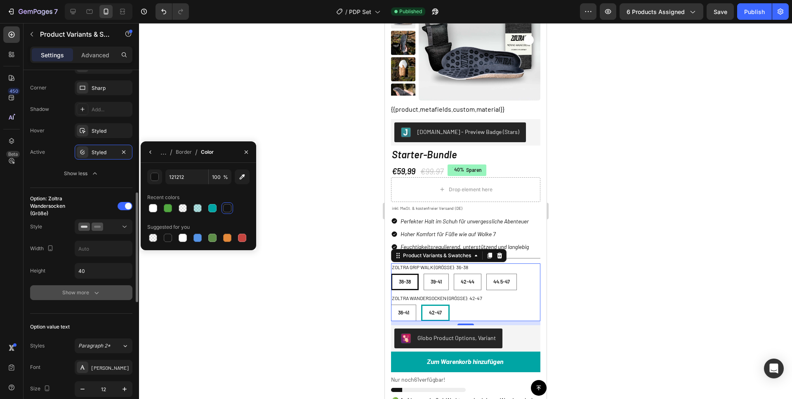
click at [103, 294] on button "Show more" at bounding box center [81, 292] width 102 height 15
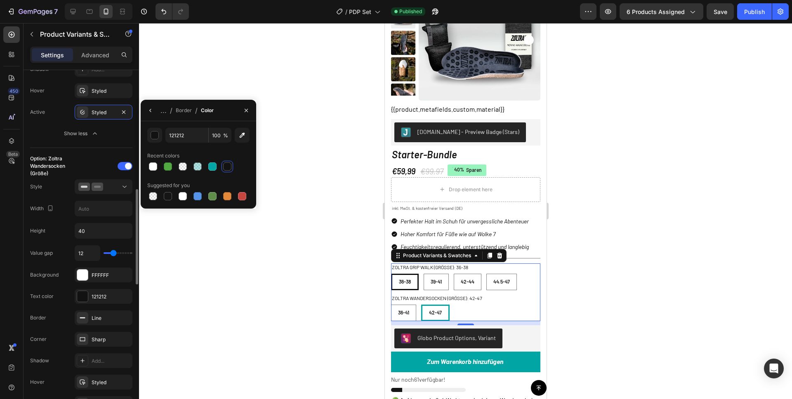
scroll to position [442, 0]
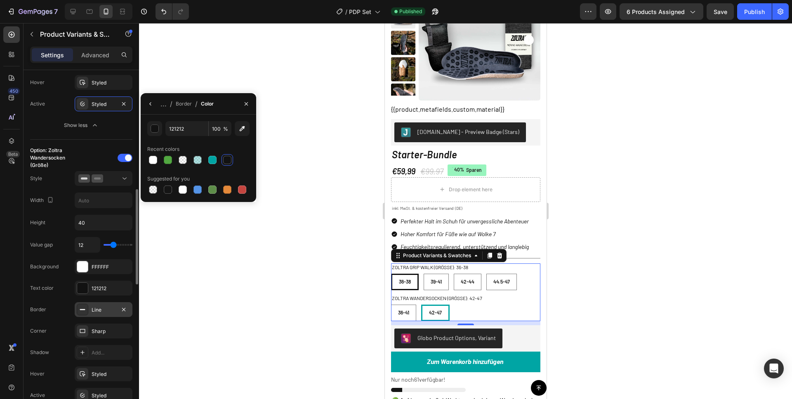
click at [101, 308] on div "Line" at bounding box center [104, 309] width 24 height 7
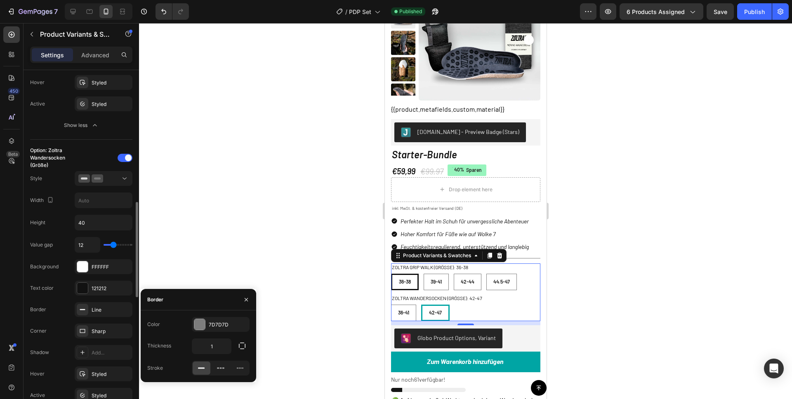
scroll to position [464, 0]
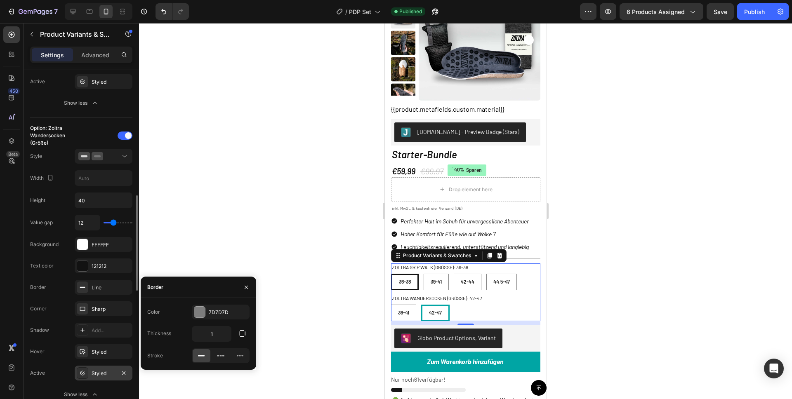
click at [100, 374] on div "Styled" at bounding box center [104, 373] width 24 height 7
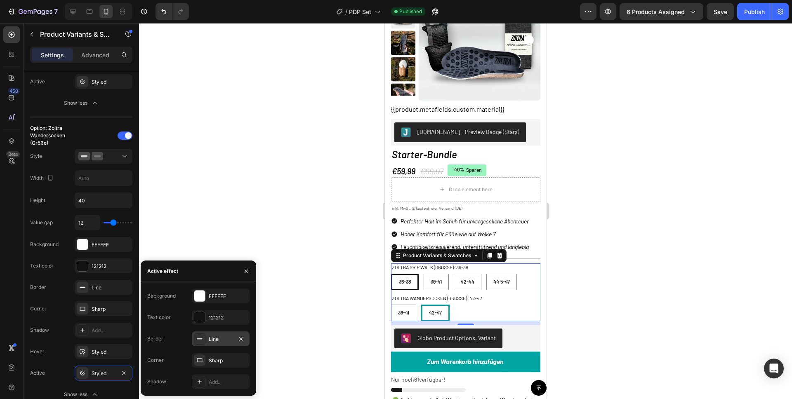
click at [217, 338] on div "Line" at bounding box center [221, 339] width 24 height 7
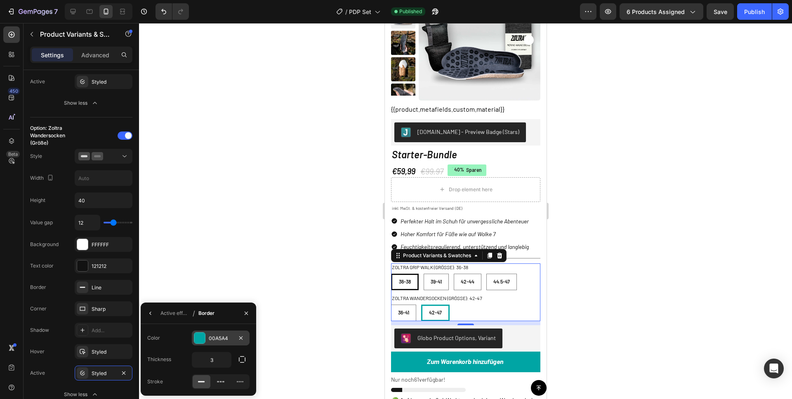
click at [221, 336] on div "00A5A4" at bounding box center [221, 338] width 24 height 7
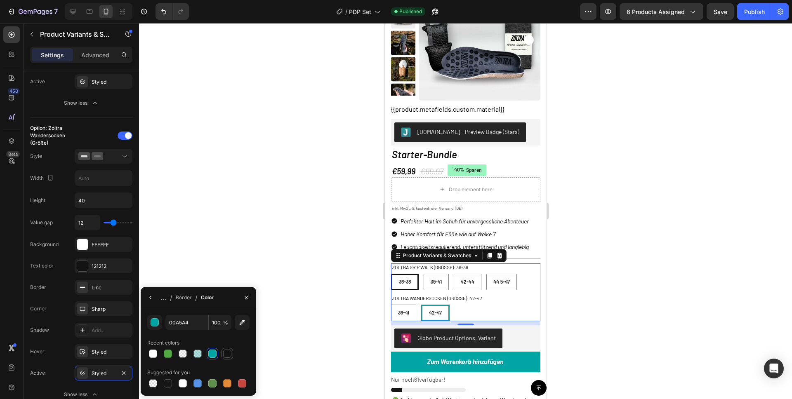
click at [228, 354] on div at bounding box center [227, 354] width 8 height 8
type input "121212"
click at [753, 9] on div "Publish" at bounding box center [754, 11] width 21 height 9
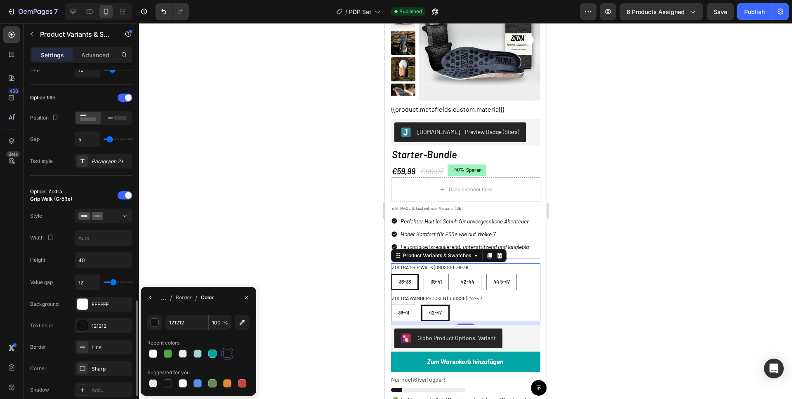
scroll to position [0, 0]
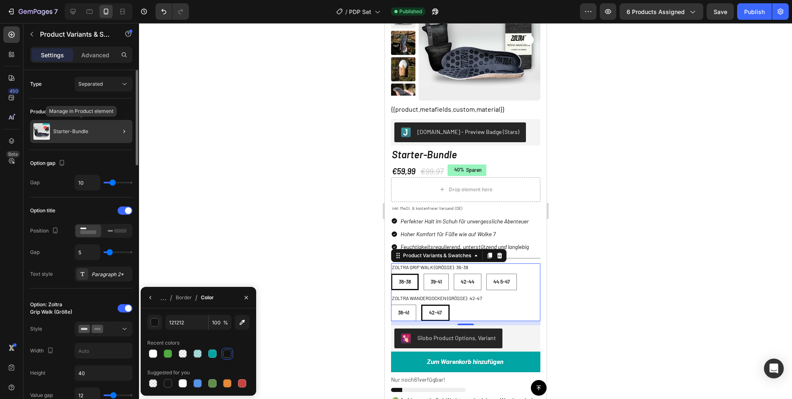
click at [101, 131] on div "Starter-Bundle" at bounding box center [81, 131] width 102 height 23
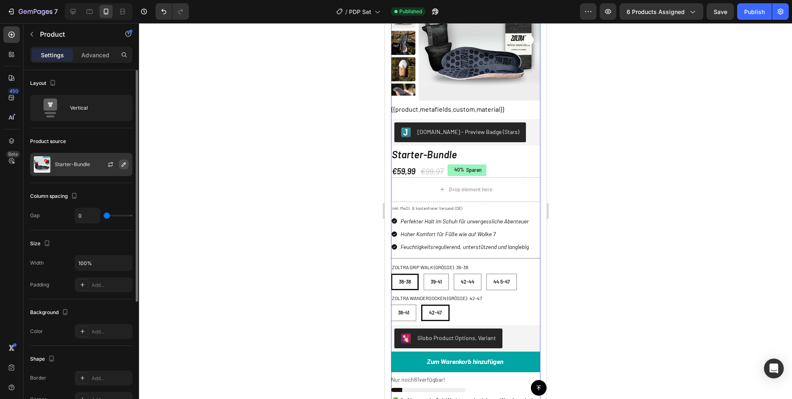
click at [125, 163] on icon "button" at bounding box center [124, 164] width 4 height 4
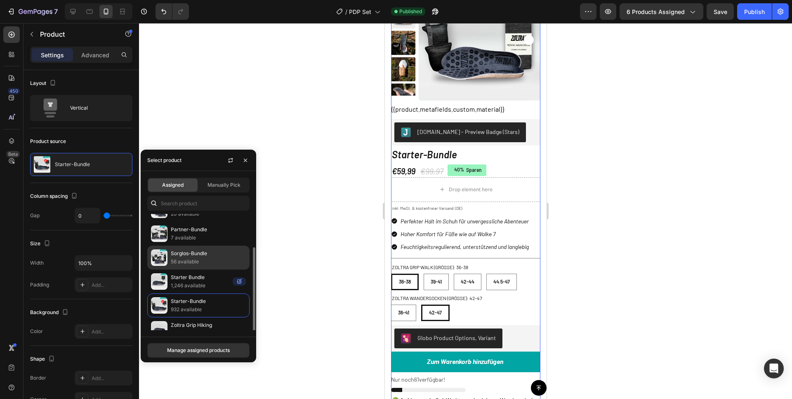
scroll to position [27, 0]
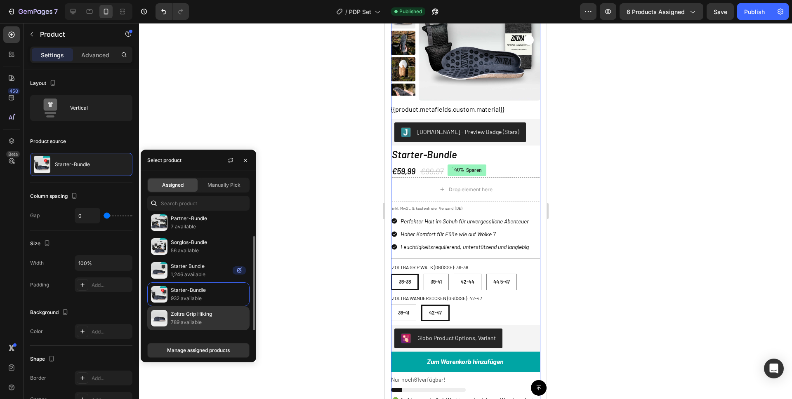
click at [209, 317] on p "Zoltra Grip Hiking" at bounding box center [208, 314] width 75 height 8
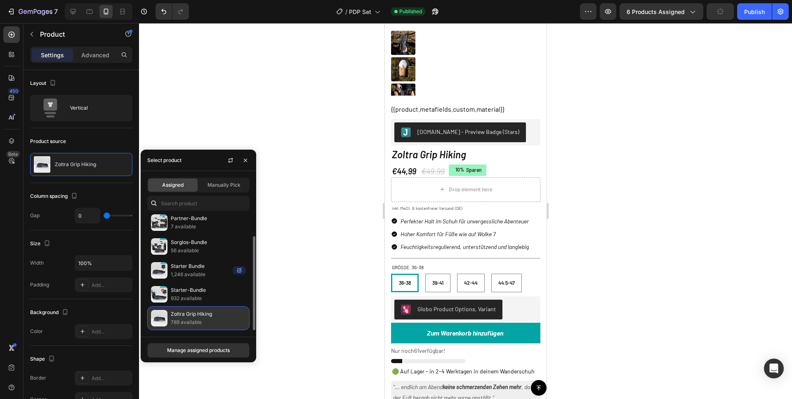
scroll to position [0, 0]
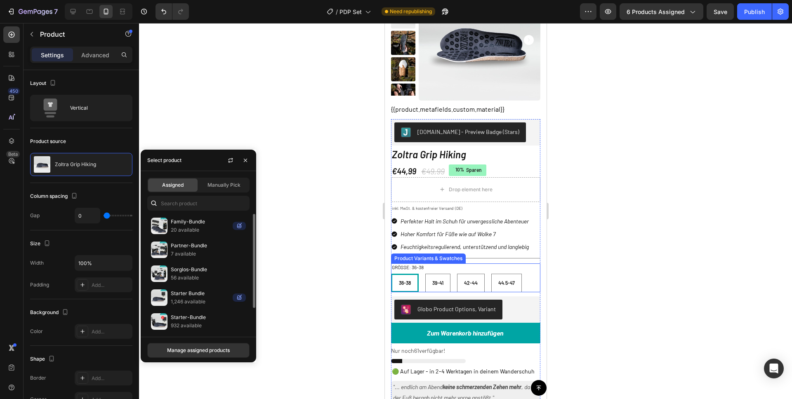
click at [417, 271] on legend "Größe: 36-38" at bounding box center [406, 267] width 33 height 8
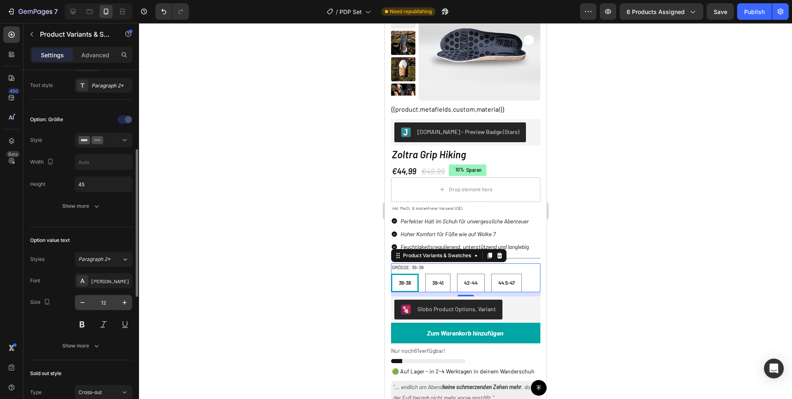
scroll to position [179, 0]
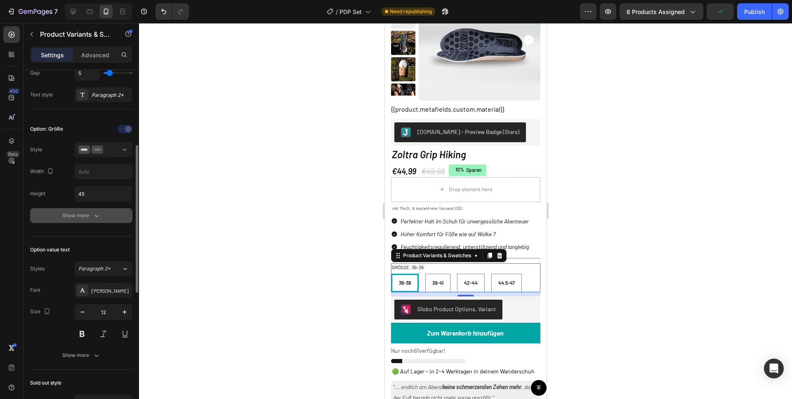
click at [79, 210] on button "Show more" at bounding box center [81, 215] width 102 height 15
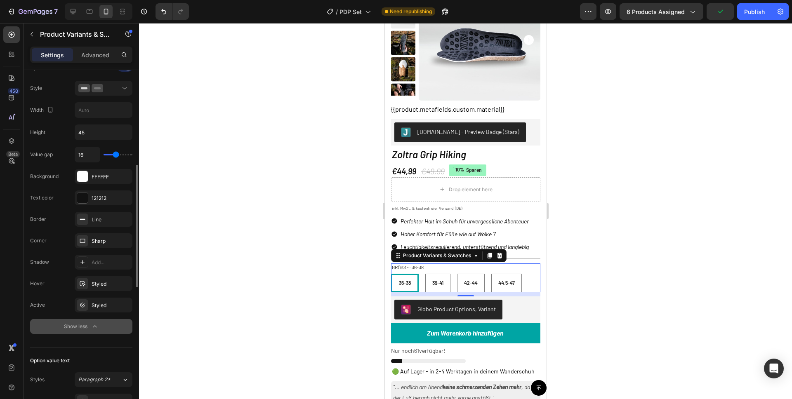
scroll to position [257, 0]
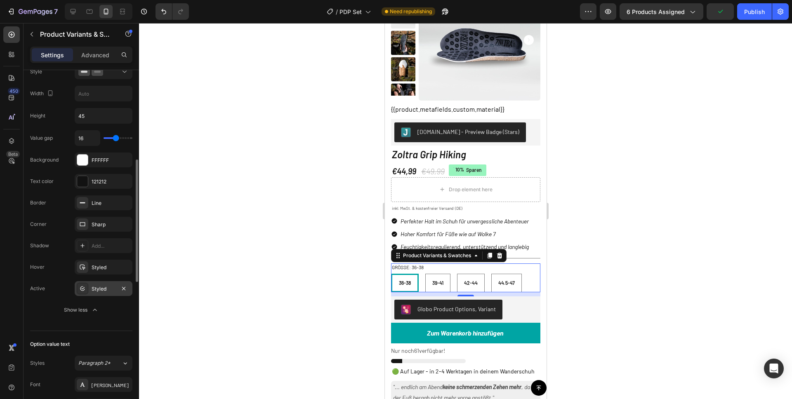
click at [92, 288] on div "Styled" at bounding box center [104, 288] width 24 height 7
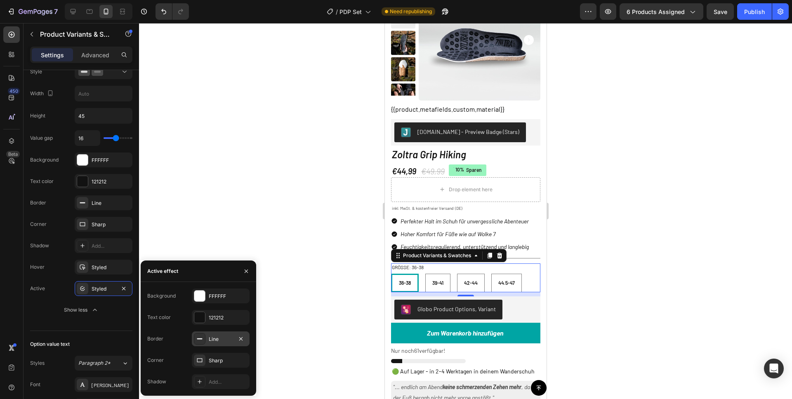
click at [217, 339] on div "Line" at bounding box center [221, 339] width 24 height 7
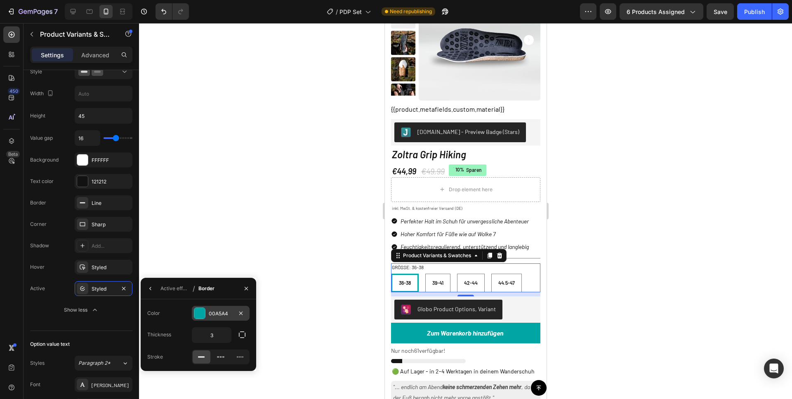
click at [223, 319] on div "00A5A4" at bounding box center [221, 313] width 58 height 15
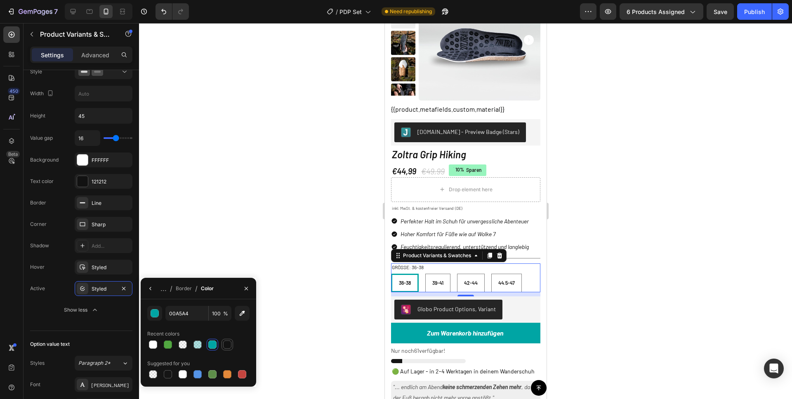
click at [224, 345] on div at bounding box center [227, 345] width 8 height 8
type input "121212"
click at [745, 7] on div "Publish" at bounding box center [754, 11] width 21 height 9
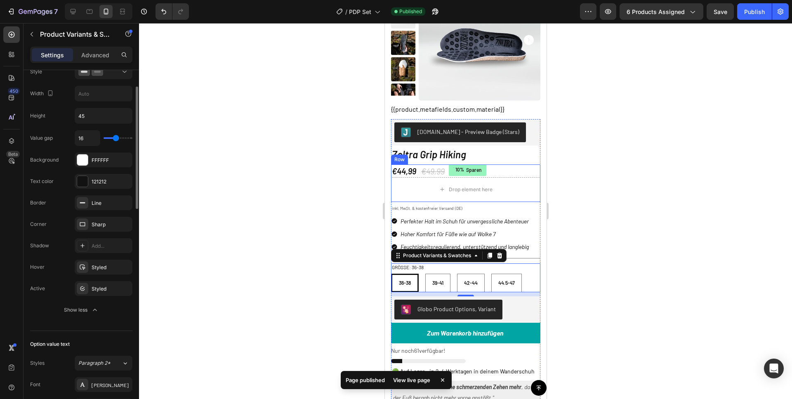
scroll to position [0, 0]
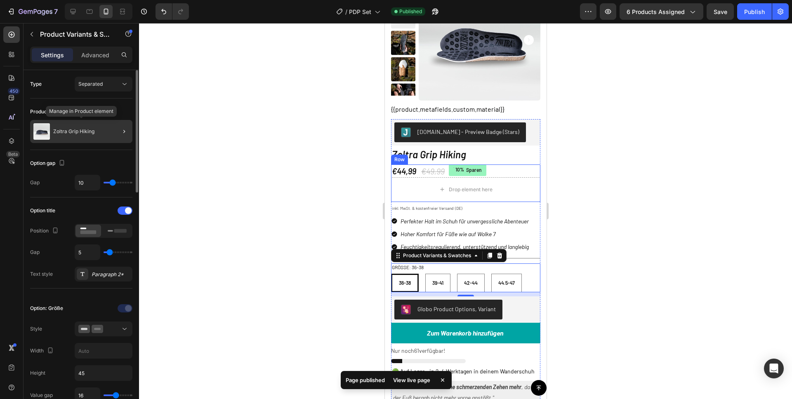
click at [87, 131] on p "Zoltra Grip Hiking" at bounding box center [73, 132] width 41 height 6
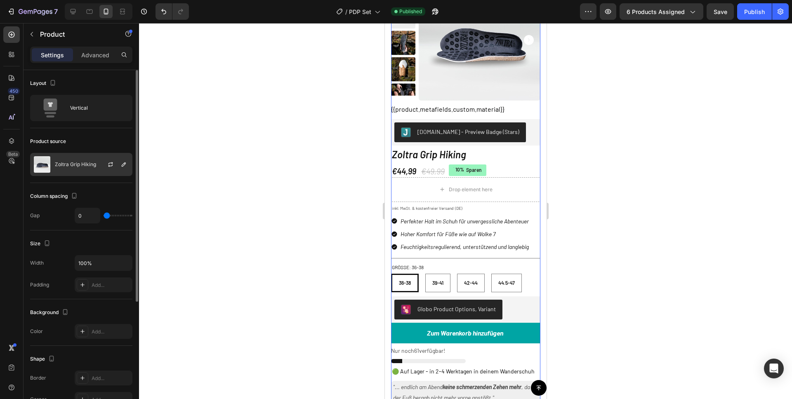
click at [78, 159] on div "Zoltra Grip Hiking" at bounding box center [81, 164] width 102 height 23
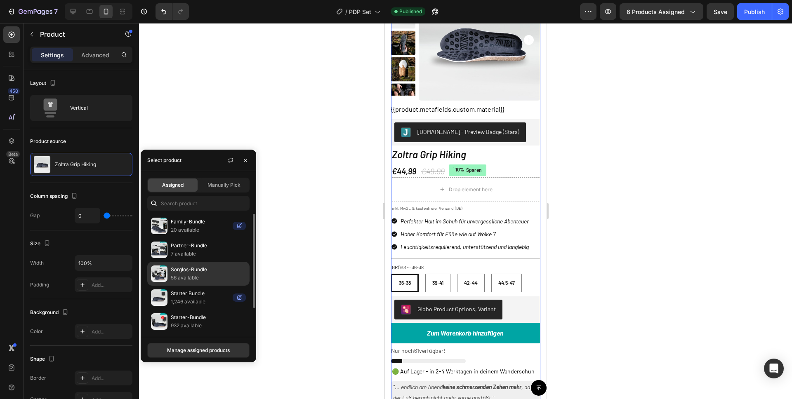
click at [187, 266] on p "Sorglos-Bundle" at bounding box center [208, 270] width 75 height 8
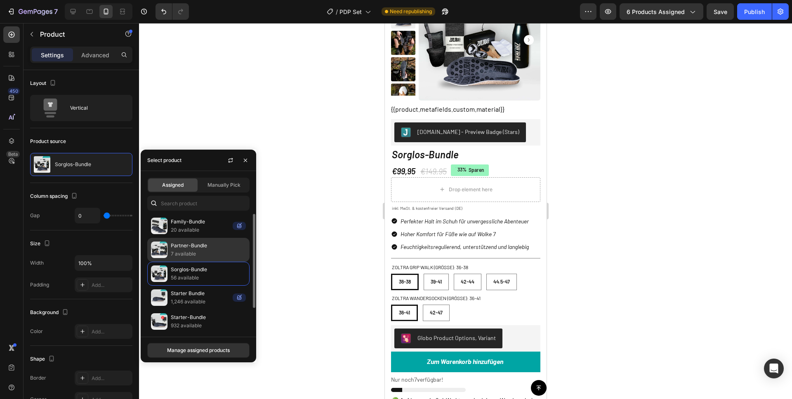
click at [174, 243] on p "Partner-Bundle" at bounding box center [208, 246] width 75 height 8
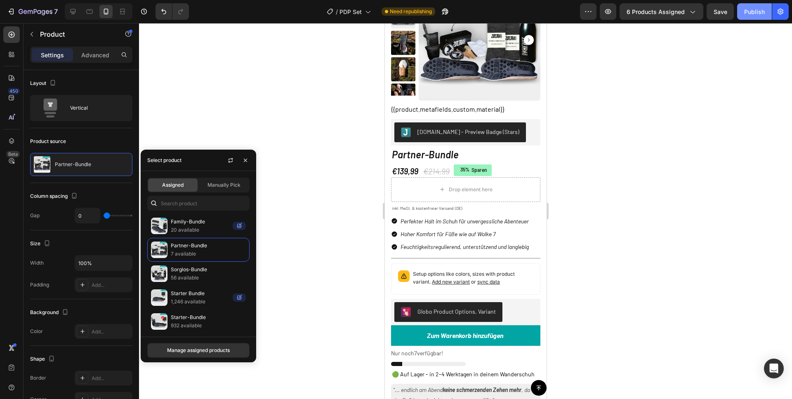
click at [747, 16] on button "Publish" at bounding box center [754, 11] width 35 height 16
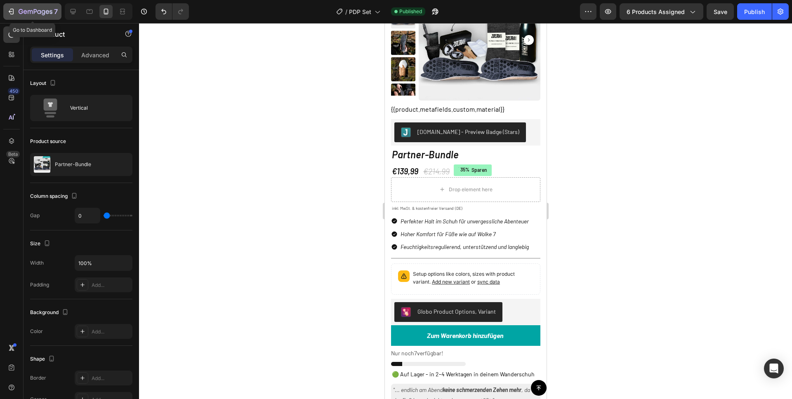
click at [16, 11] on div "7" at bounding box center [32, 12] width 51 height 10
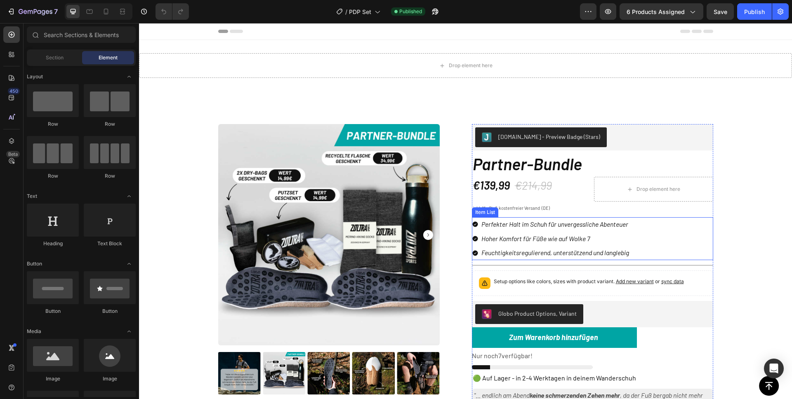
click at [691, 255] on div "Perfekter Halt im Schuh für unvergessliche Abenteuer Hoher Komfort für Füße wie…" at bounding box center [592, 238] width 241 height 43
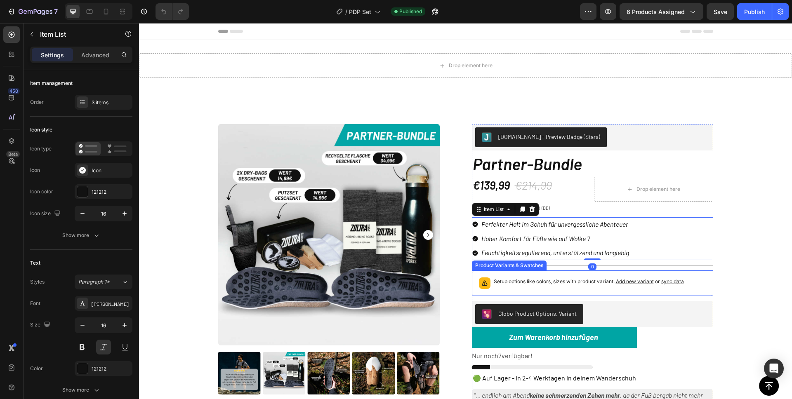
click at [680, 274] on div "Setup options like colors, sizes with product variant. Add new variant or sync …" at bounding box center [592, 283] width 234 height 18
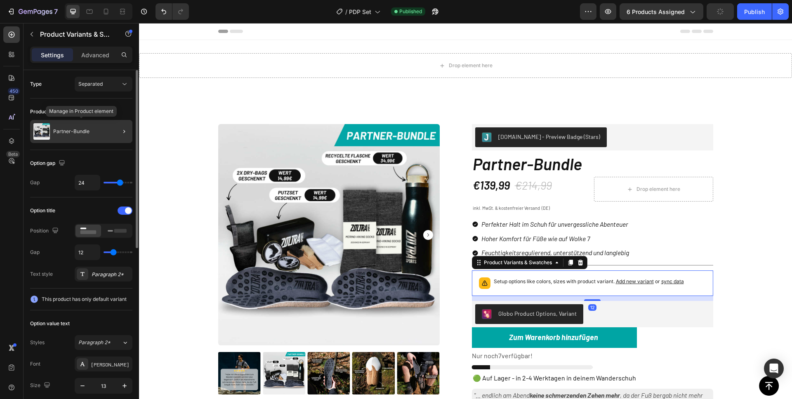
click at [82, 136] on div "Partner-Bundle" at bounding box center [81, 131] width 102 height 23
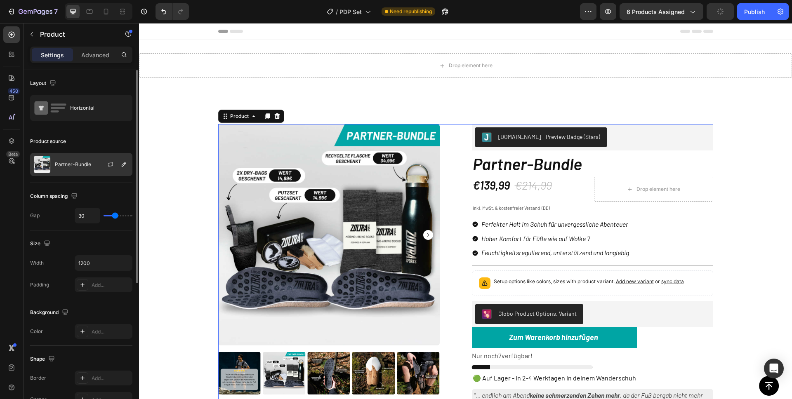
click at [84, 164] on p "Partner-Bundle" at bounding box center [73, 165] width 36 height 6
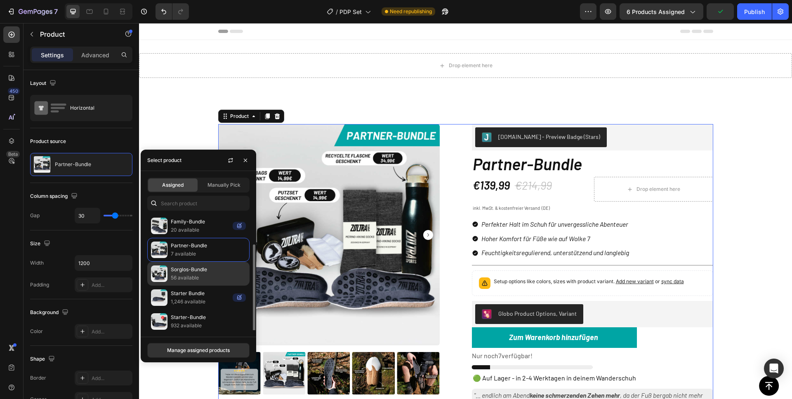
scroll to position [27, 0]
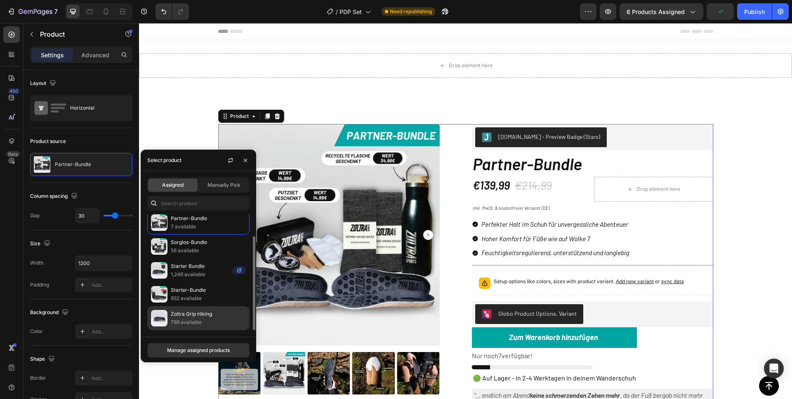
click at [193, 320] on p "789 available" at bounding box center [208, 322] width 75 height 8
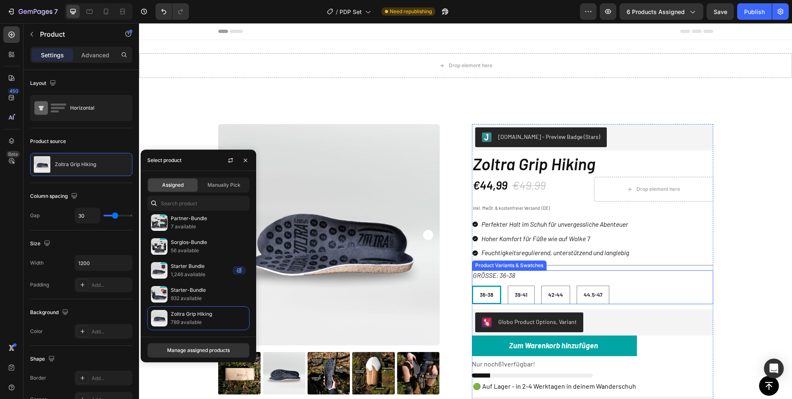
click at [488, 285] on div "Größe: 36-38 36-38 36-38 36-38 39-41 39-41 39-41 42-44 42-44 42-44 44.5-47 44.5…" at bounding box center [592, 287] width 241 height 34
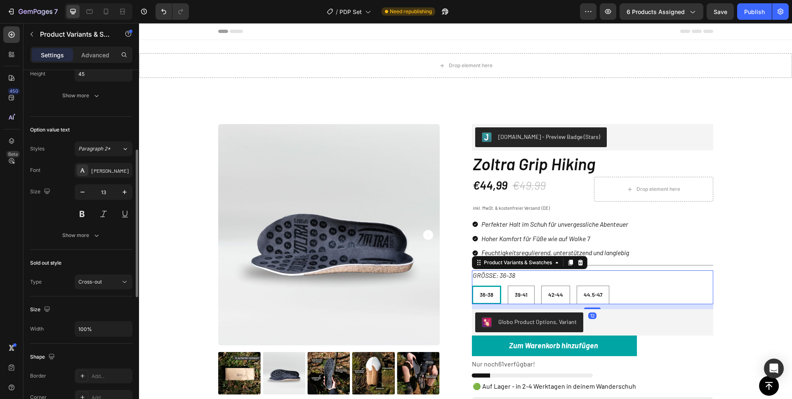
scroll to position [310, 0]
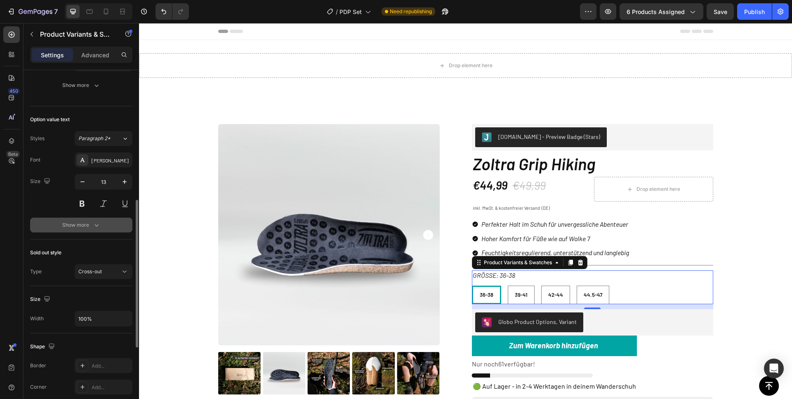
click at [86, 228] on div "Show more" at bounding box center [81, 225] width 38 height 8
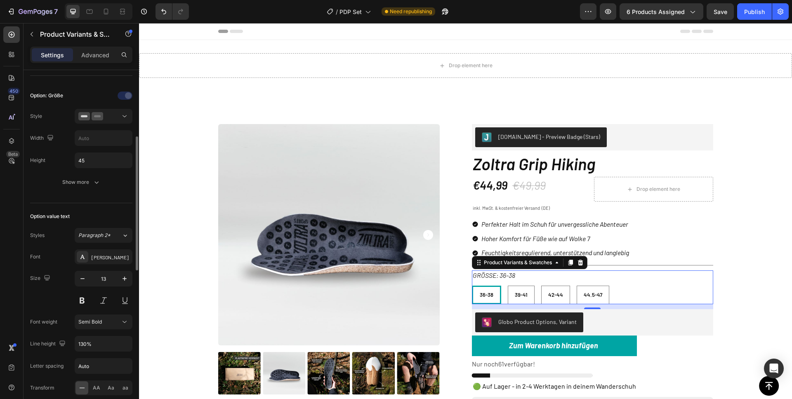
scroll to position [193, 0]
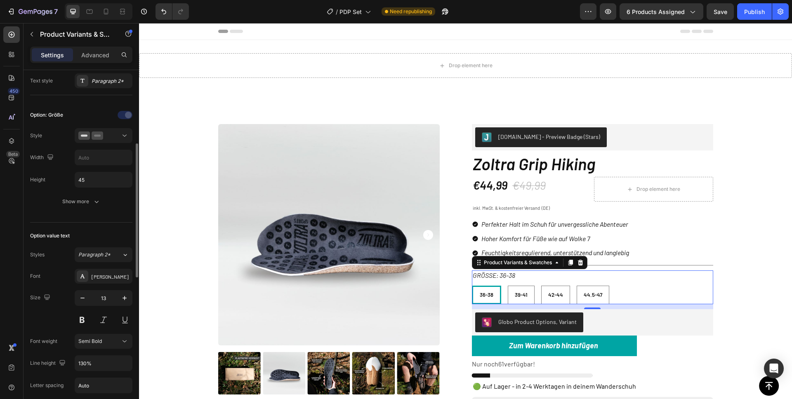
click at [88, 188] on div "Option: Größe Style Width Height 45 Show more" at bounding box center [81, 158] width 102 height 101
click at [86, 199] on div "Show more" at bounding box center [81, 201] width 38 height 8
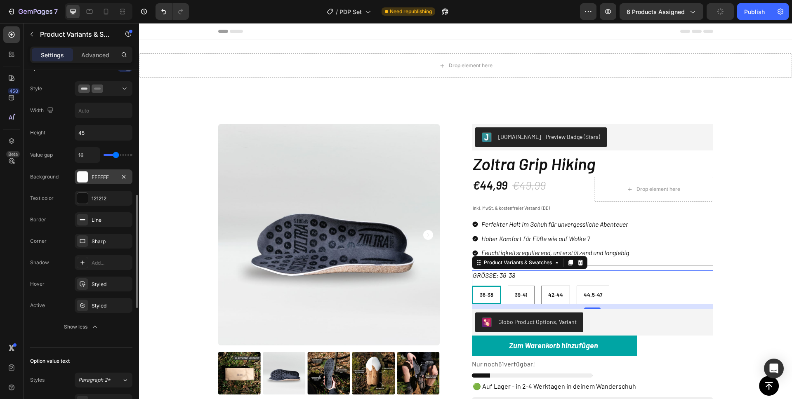
scroll to position [279, 0]
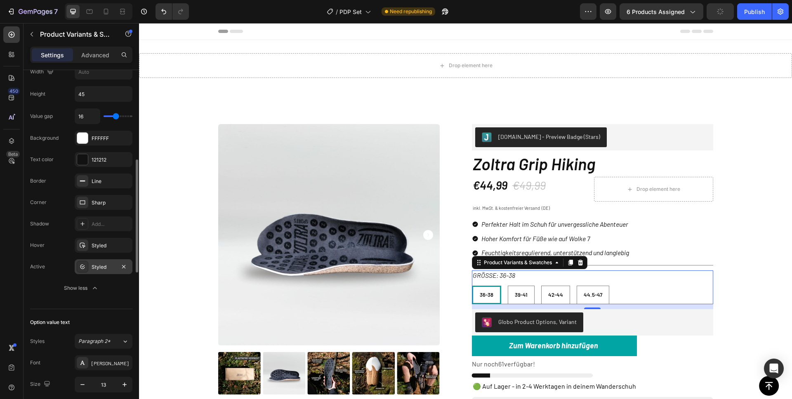
click at [89, 273] on div "Styled" at bounding box center [104, 266] width 58 height 15
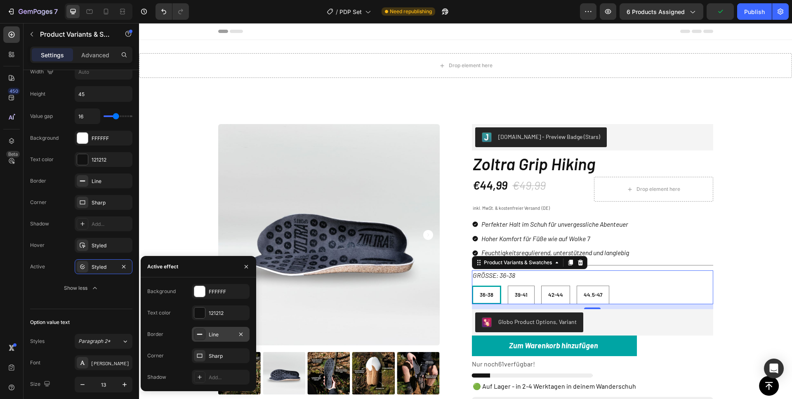
click at [218, 334] on div "Line" at bounding box center [221, 334] width 24 height 7
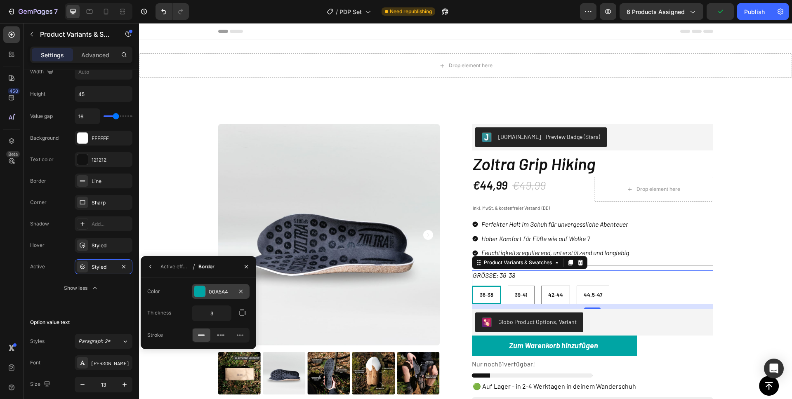
click at [213, 292] on div "00A5A4" at bounding box center [221, 291] width 24 height 7
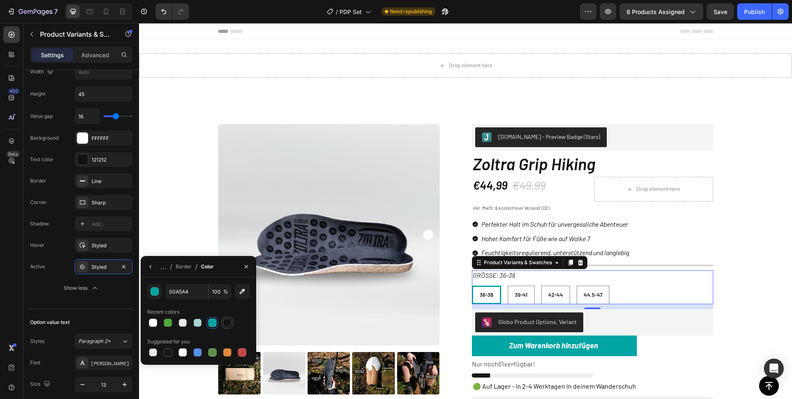
click at [228, 325] on div at bounding box center [227, 323] width 8 height 8
type input "121212"
radio input "true"
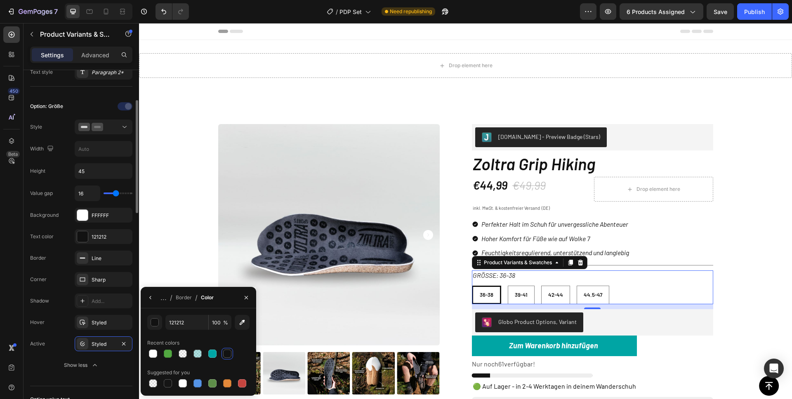
scroll to position [0, 0]
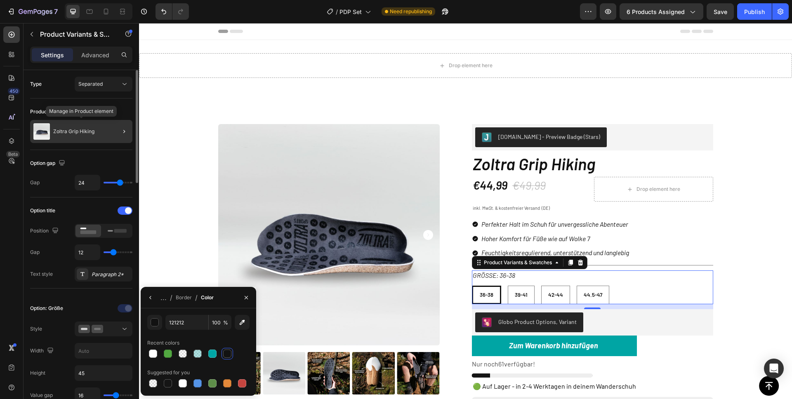
click at [108, 128] on div "Zoltra Grip Hiking" at bounding box center [81, 131] width 102 height 23
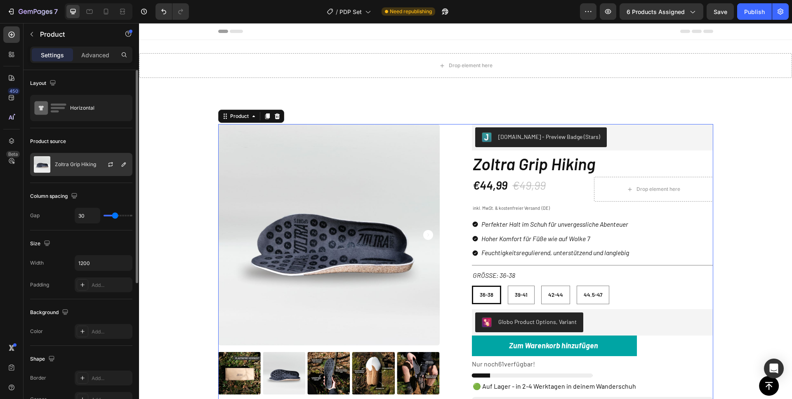
click at [92, 169] on div "Zoltra Grip Hiking" at bounding box center [81, 164] width 102 height 23
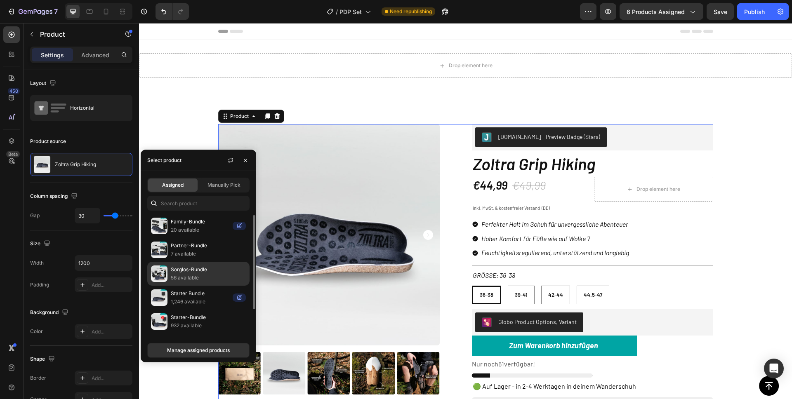
scroll to position [19, 0]
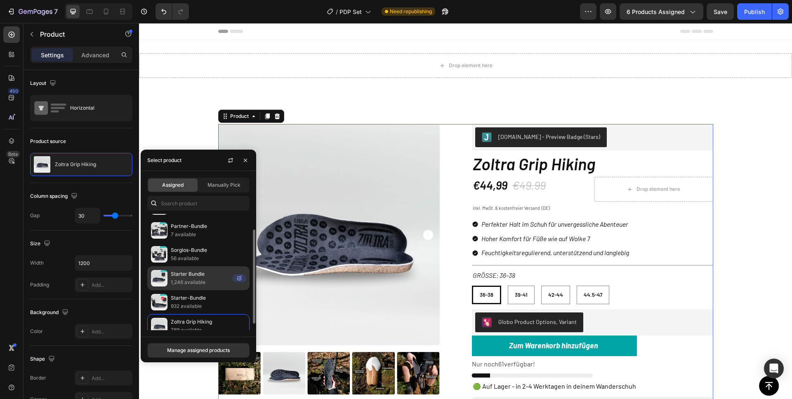
click at [190, 275] on p "Starter Bundle" at bounding box center [200, 274] width 59 height 8
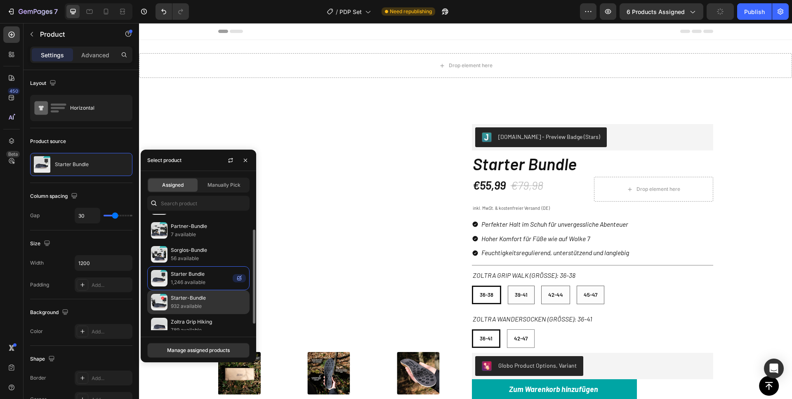
click at [184, 303] on p "932 available" at bounding box center [208, 306] width 75 height 8
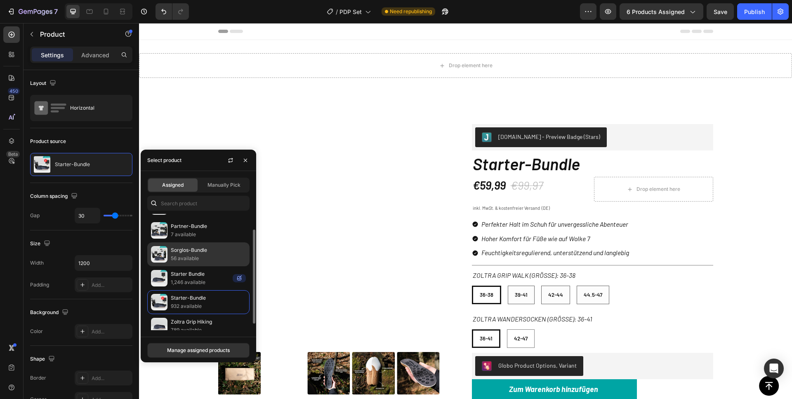
click at [188, 254] on p "Sorglos-Bundle" at bounding box center [208, 250] width 75 height 8
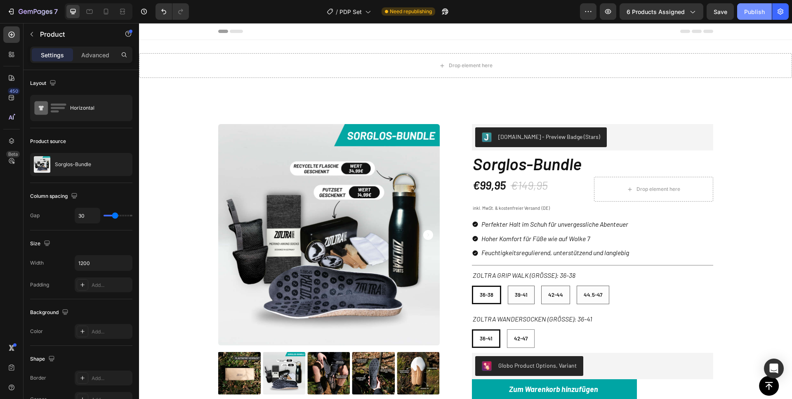
click at [756, 15] on div "Publish" at bounding box center [754, 11] width 21 height 9
click at [11, 13] on icon "button" at bounding box center [11, 11] width 8 height 8
